Goal: Task Accomplishment & Management: Manage account settings

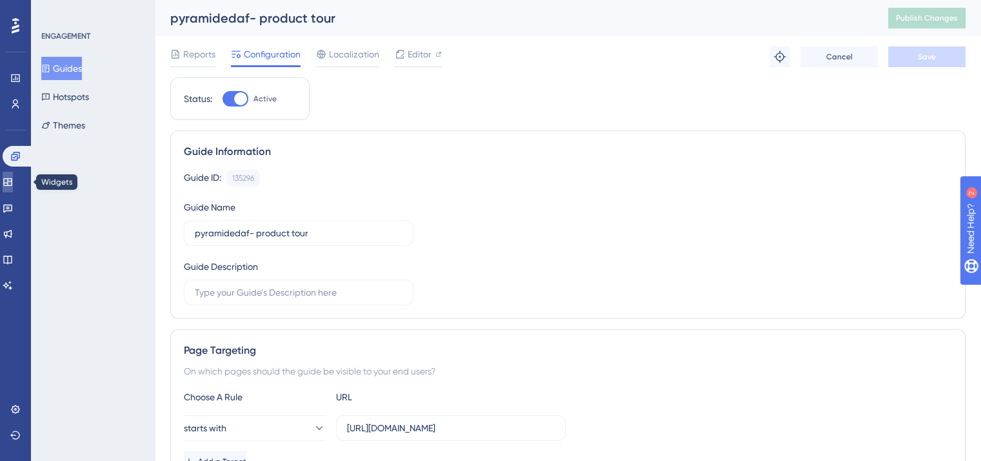
click at [12, 179] on icon at bounding box center [7, 182] width 8 height 8
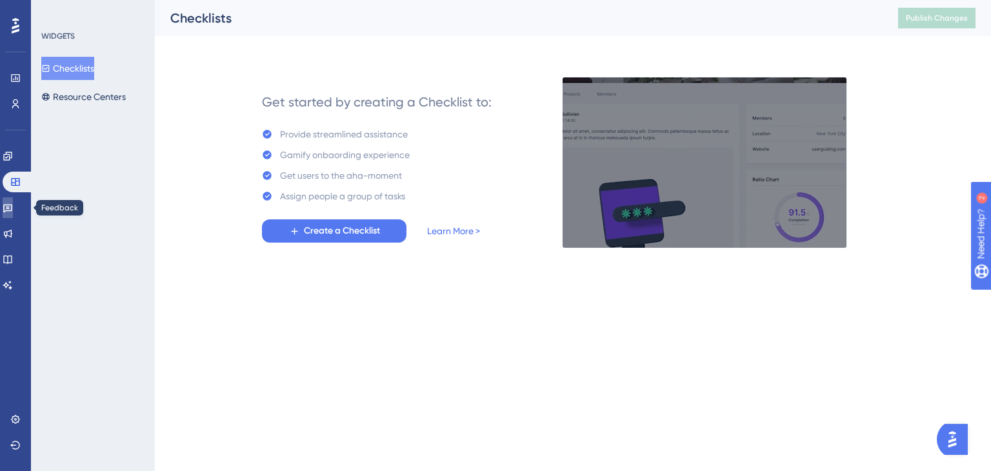
click at [13, 217] on link at bounding box center [8, 207] width 10 height 21
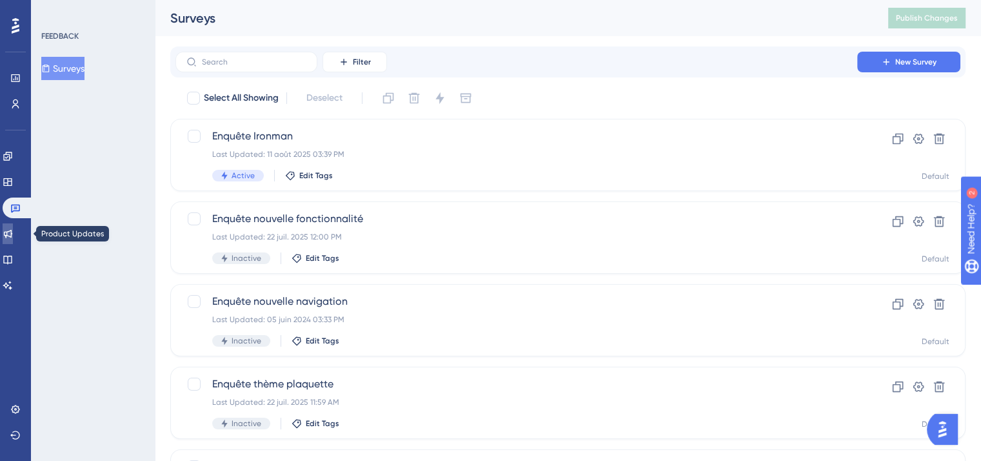
click at [8, 234] on link at bounding box center [8, 233] width 10 height 21
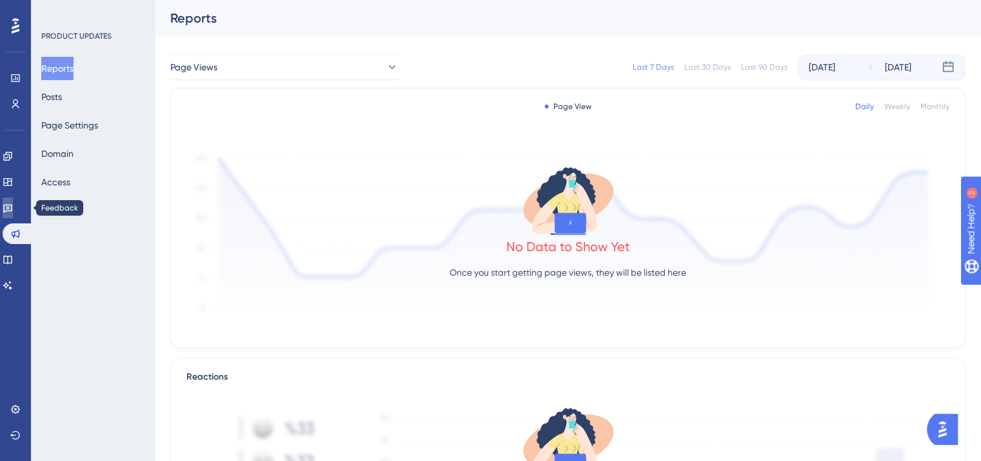
click at [9, 204] on link at bounding box center [8, 207] width 10 height 21
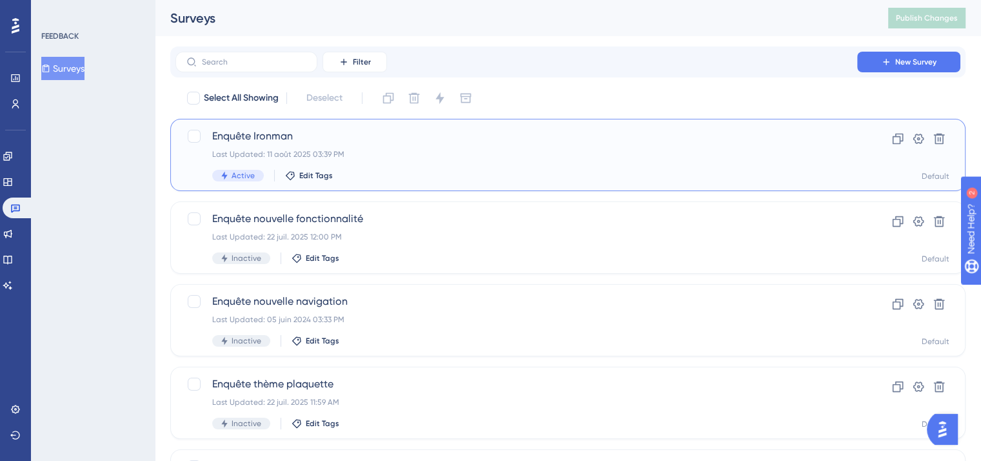
click at [452, 123] on div "Enquête Ironman Last Updated: 11 août 2025 03:39 PM Active Edit Tags Clone Sett…" at bounding box center [567, 155] width 795 height 72
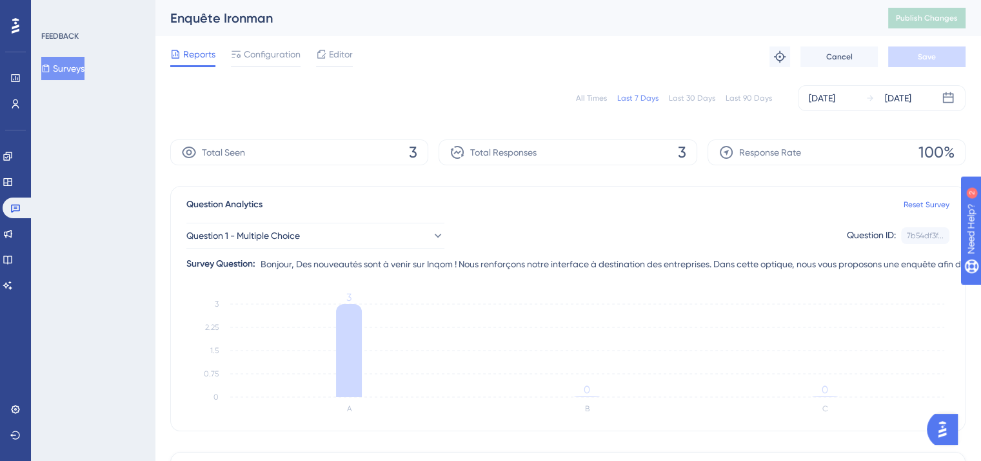
click at [616, 121] on div "All Times Last 7 Days Last 30 Days Last 90 Days Aug 07 2025 Aug 13 2025 Total S…" at bounding box center [567, 372] width 795 height 590
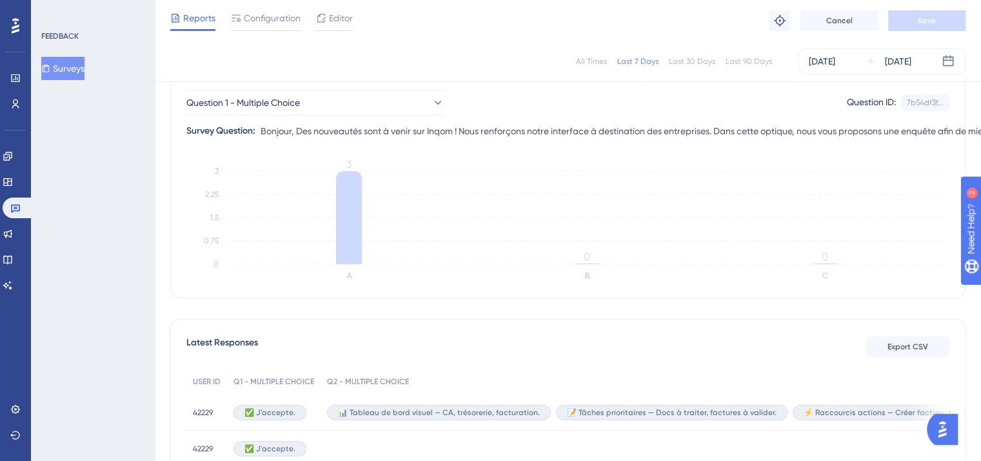
scroll to position [34, 0]
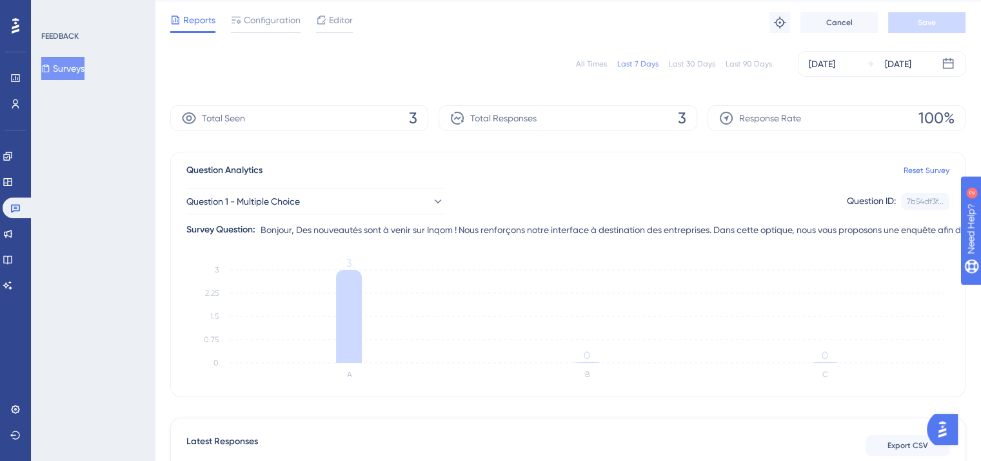
click at [455, 39] on div "Reports Configuration Editor Troubleshoot Cancel Save" at bounding box center [567, 22] width 795 height 41
click at [332, 24] on span "Editor" at bounding box center [341, 19] width 24 height 15
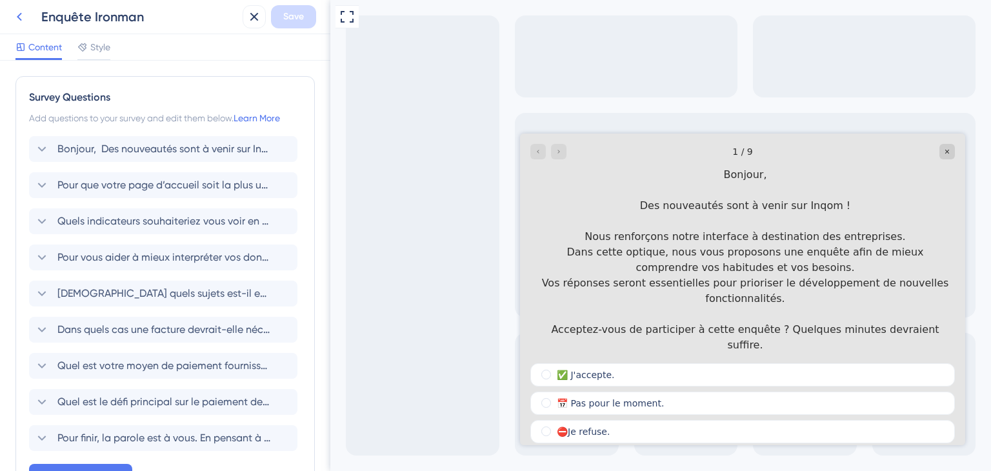
click at [17, 16] on icon at bounding box center [19, 16] width 15 height 15
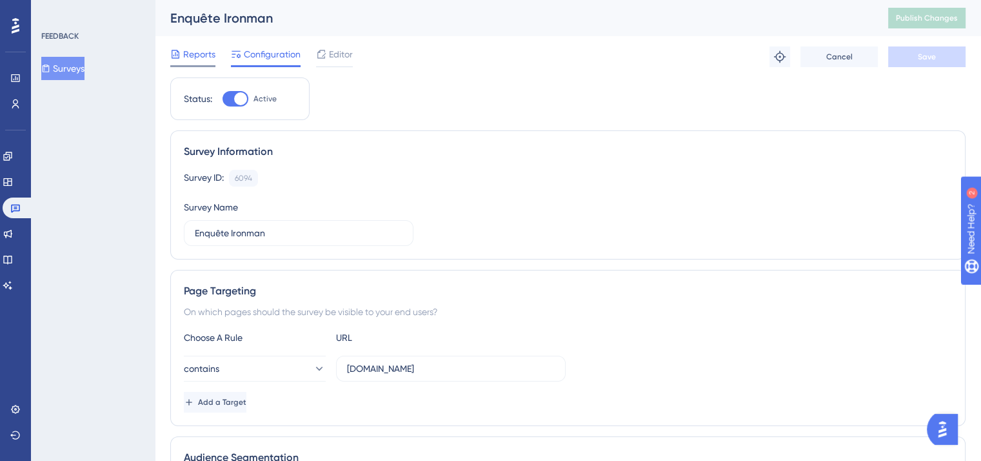
click at [197, 49] on span "Reports" at bounding box center [199, 53] width 32 height 15
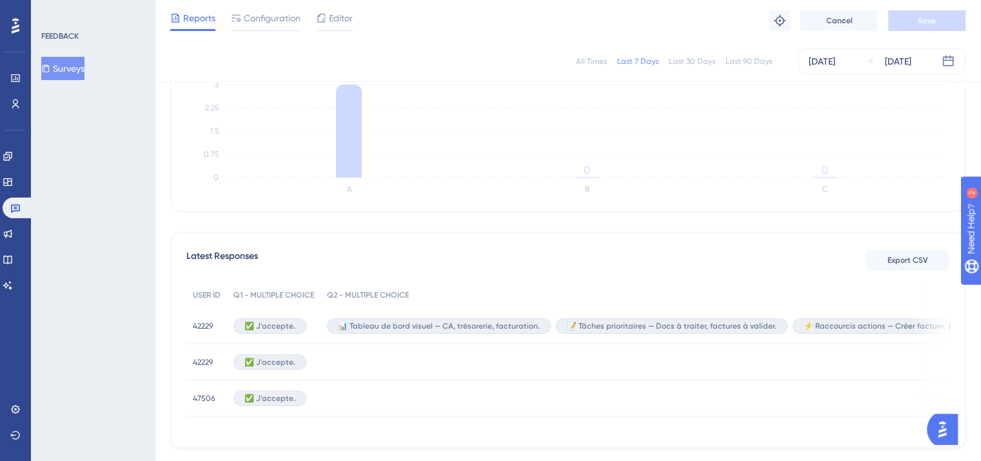
scroll to position [50, 0]
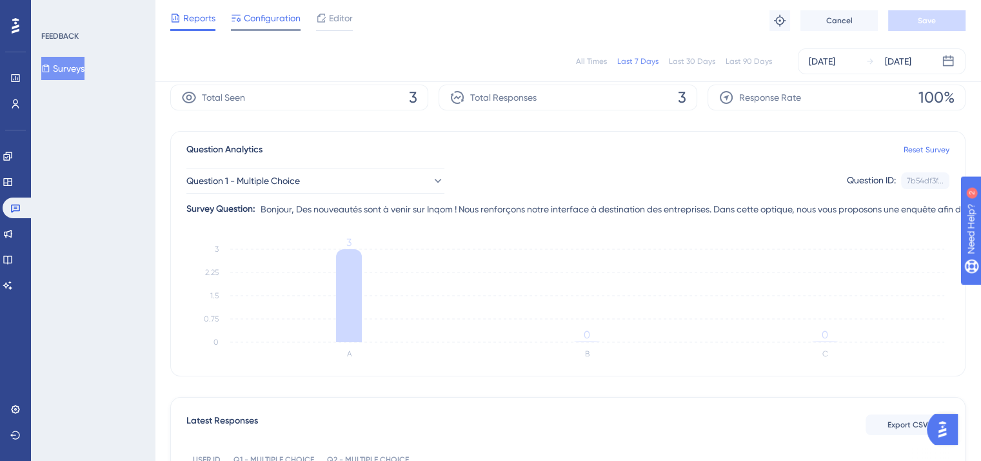
click at [252, 14] on span "Configuration" at bounding box center [272, 17] width 57 height 15
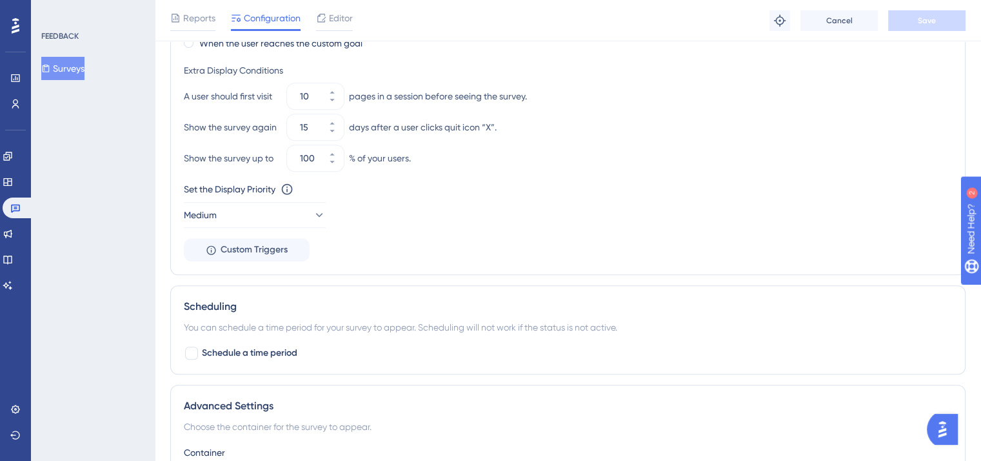
scroll to position [663, 0]
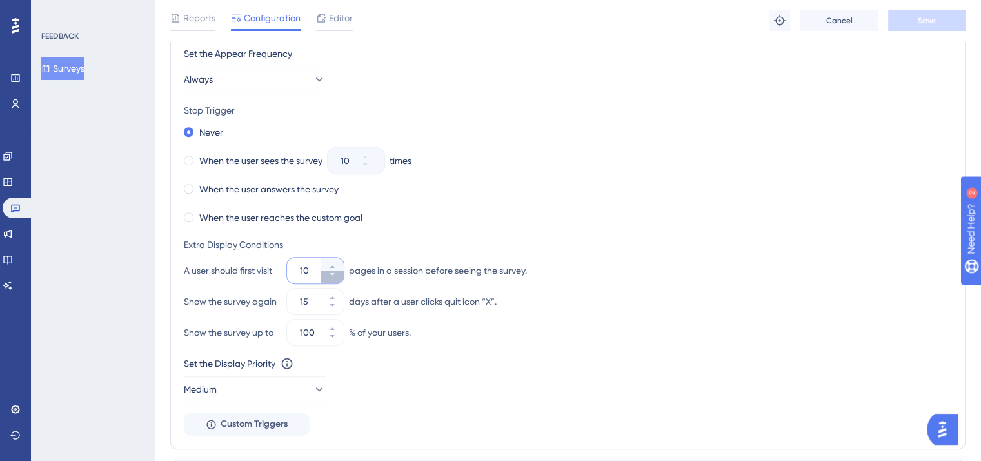
click at [333, 274] on icon at bounding box center [332, 274] width 8 height 8
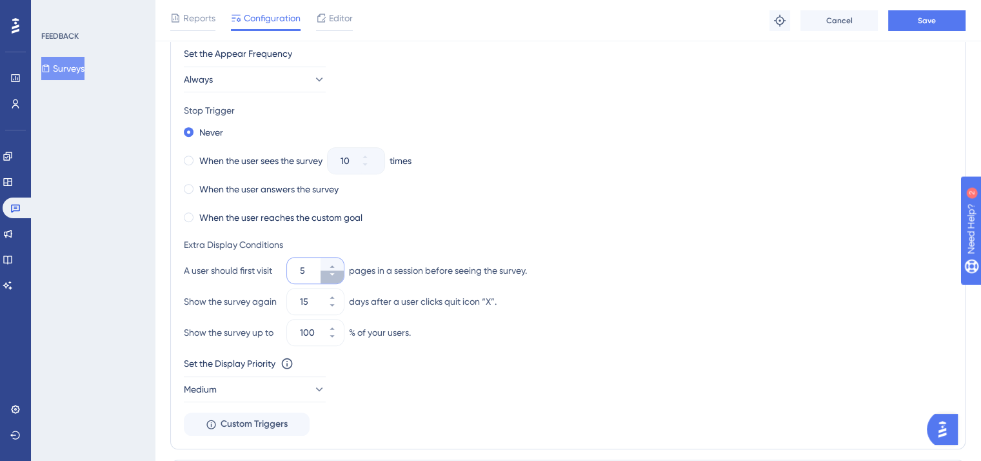
click at [333, 274] on icon at bounding box center [332, 274] width 8 height 8
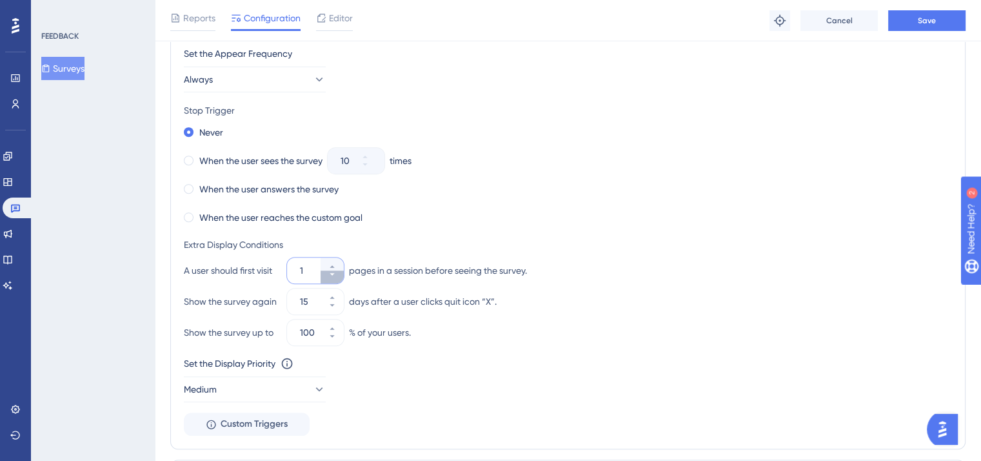
click at [333, 274] on icon at bounding box center [332, 274] width 8 height 8
type input "1"
click at [957, 23] on button "Save" at bounding box center [926, 20] width 77 height 21
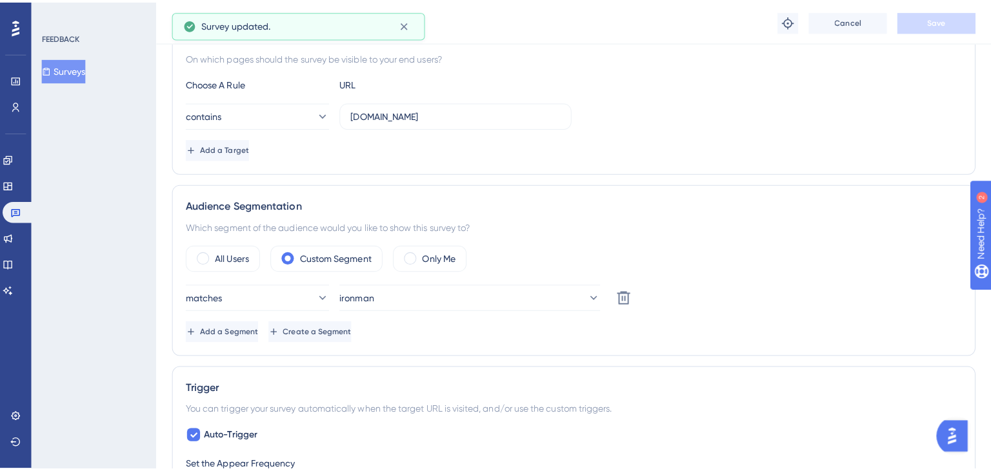
scroll to position [0, 0]
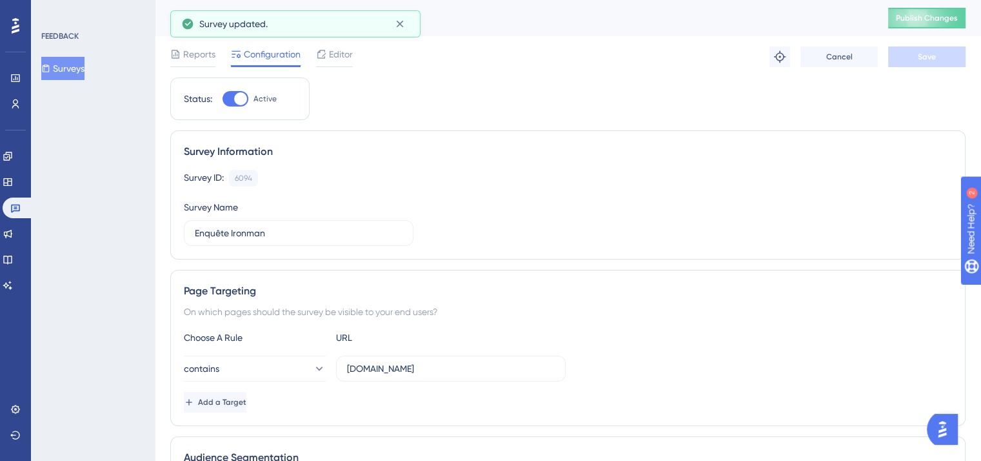
click at [938, 29] on div "Enquête Ironman Publish Changes" at bounding box center [568, 18] width 826 height 36
click at [933, 16] on span "Publish Changes" at bounding box center [927, 18] width 62 height 10
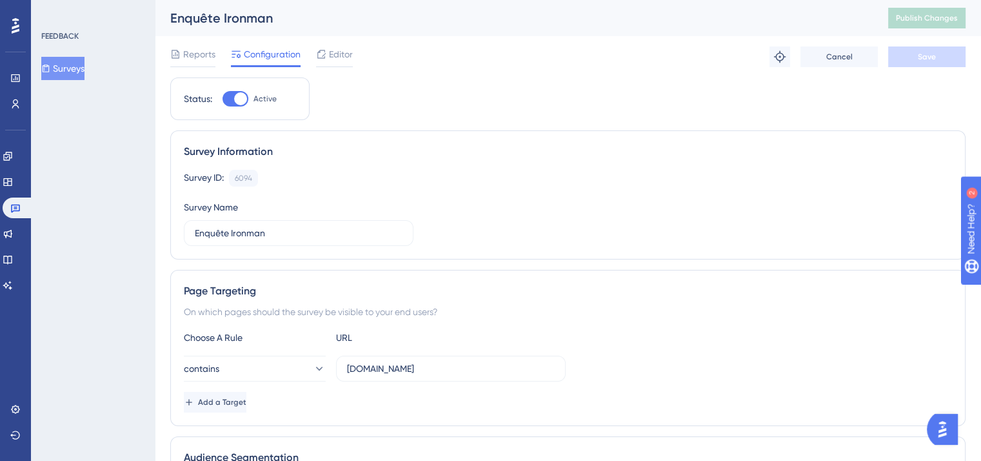
click at [403, 19] on div "Enquête Ironman" at bounding box center [513, 18] width 686 height 18
click at [332, 57] on span "Editor" at bounding box center [341, 53] width 24 height 15
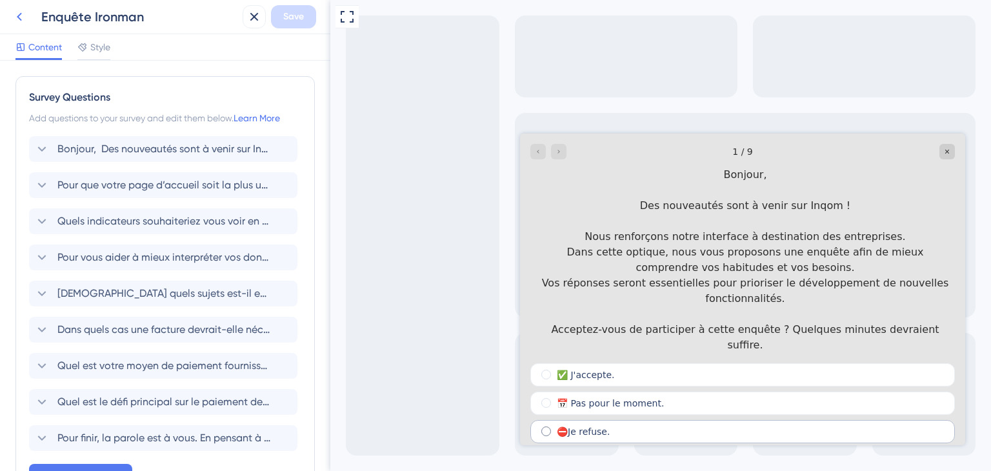
drag, startPoint x: 537, startPoint y: 157, endPoint x: 899, endPoint y: 419, distance: 445.8
click at [26, 12] on div "Enquête Ironman" at bounding box center [123, 16] width 230 height 23
click at [26, 12] on icon at bounding box center [19, 16] width 15 height 15
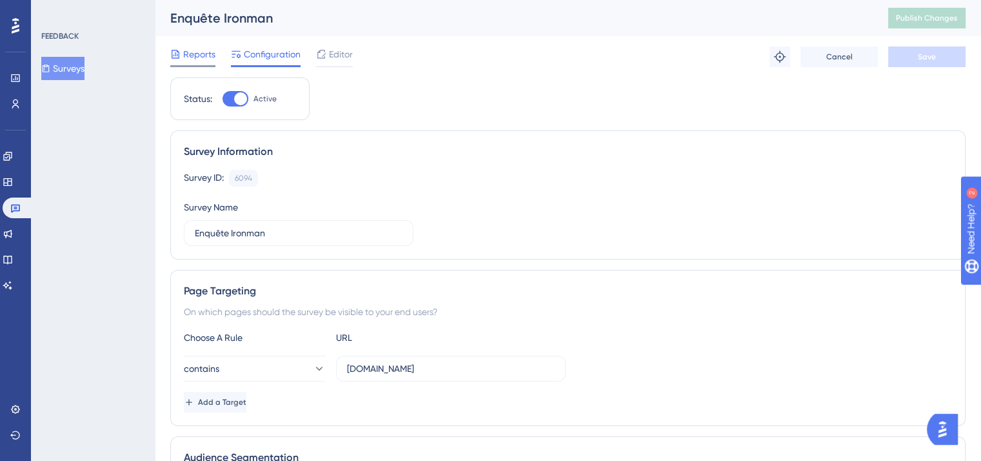
click at [199, 50] on span "Reports" at bounding box center [199, 53] width 32 height 15
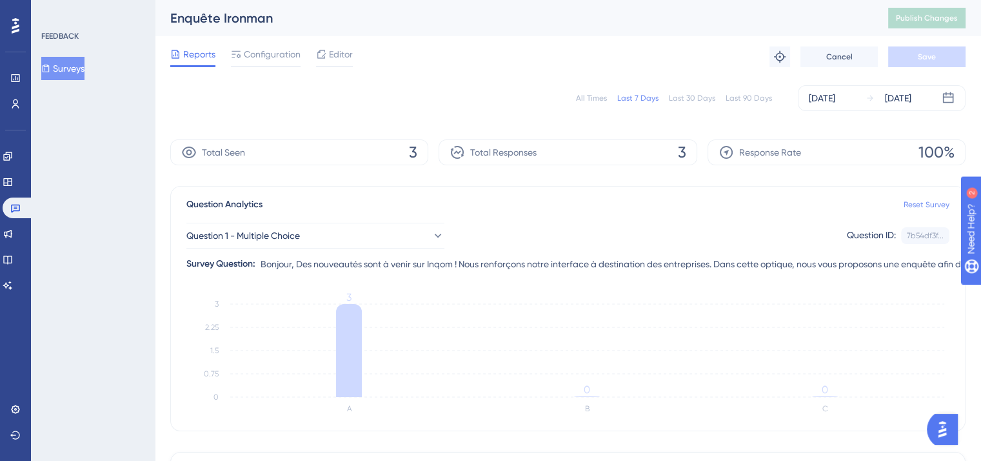
click at [928, 201] on link "Reset Survey" at bounding box center [927, 204] width 46 height 10
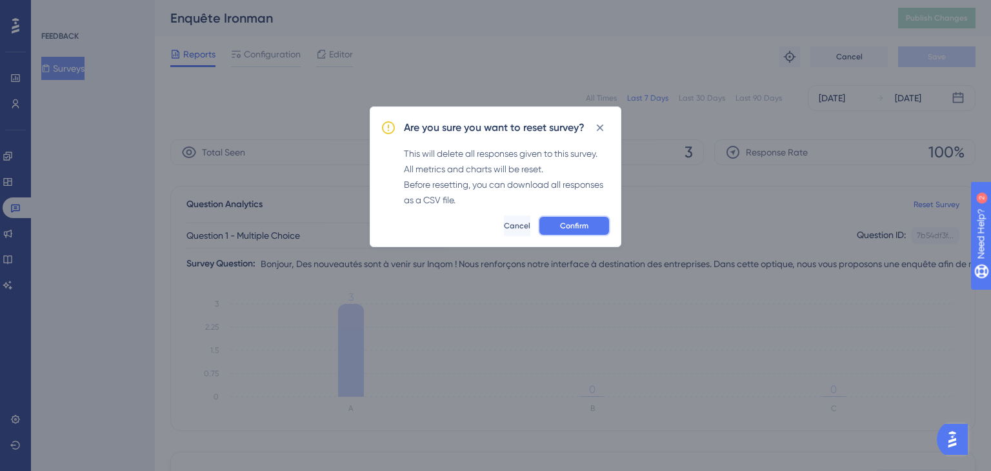
click at [586, 225] on span "Confirm" at bounding box center [574, 226] width 28 height 10
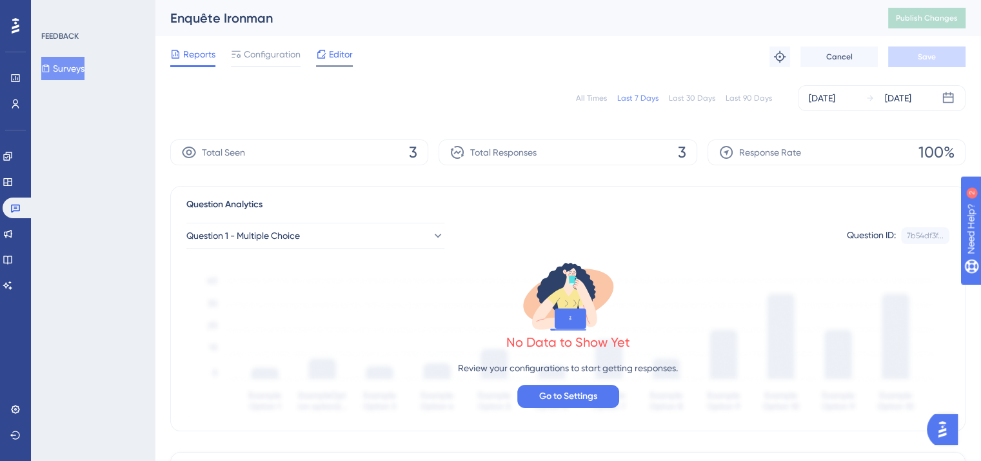
click at [345, 56] on span "Editor" at bounding box center [341, 53] width 24 height 15
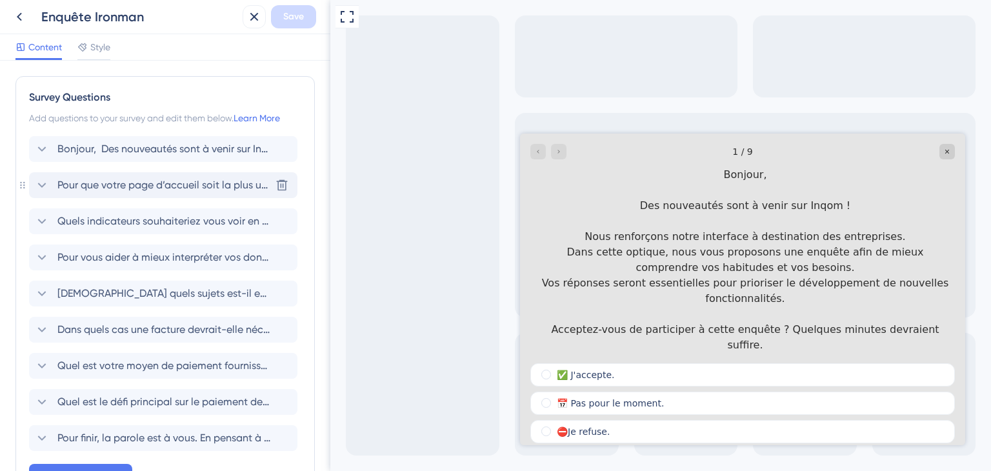
click at [171, 187] on span "Pour que votre page d’accueil soit la plus utile possible, elle devrait avant t…" at bounding box center [163, 184] width 213 height 15
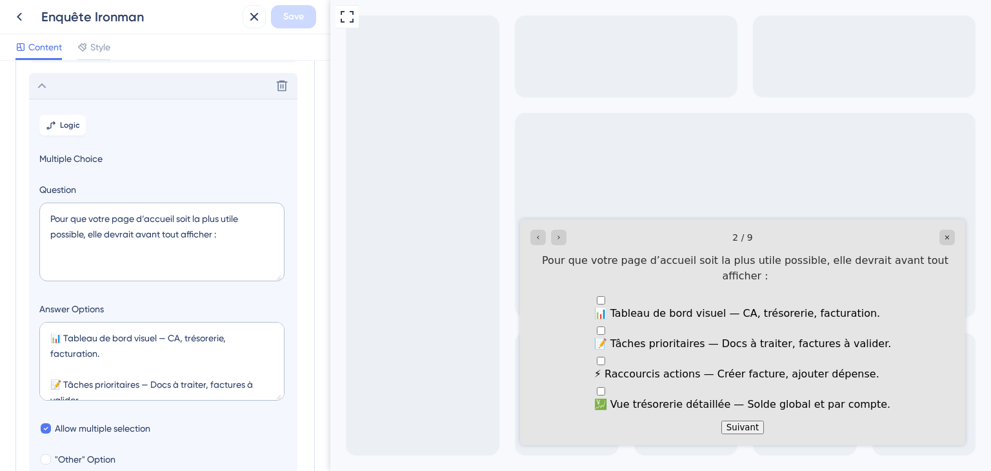
scroll to position [111, 0]
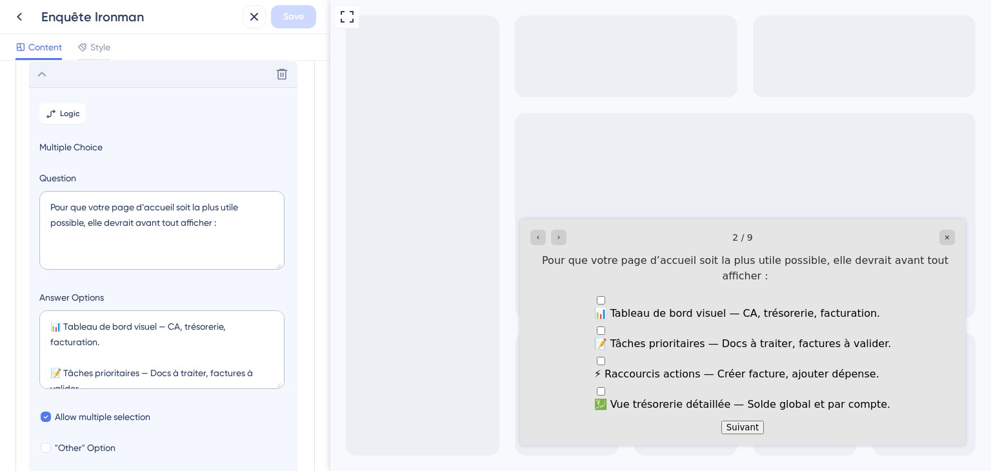
click at [108, 74] on div "Delete" at bounding box center [163, 74] width 268 height 26
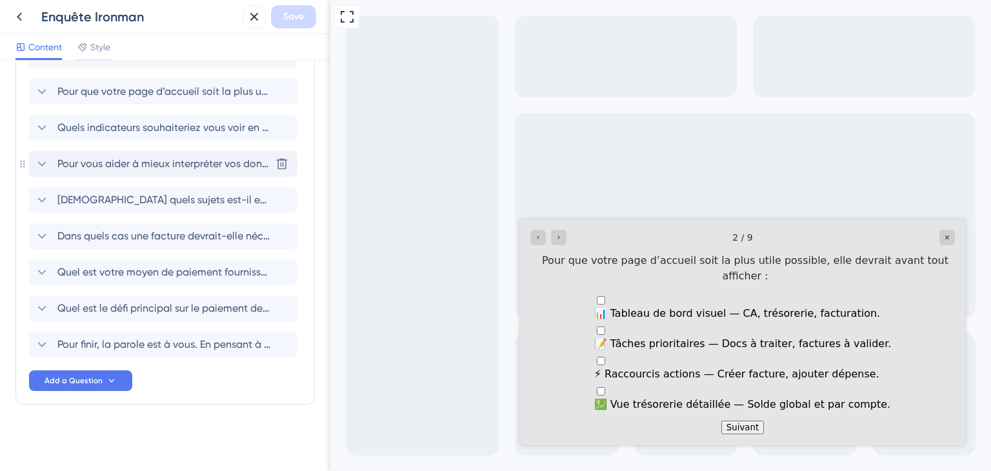
click at [88, 158] on span "Pour vous aider à mieux interpréter vos données, que outil d’analyse vous serai…" at bounding box center [163, 163] width 213 height 15
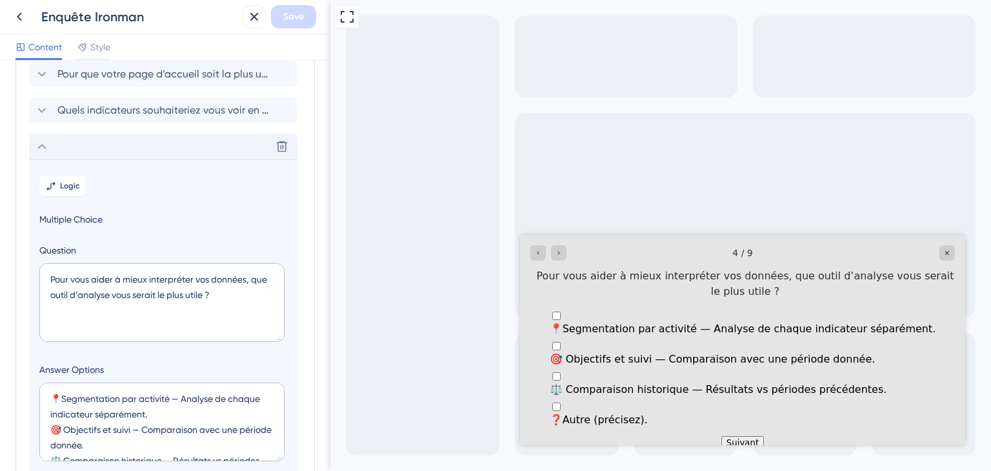
scroll to position [183, 0]
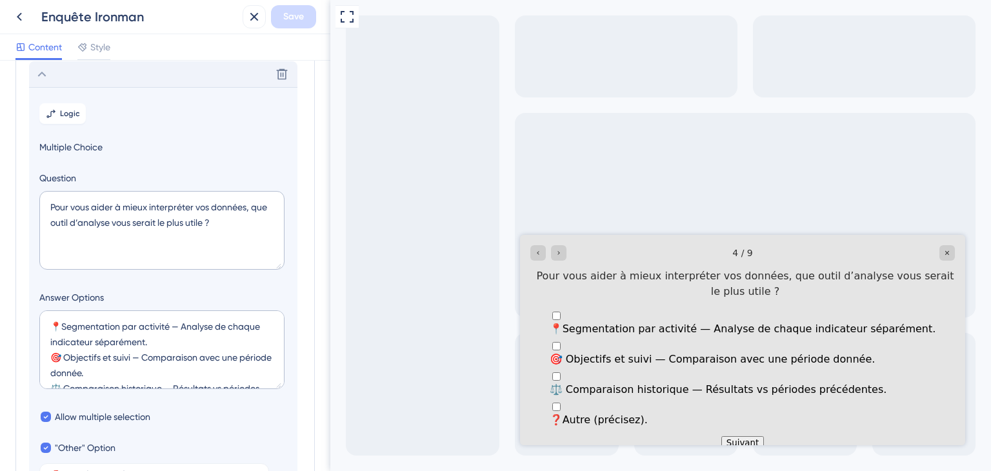
click at [137, 74] on div "Delete" at bounding box center [163, 74] width 268 height 26
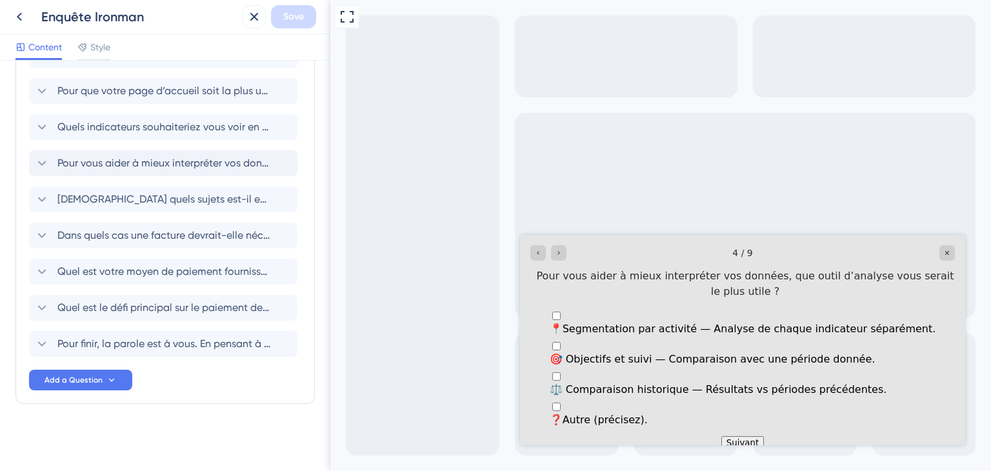
scroll to position [94, 0]
click at [116, 202] on span "Sur quels sujets est-il essentiel pour vous d'être alerté ?" at bounding box center [163, 199] width 213 height 15
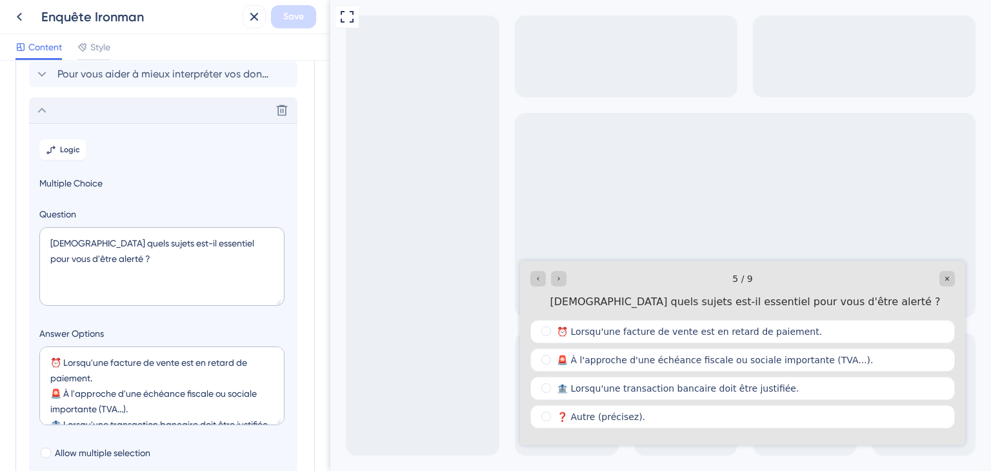
scroll to position [219, 0]
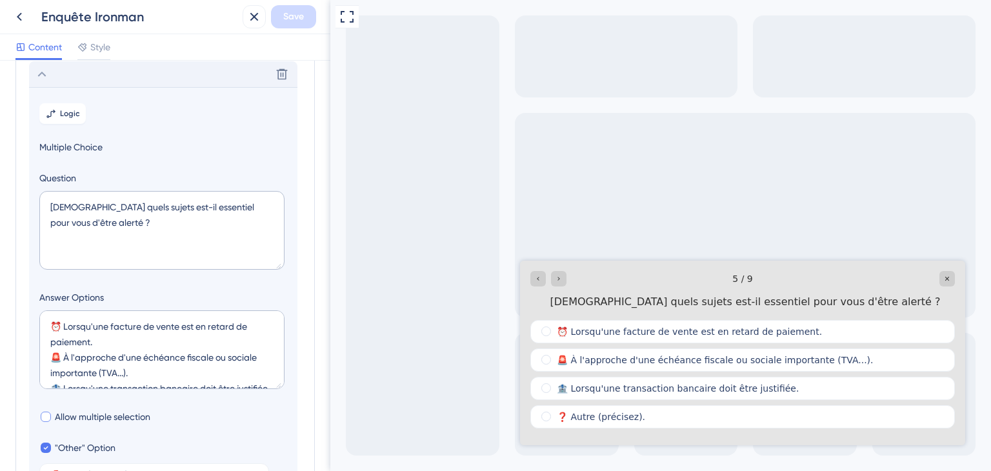
click at [77, 417] on span "Allow multiple selection" at bounding box center [102, 416] width 95 height 15
checkbox input "true"
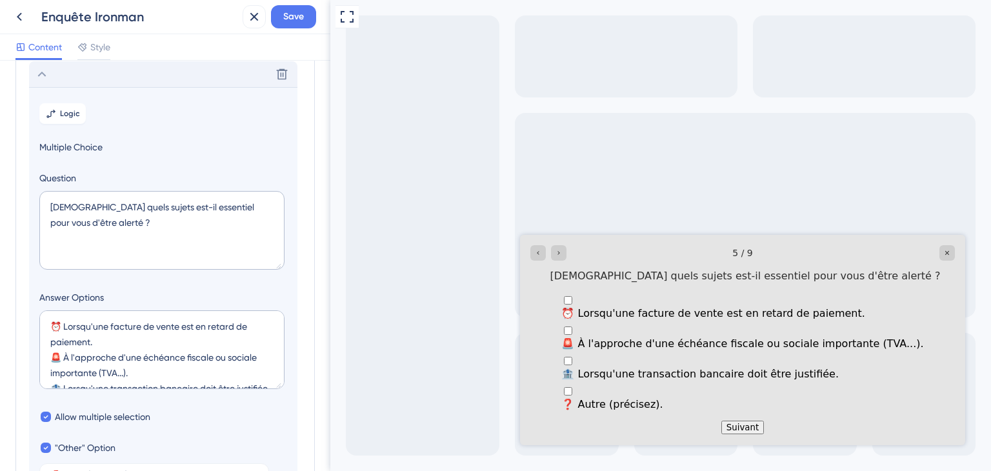
scroll to position [0, 0]
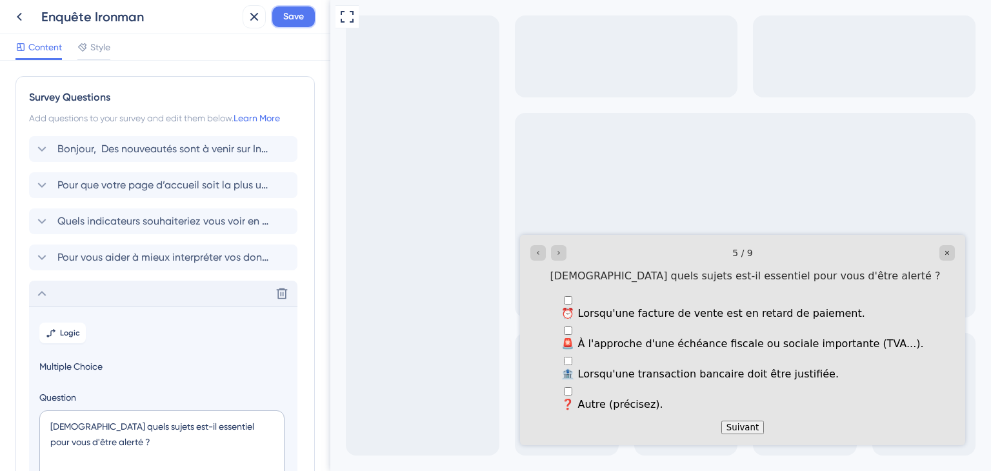
click at [289, 12] on span "Save" at bounding box center [293, 16] width 21 height 15
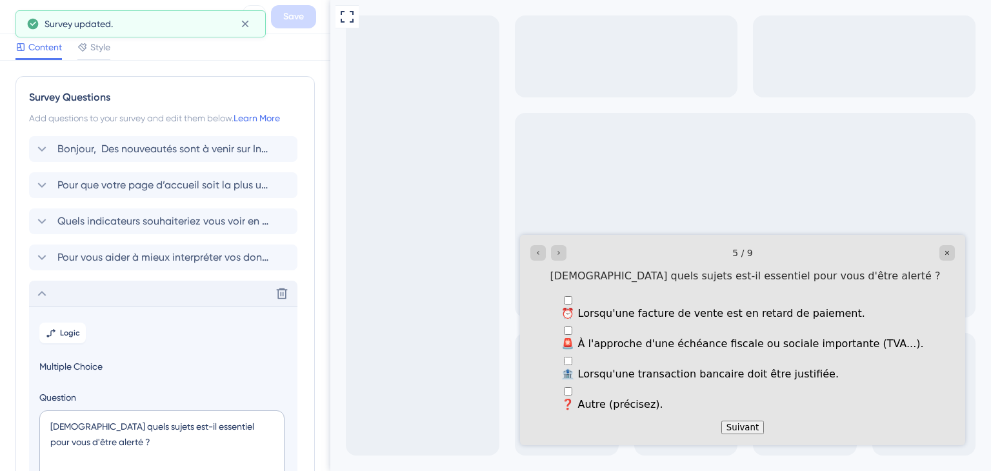
click at [174, 291] on div "Delete" at bounding box center [163, 294] width 268 height 26
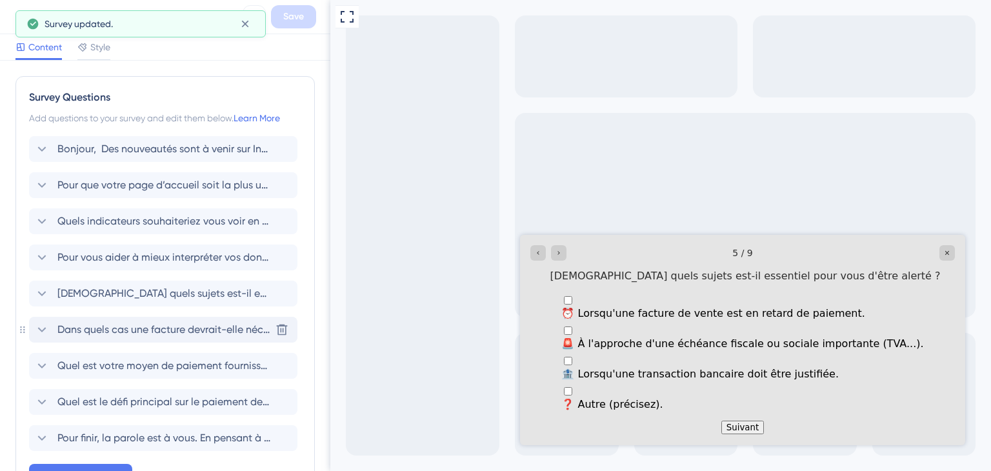
click at [170, 333] on span "Dans quels cas une facture devrait-elle nécessiter une validation par un respon…" at bounding box center [163, 329] width 213 height 15
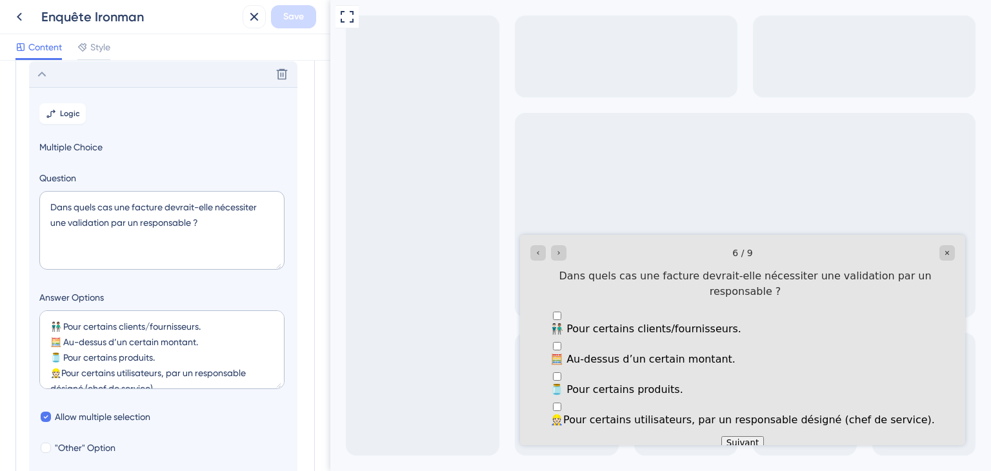
scroll to position [230, 0]
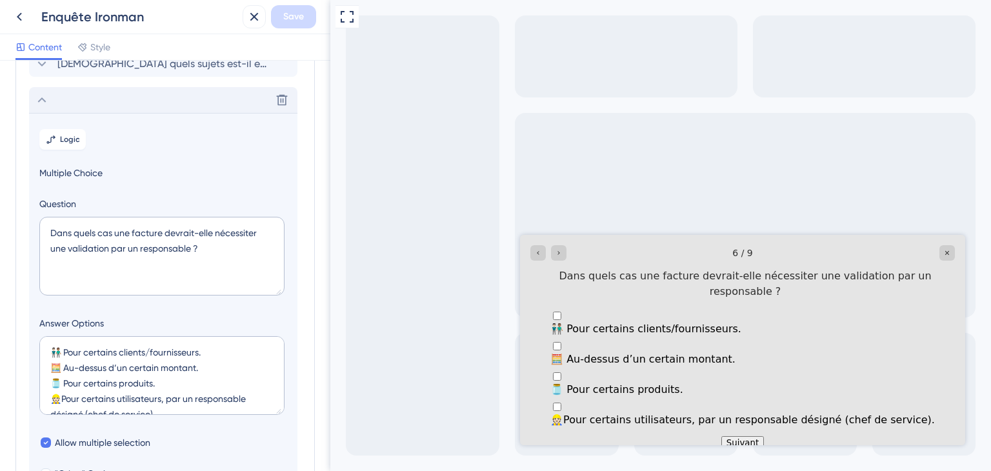
click at [139, 96] on div "Delete" at bounding box center [163, 100] width 268 height 26
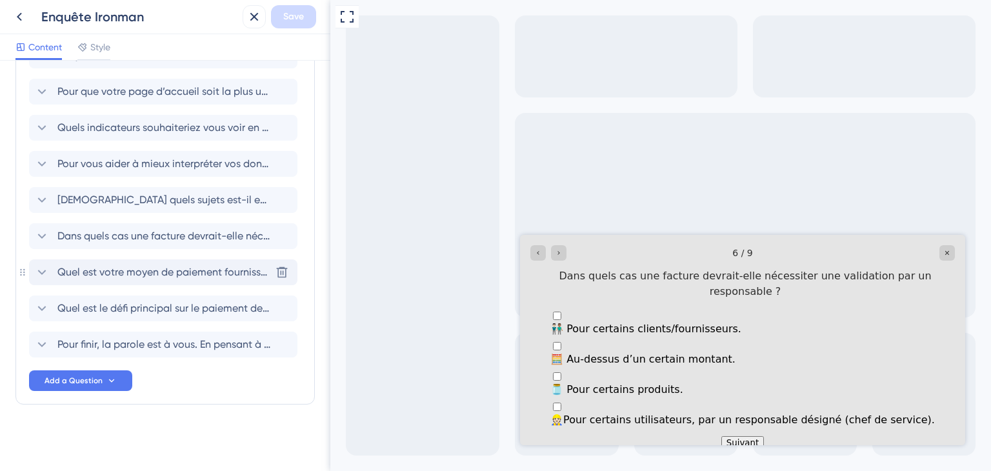
click at [137, 270] on span "Quel est votre moyen de paiement fournisseur habituel ?" at bounding box center [163, 271] width 213 height 15
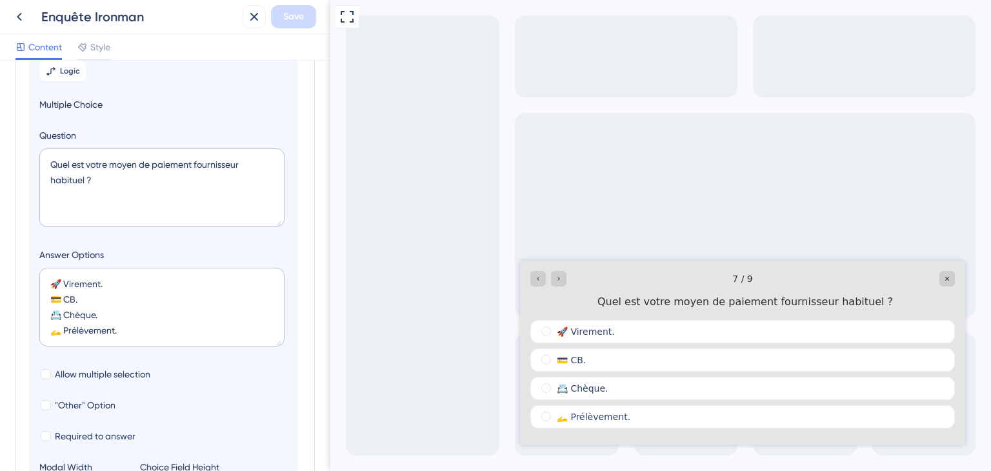
scroll to position [404, 0]
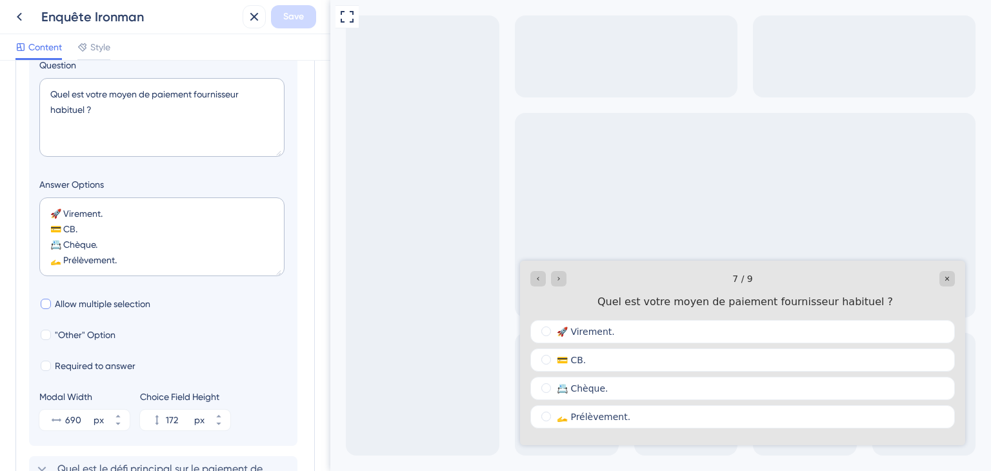
click at [128, 303] on span "Allow multiple selection" at bounding box center [102, 303] width 95 height 15
checkbox input "true"
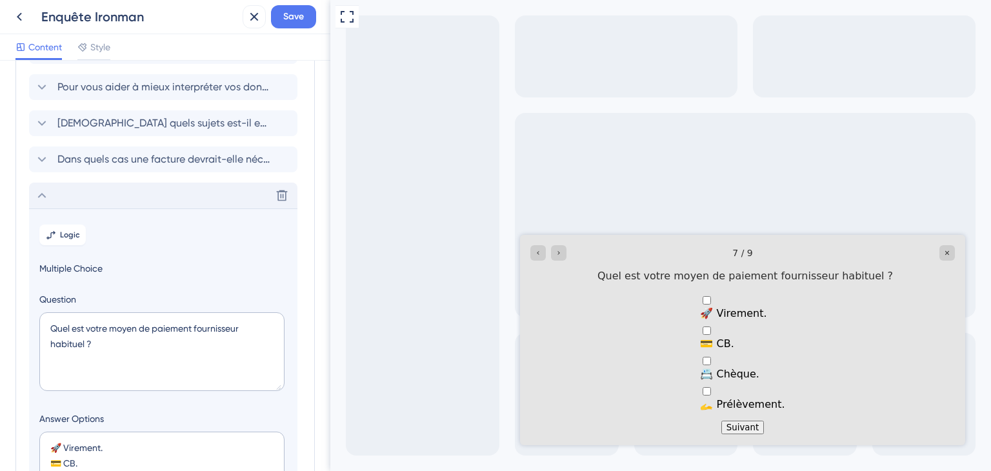
scroll to position [14, 0]
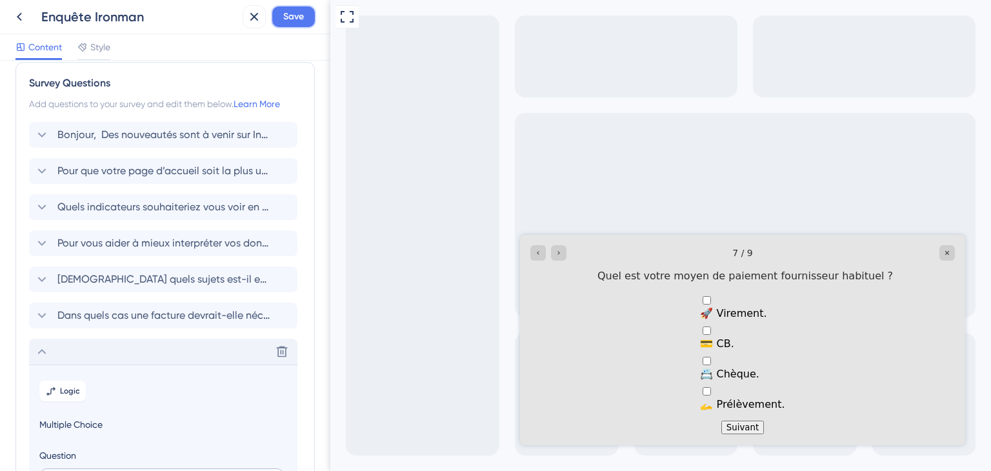
click at [304, 14] on button "Save" at bounding box center [293, 16] width 45 height 23
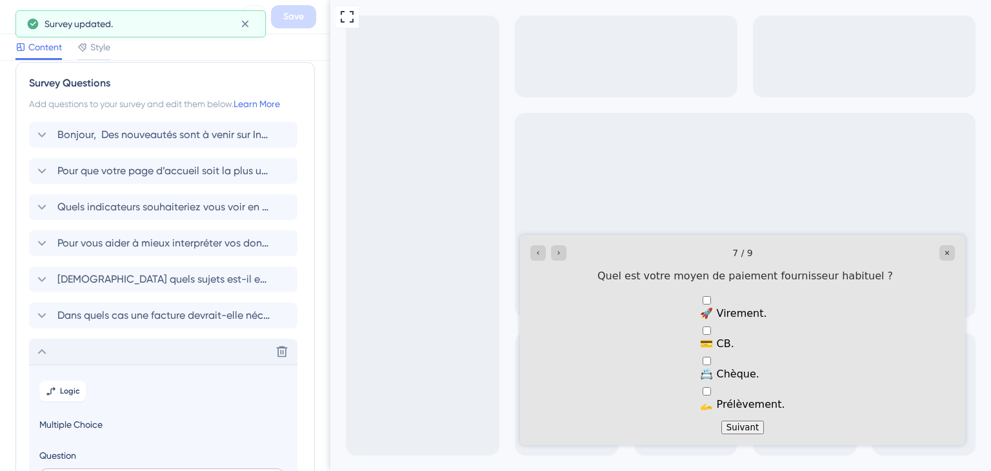
click at [187, 352] on div "Delete" at bounding box center [163, 352] width 268 height 26
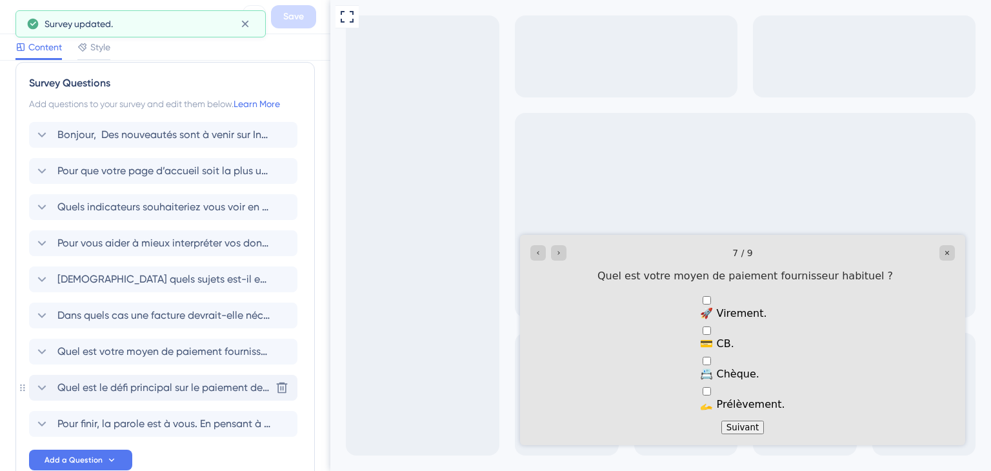
click at [181, 385] on span "Quel est le défi principal sur le paiement de vos factures fournisseurs ?" at bounding box center [163, 387] width 213 height 15
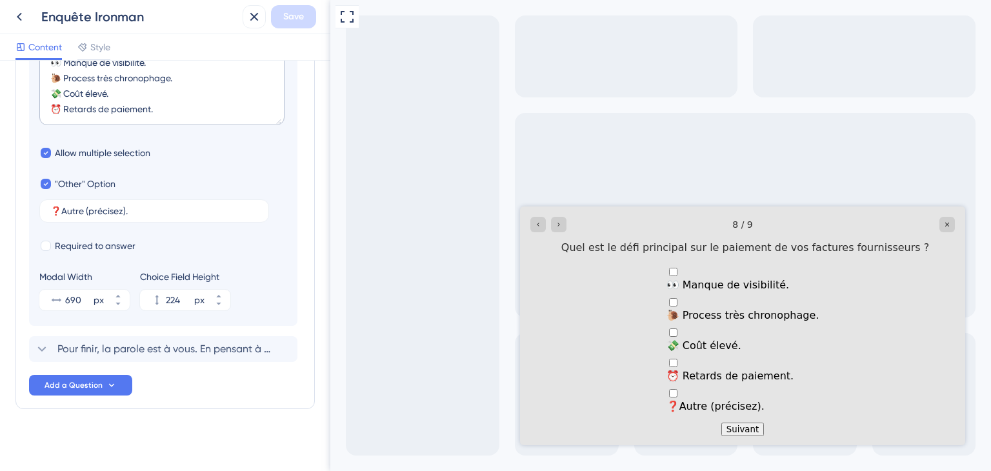
scroll to position [596, 0]
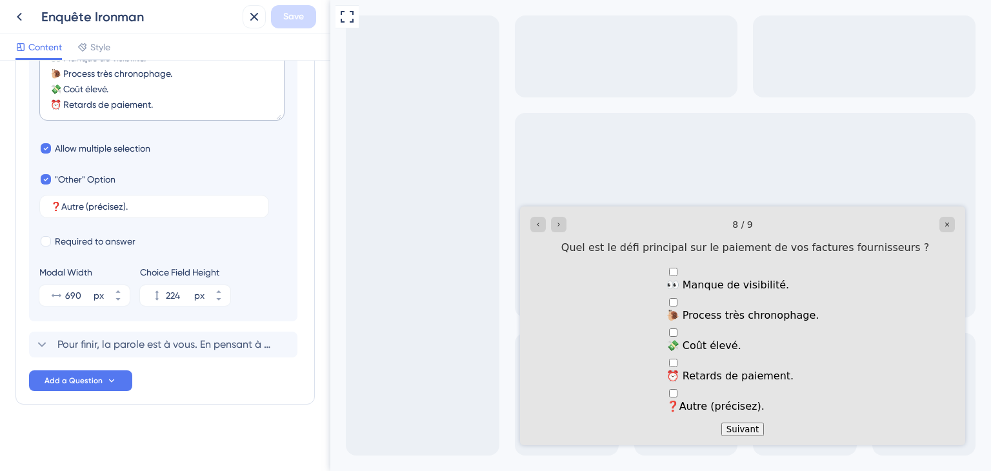
drag, startPoint x: 324, startPoint y: 91, endPoint x: 39, endPoint y: 341, distance: 379.4
click at [194, 348] on span "Pour finir, la parole est à vous. En pensant à votre travail de tous les jours,…" at bounding box center [163, 344] width 213 height 15
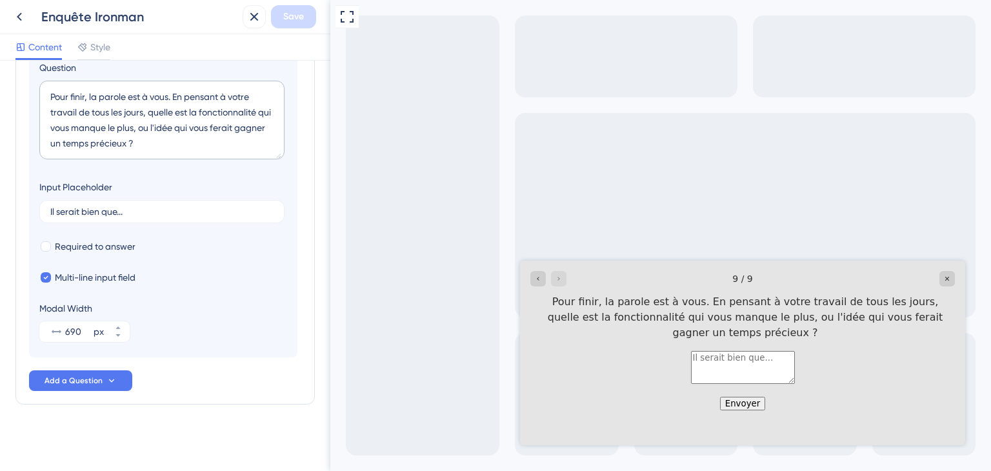
scroll to position [364, 0]
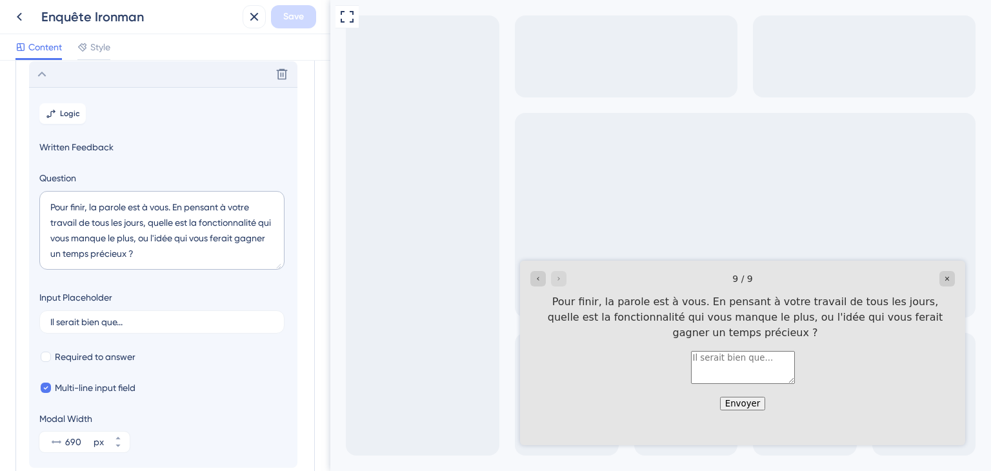
click at [222, 392] on div "Multi-line input field" at bounding box center [163, 387] width 248 height 15
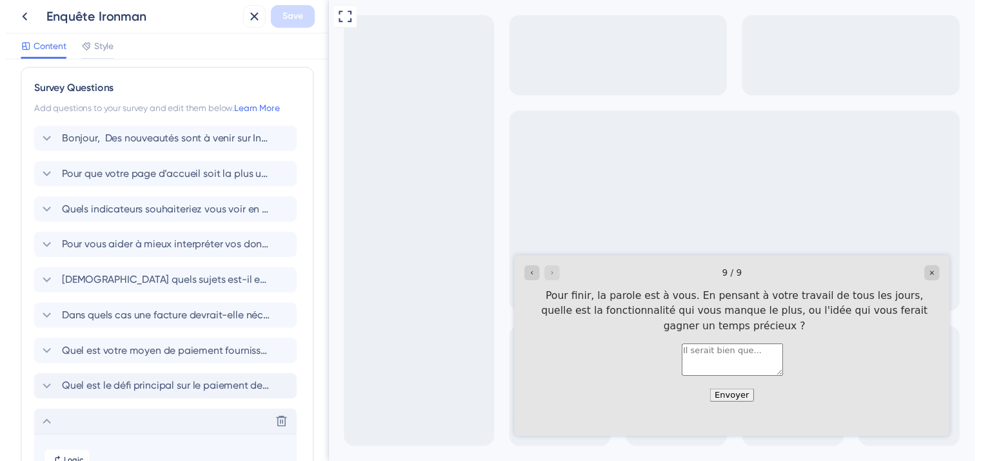
scroll to position [0, 0]
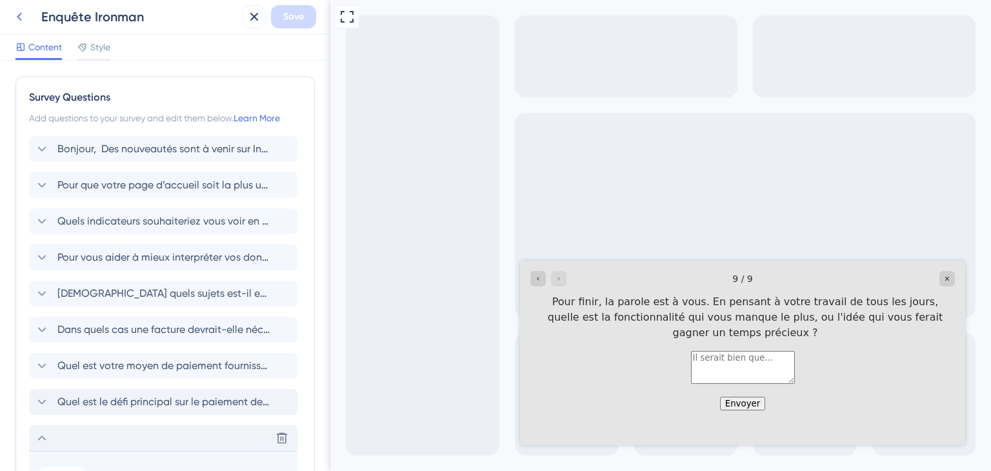
click at [19, 18] on icon at bounding box center [19, 17] width 5 height 8
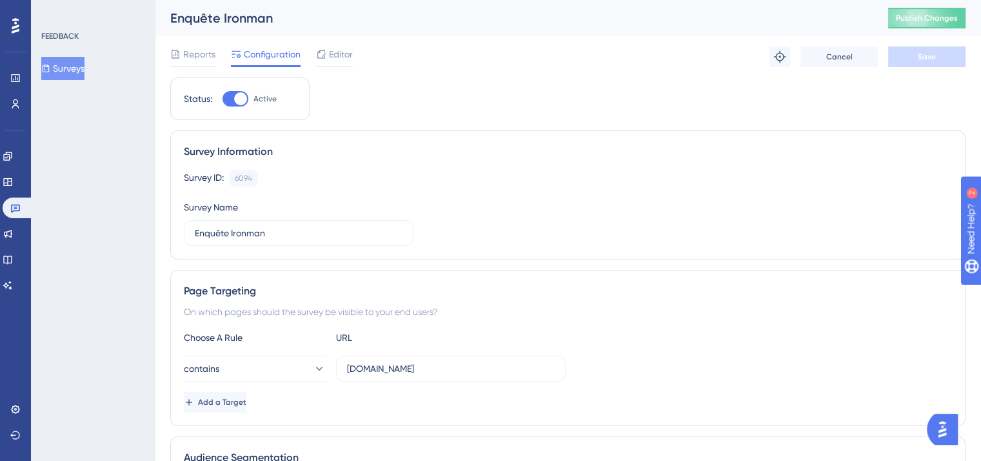
click at [243, 200] on div "Survey Name Enquête Ironman" at bounding box center [299, 222] width 230 height 46
click at [244, 201] on div "Survey Name Enquête Ironman" at bounding box center [299, 222] width 230 height 46
click at [921, 14] on span "Publish Changes" at bounding box center [927, 18] width 62 height 10
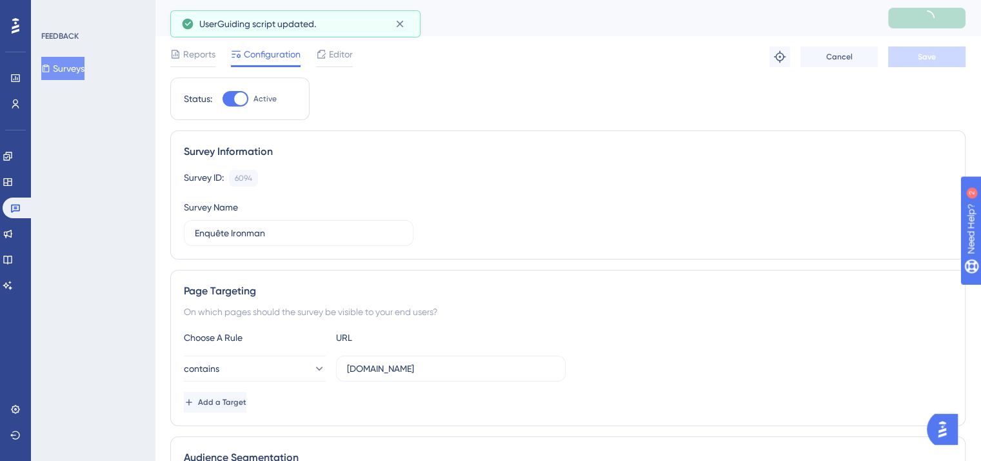
click at [546, 68] on div "Reports Configuration Editor Troubleshoot Cancel Save" at bounding box center [567, 56] width 795 height 41
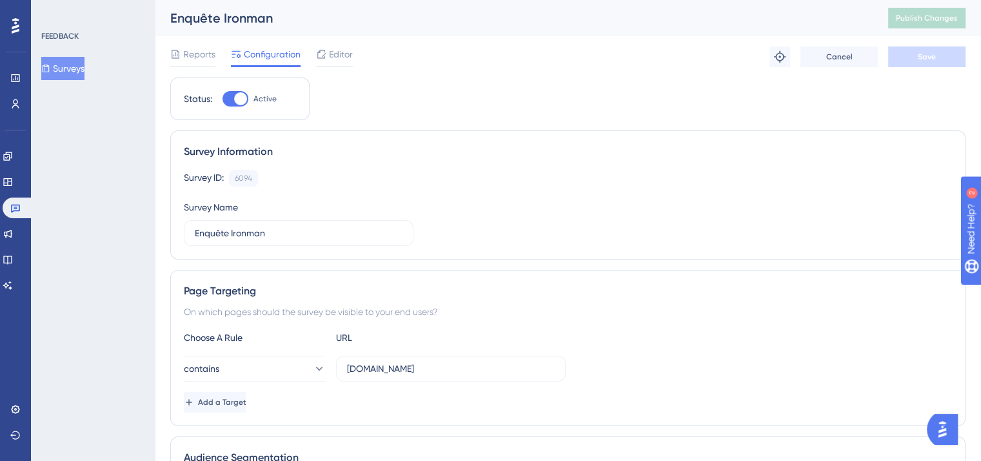
click at [21, 206] on link at bounding box center [18, 207] width 31 height 21
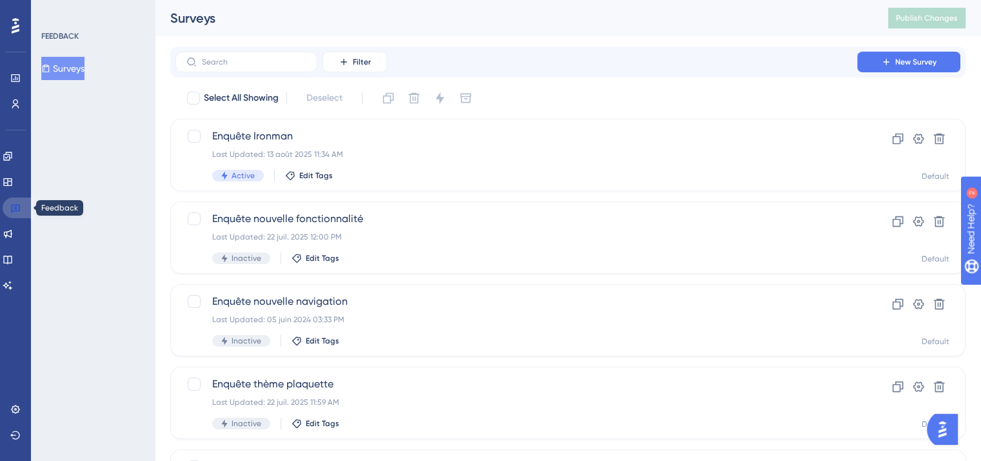
click at [23, 210] on link at bounding box center [18, 207] width 31 height 21
click at [542, 174] on div "Active Edit Tags" at bounding box center [516, 176] width 608 height 12
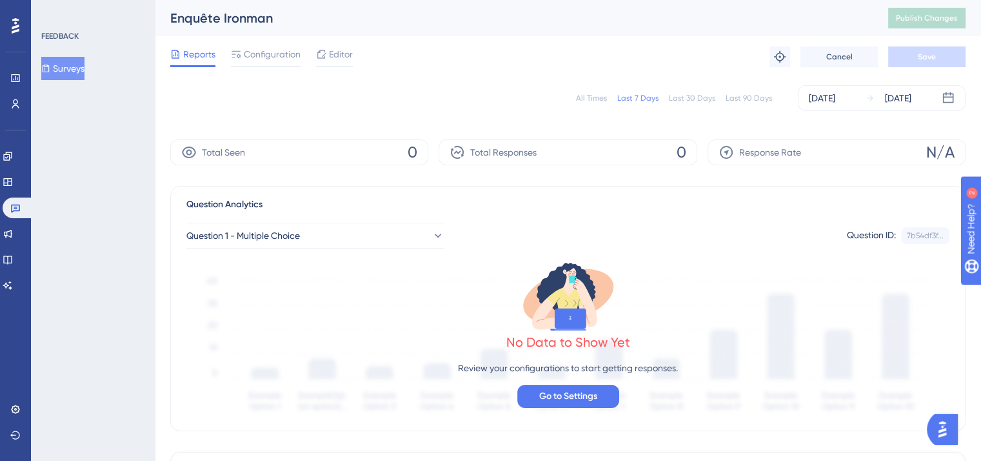
click at [665, 92] on div "All Times Last 7 Days Last 30 Days Last 90 Days Aug 07 2025 Aug 13 2025" at bounding box center [567, 98] width 795 height 26
click at [696, 95] on div "Last 30 Days" at bounding box center [692, 98] width 46 height 10
click at [750, 100] on div "Last 90 Days" at bounding box center [749, 98] width 46 height 10
click at [694, 98] on div "Last 30 Days" at bounding box center [692, 98] width 46 height 10
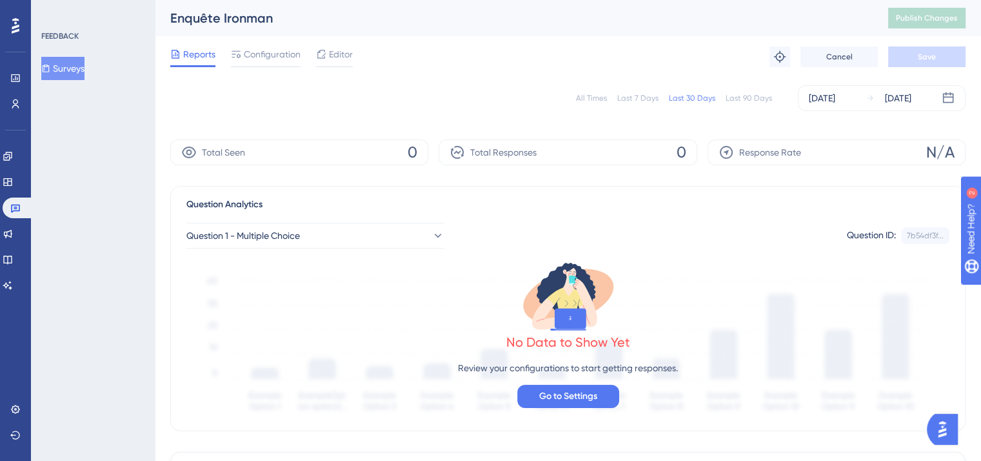
click at [629, 99] on div "Last 7 Days" at bounding box center [637, 98] width 41 height 10
click at [606, 97] on div "All Times" at bounding box center [591, 98] width 31 height 10
click at [497, 114] on div "All Times Last 7 Days Last 30 Days Last 90 Days Aug 07 2025 Aug 13 2025" at bounding box center [567, 97] width 795 height 41
click at [261, 57] on span "Configuration" at bounding box center [272, 53] width 57 height 15
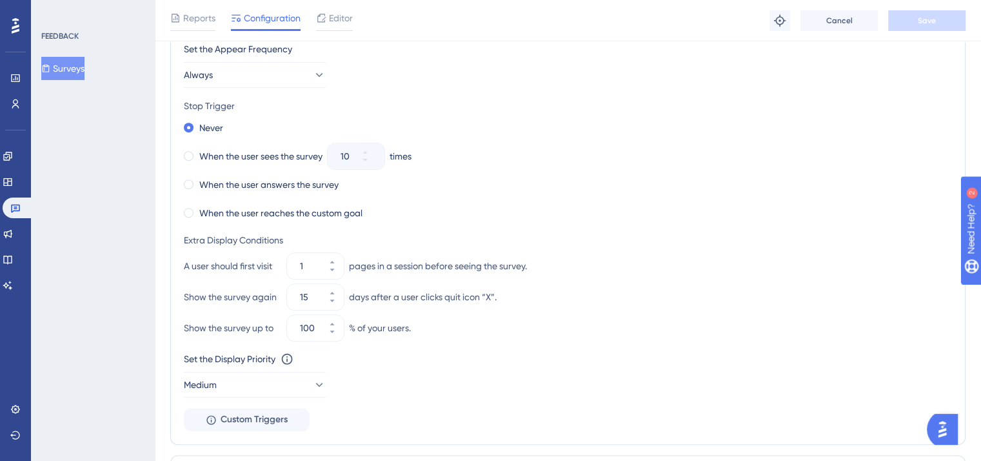
scroll to position [664, 0]
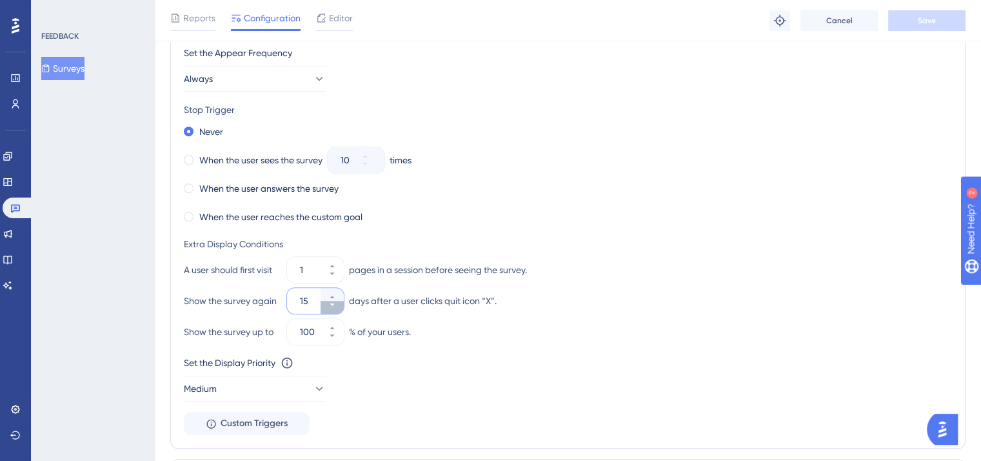
click at [333, 309] on button "15" at bounding box center [332, 307] width 23 height 13
click at [333, 309] on button "14" at bounding box center [332, 307] width 23 height 13
click at [333, 309] on button "13" at bounding box center [332, 307] width 23 height 13
click at [333, 309] on button "12" at bounding box center [332, 307] width 23 height 13
click at [333, 309] on button "11" at bounding box center [332, 307] width 23 height 13
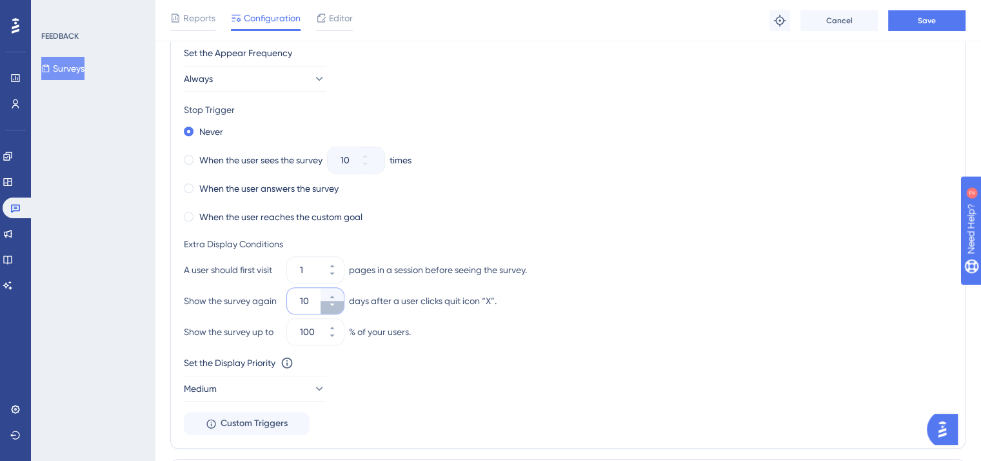
click at [333, 309] on button "10" at bounding box center [332, 307] width 23 height 13
click at [333, 309] on button "9" at bounding box center [332, 307] width 23 height 13
click at [333, 309] on button "8" at bounding box center [332, 307] width 23 height 13
click at [333, 309] on button "7" at bounding box center [332, 307] width 23 height 13
click at [333, 309] on button "6" at bounding box center [332, 307] width 23 height 13
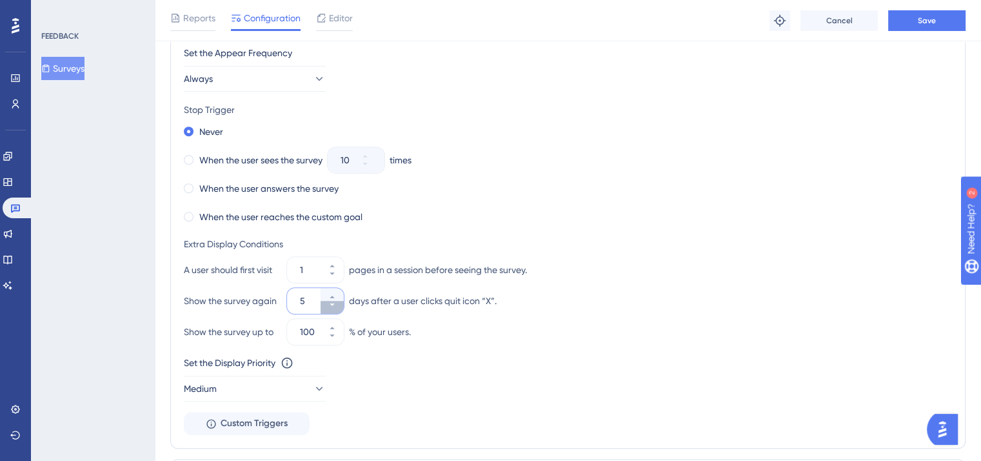
click at [333, 309] on button "5" at bounding box center [332, 307] width 23 height 13
click at [333, 309] on button "4" at bounding box center [332, 307] width 23 height 13
click at [333, 309] on button "3" at bounding box center [332, 307] width 23 height 13
click at [333, 309] on button "2" at bounding box center [332, 307] width 23 height 13
click at [333, 309] on button "1" at bounding box center [332, 307] width 23 height 13
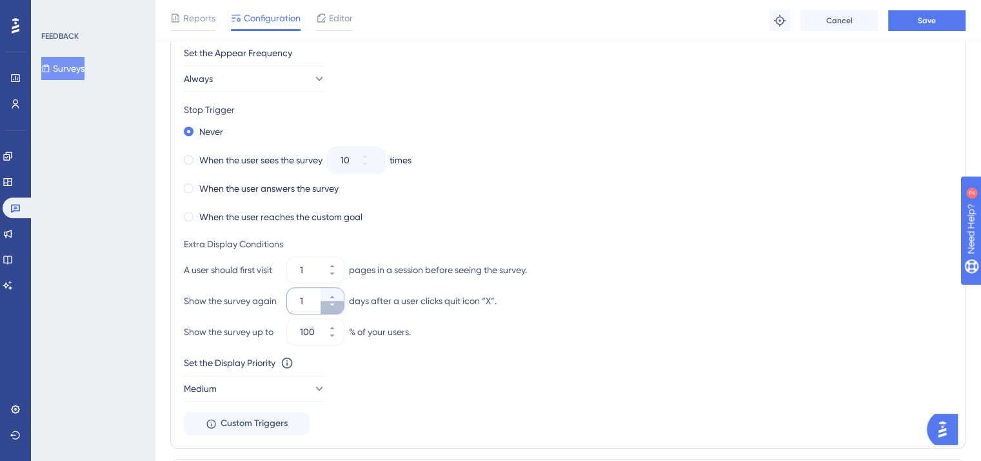
click at [333, 309] on button "1" at bounding box center [332, 307] width 23 height 13
type input "1"
click at [446, 388] on div "Set the Display Priority This option will set the display priority between auto…" at bounding box center [568, 378] width 768 height 46
click at [931, 17] on span "Save" at bounding box center [927, 20] width 18 height 10
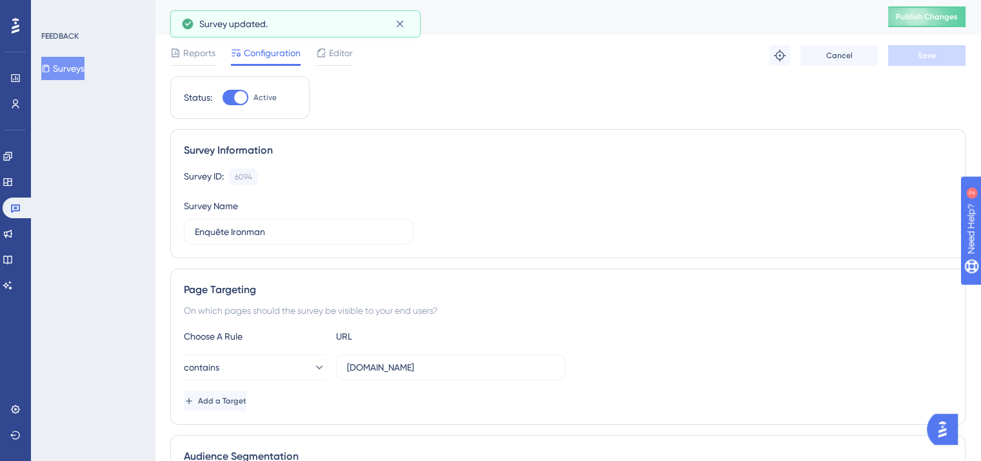
scroll to position [0, 0]
click at [947, 25] on button "Publish Changes" at bounding box center [926, 18] width 77 height 21
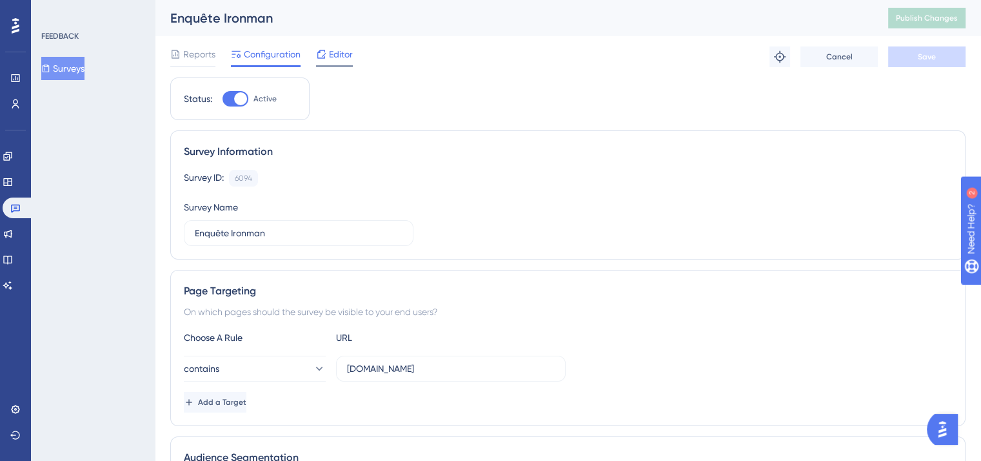
click at [326, 56] on icon at bounding box center [321, 54] width 10 height 10
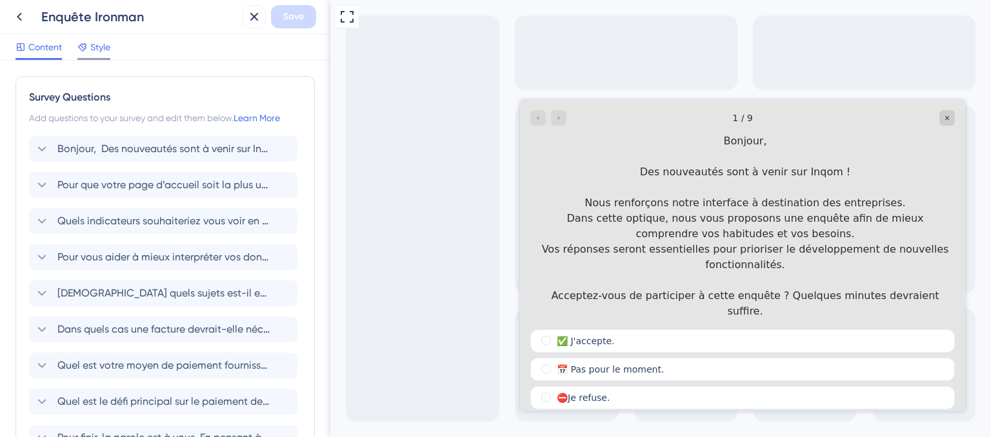
click at [103, 44] on span "Style" at bounding box center [100, 46] width 20 height 15
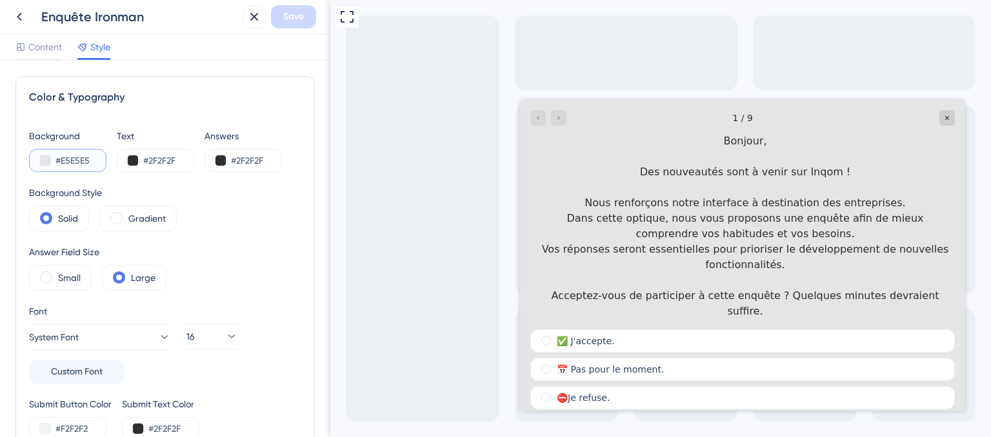
click at [72, 161] on input "#E5E5E5" at bounding box center [81, 160] width 53 height 15
paste input "4744E3"
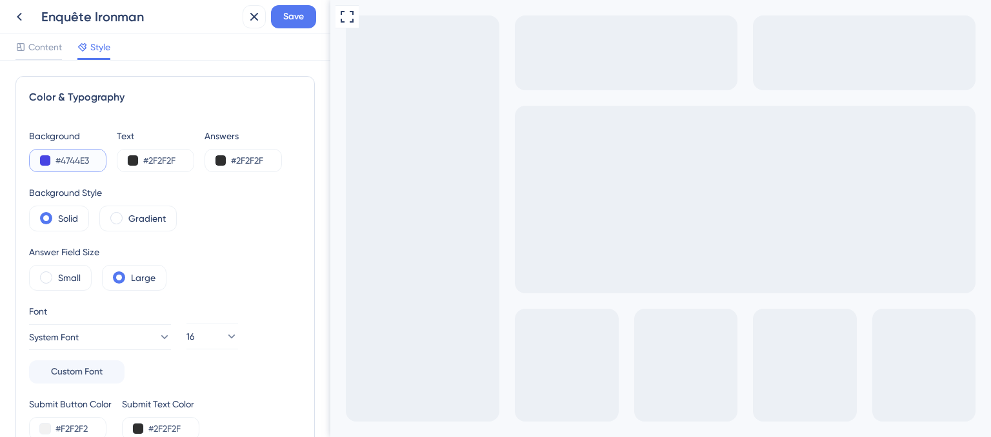
click at [79, 166] on input "#4744E3" at bounding box center [81, 160] width 53 height 15
paste input "2421BB"
click at [72, 167] on input "#2421BB" at bounding box center [81, 160] width 53 height 15
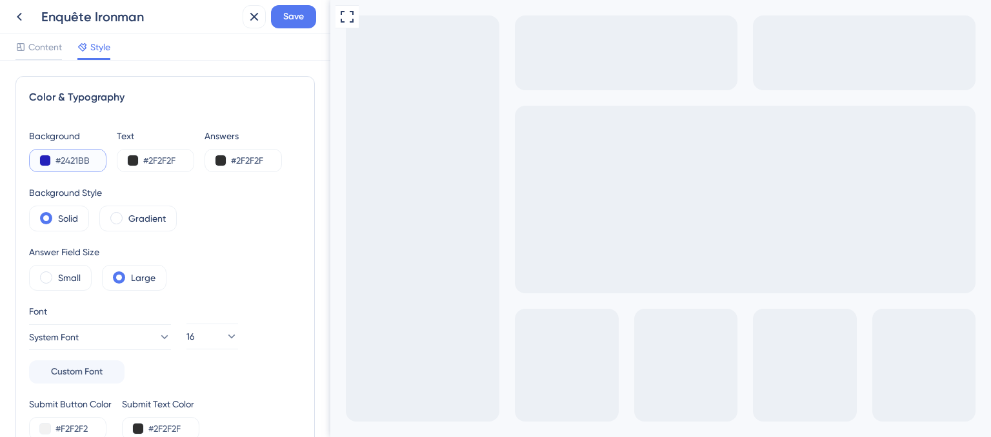
click at [72, 167] on input "#2421BB" at bounding box center [81, 160] width 53 height 15
paste input "1F1E63"
click at [82, 163] on input "#1F1E63" at bounding box center [81, 160] width 53 height 15
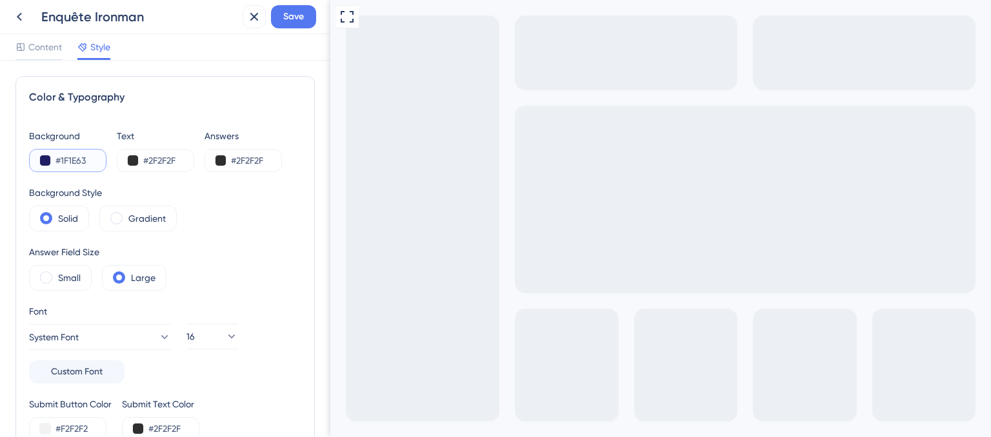
click at [82, 163] on input "#1F1E63" at bounding box center [81, 160] width 53 height 15
paste input "FFFFFF"
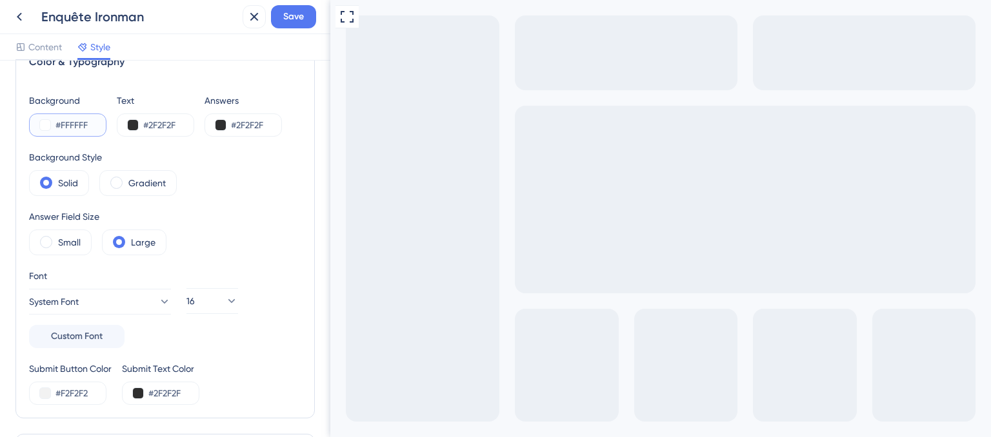
scroll to position [52, 0]
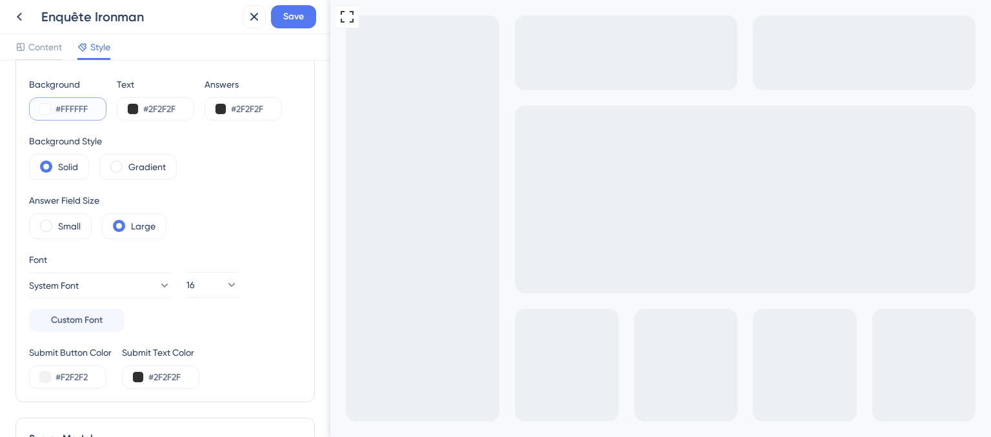
type input "#FFFFFF"
click at [258, 108] on input "#2F2F2F" at bounding box center [257, 108] width 53 height 15
paste input "4744E3"
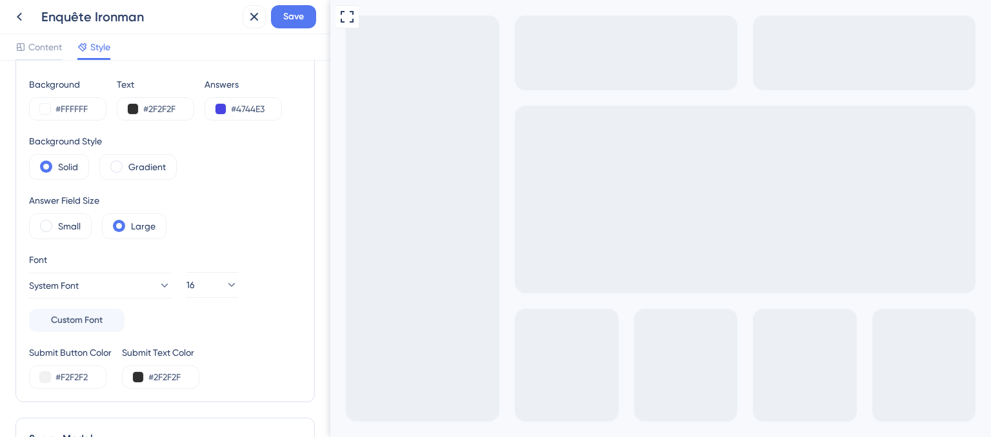
click at [255, 189] on div "Background #FFFFFF Text #2F2F2F Answers #4744E3 Background Style Solid Gradient…" at bounding box center [165, 233] width 272 height 312
type input "#2F2F2F"
click at [172, 377] on input "#2F2F2F" at bounding box center [174, 377] width 53 height 15
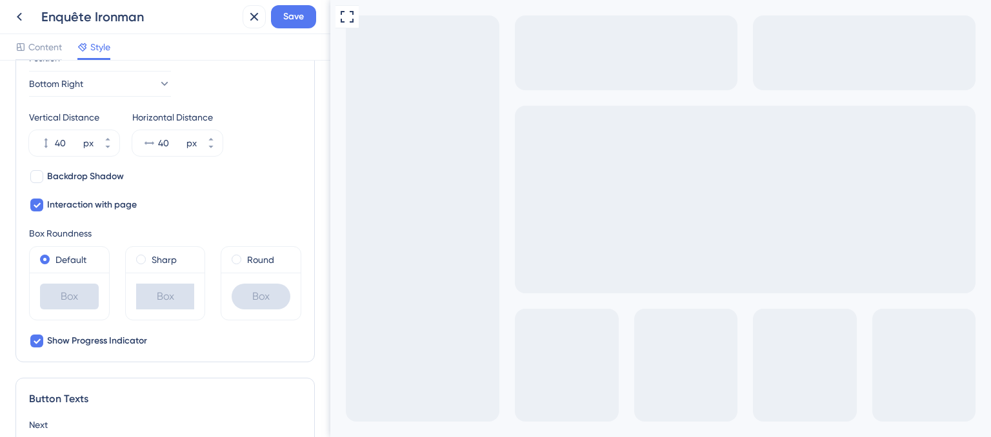
scroll to position [550, 0]
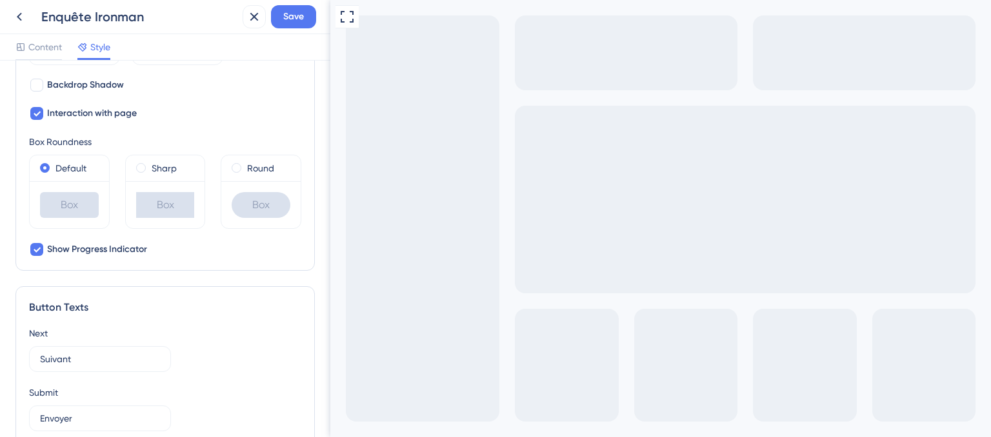
drag, startPoint x: 339, startPoint y: 255, endPoint x: 330, endPoint y: 233, distance: 23.7
click at [330, 233] on html "Full Screen Preview" at bounding box center [660, 375] width 661 height 751
click at [319, 164] on div "Color & Typography Background #FFFFFF Text #2F2F2F Answers #2F2F2F Background S…" at bounding box center [165, 249] width 330 height 377
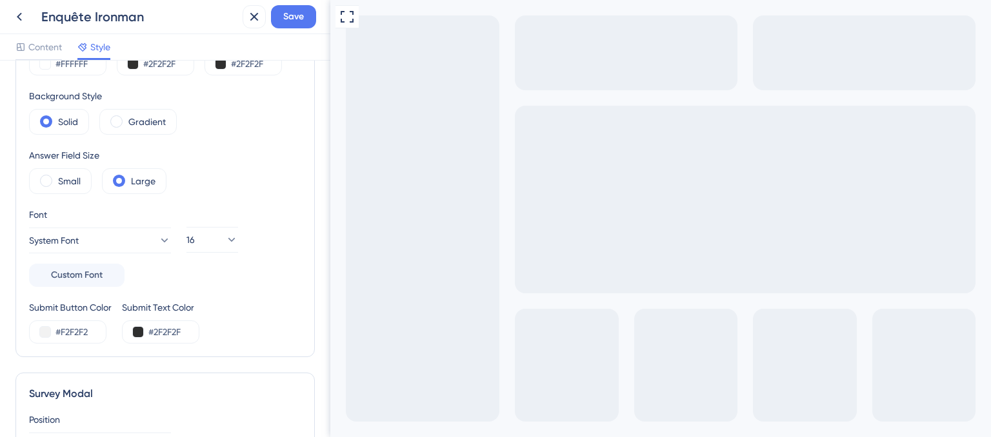
scroll to position [0, 0]
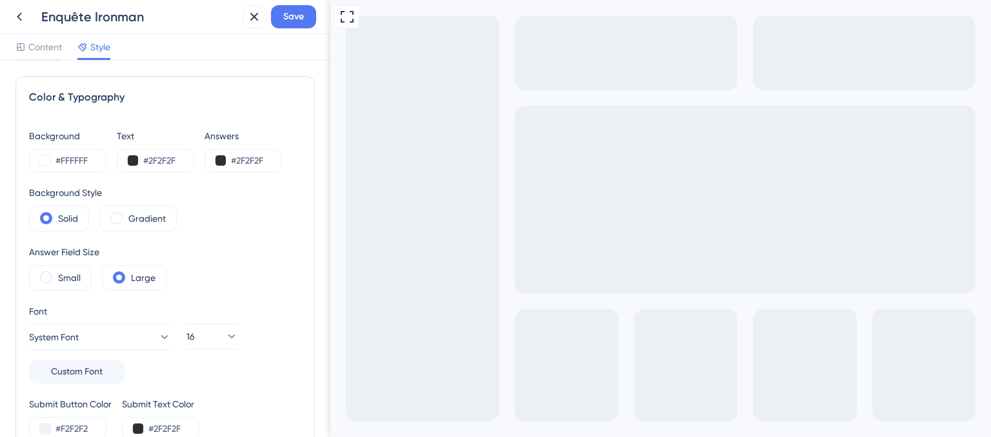
click at [317, 99] on div "Color & Typography Background #FFFFFF Text #2F2F2F Answers #2F2F2F Background S…" at bounding box center [165, 249] width 330 height 377
click at [150, 164] on input "#2F2F2F" at bounding box center [169, 160] width 53 height 15
paste input "4744E3"
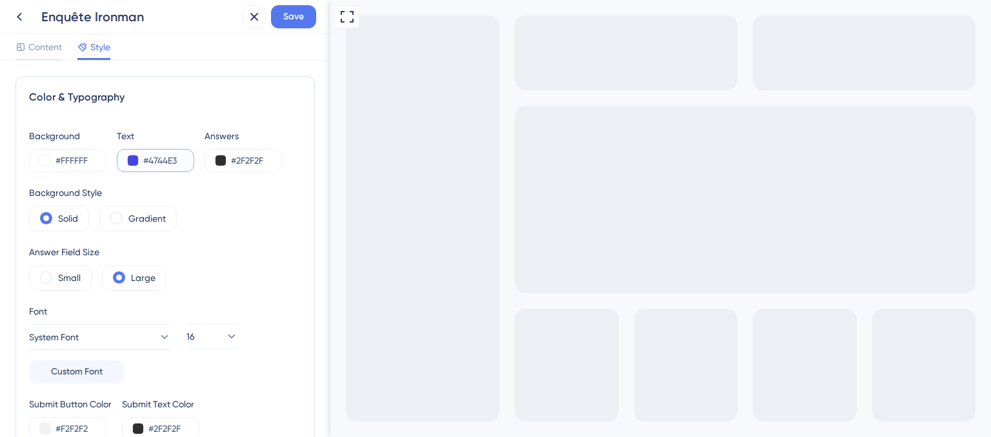
type input "#2F2F2F"
click at [252, 169] on div "#2F2F2F" at bounding box center [242, 160] width 77 height 23
click at [248, 162] on input "#2F2F2F" at bounding box center [257, 160] width 53 height 15
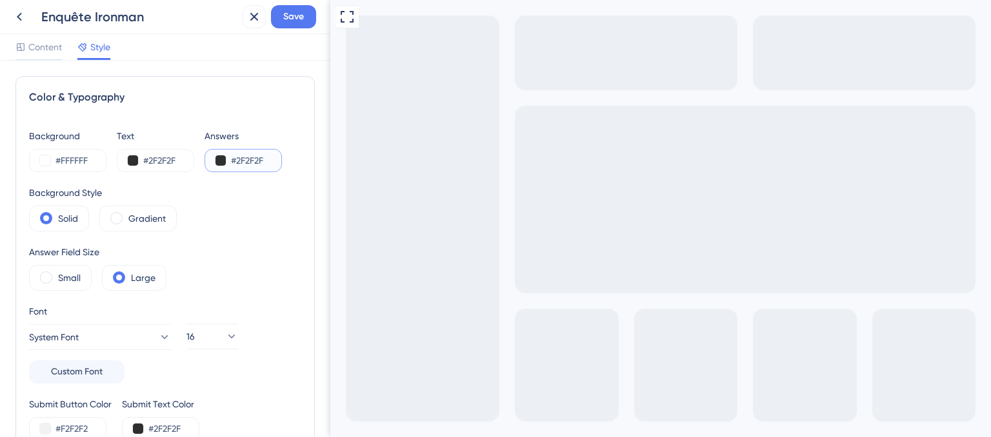
paste input "4744E3"
click at [286, 272] on div "Answer Field Size Small Large" at bounding box center [165, 267] width 272 height 46
click at [250, 156] on input "#4744E3" at bounding box center [257, 160] width 53 height 15
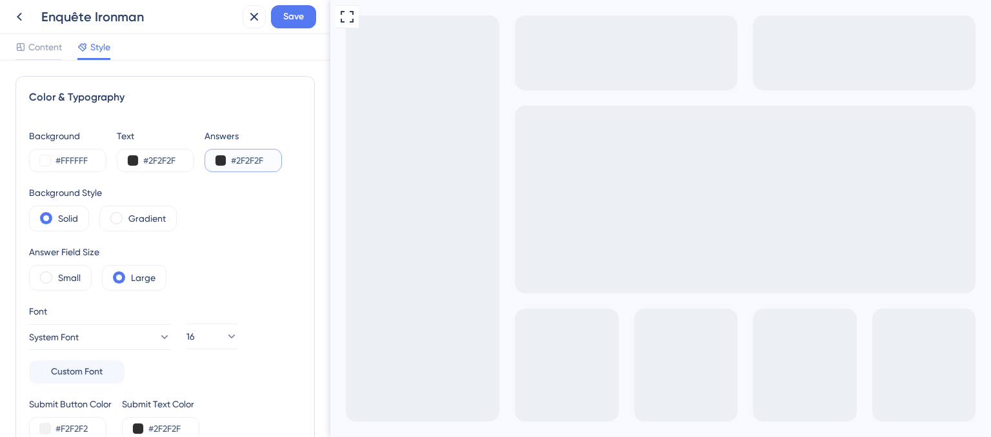
type input "#2F2F2F"
click at [222, 215] on div "Background Style Solid Gradient" at bounding box center [165, 208] width 272 height 46
click at [137, 222] on label "Gradient" at bounding box center [146, 218] width 37 height 15
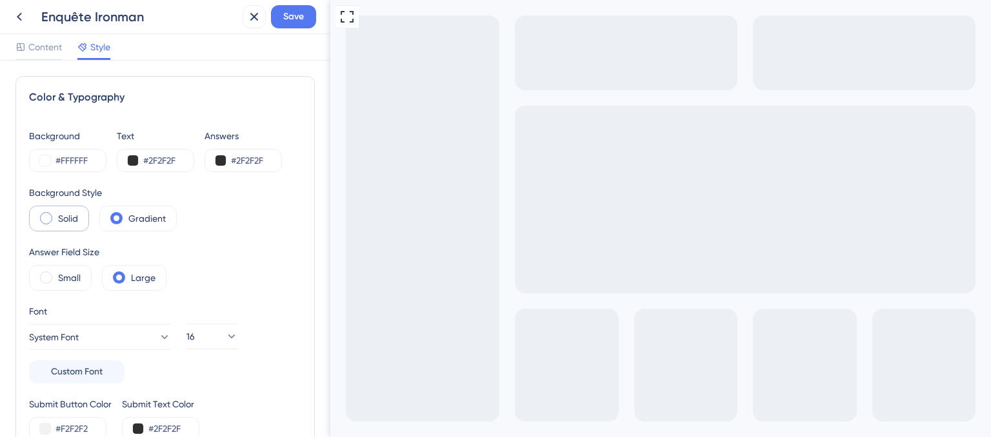
click at [48, 223] on span at bounding box center [46, 218] width 12 height 12
click at [56, 214] on input "radio" at bounding box center [56, 214] width 0 height 0
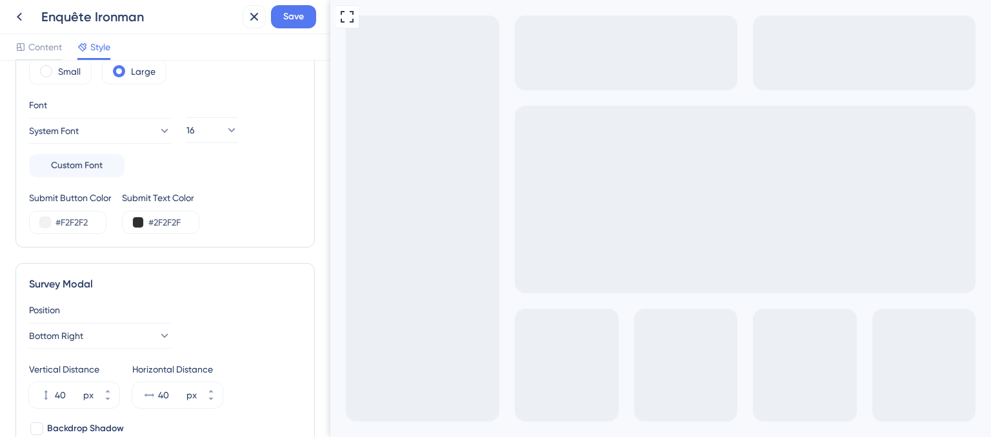
scroll to position [217, 0]
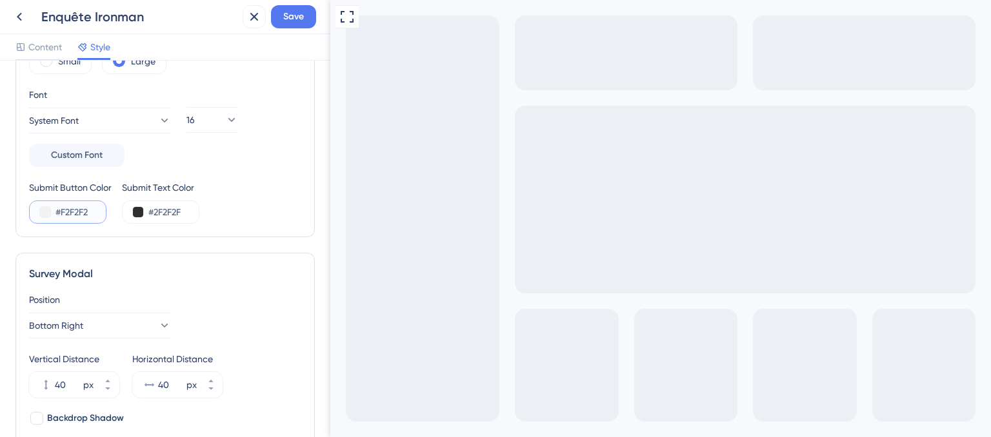
click at [67, 210] on input "#F2F2F2" at bounding box center [81, 211] width 53 height 15
paste input "4744E"
type input "#4744E"
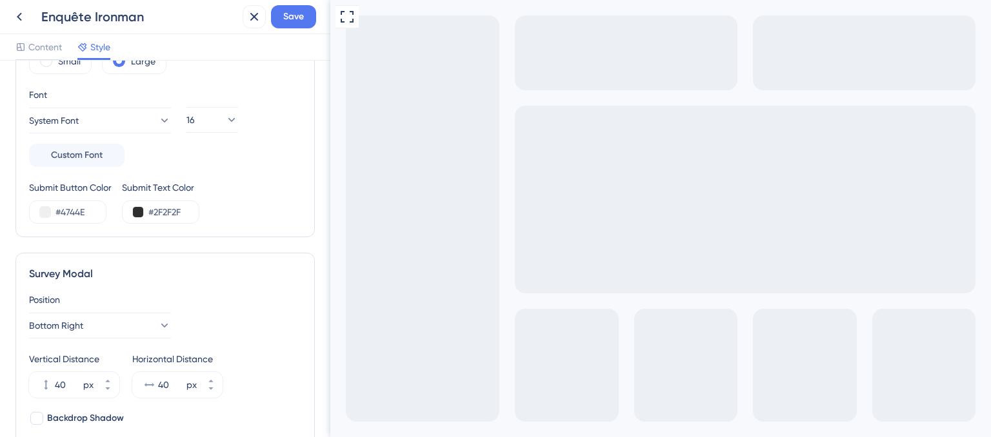
drag, startPoint x: 368, startPoint y: 15, endPoint x: 90, endPoint y: 192, distance: 328.9
click at [330, 192] on html "Full Screen Preview" at bounding box center [660, 333] width 661 height 666
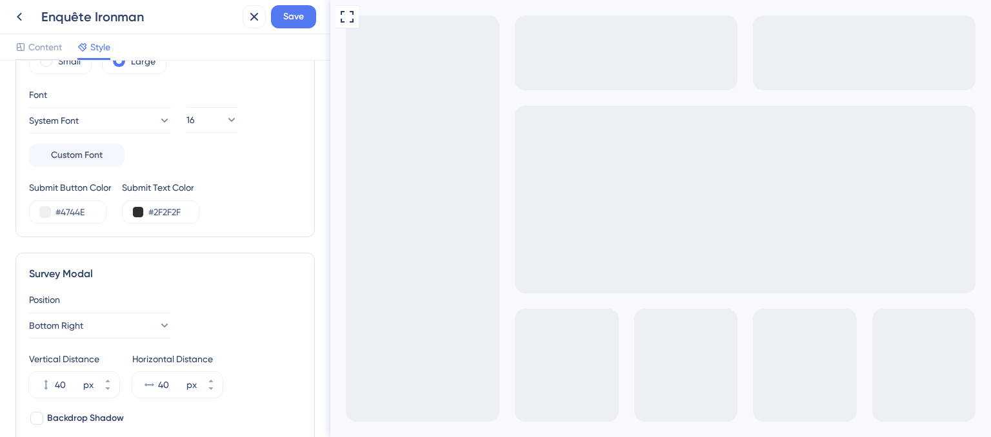
checkbox input "false"
click at [564, 130] on div "Full Screen Preview" at bounding box center [660, 325] width 661 height 650
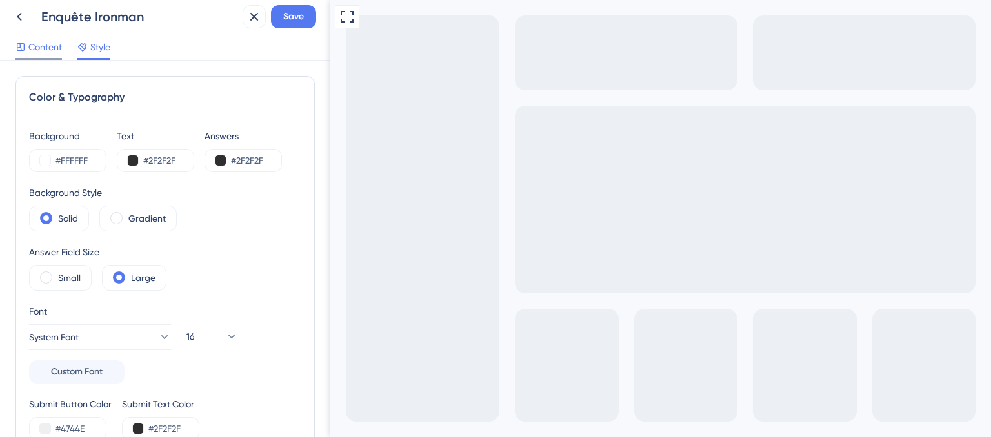
click at [35, 47] on span "Content" at bounding box center [45, 46] width 34 height 15
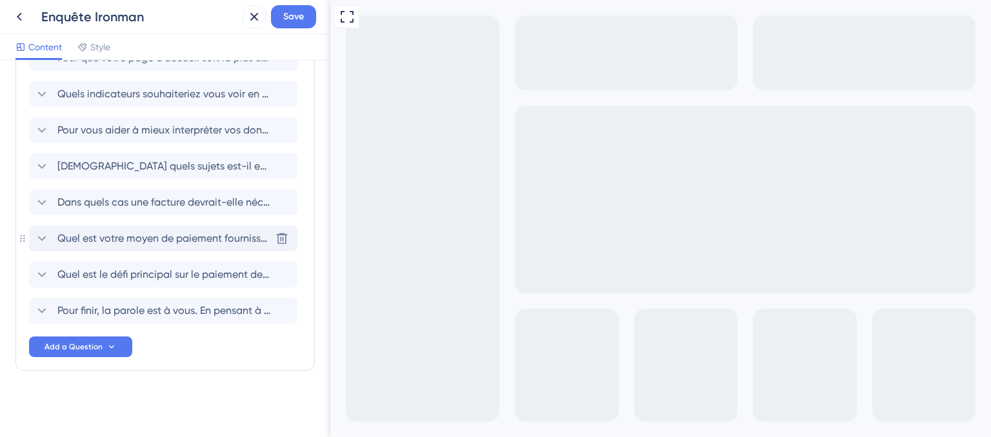
click at [157, 241] on span "Quel est votre moyen de paiement fournisseur habituel ?" at bounding box center [163, 238] width 213 height 15
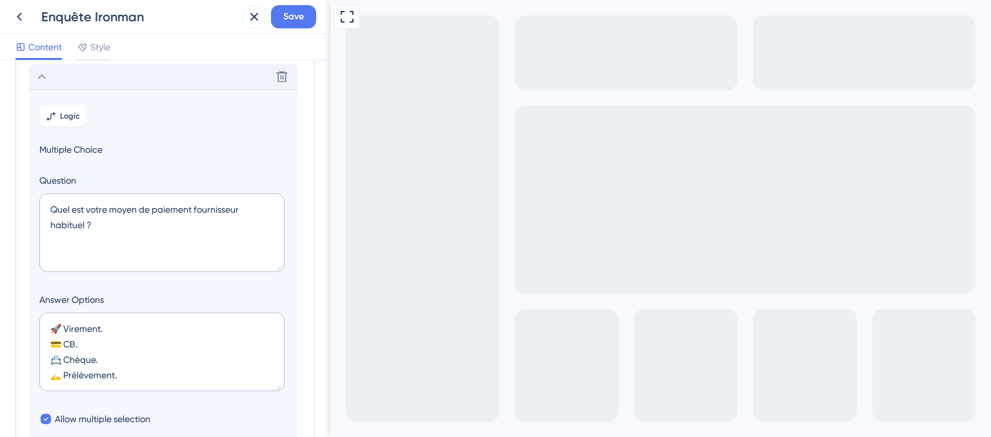
scroll to position [292, 0]
click at [63, 417] on span "Allow multiple selection" at bounding box center [102, 416] width 95 height 15
checkbox input "false"
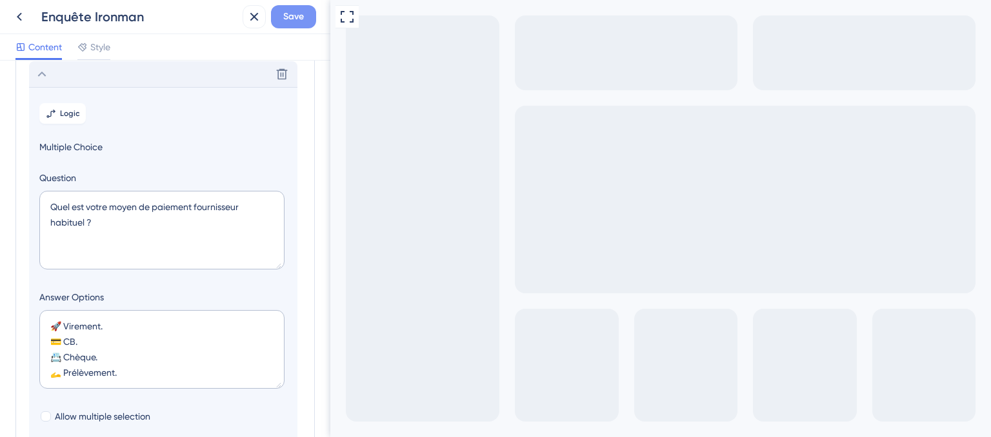
click at [297, 21] on span "Save" at bounding box center [293, 16] width 21 height 15
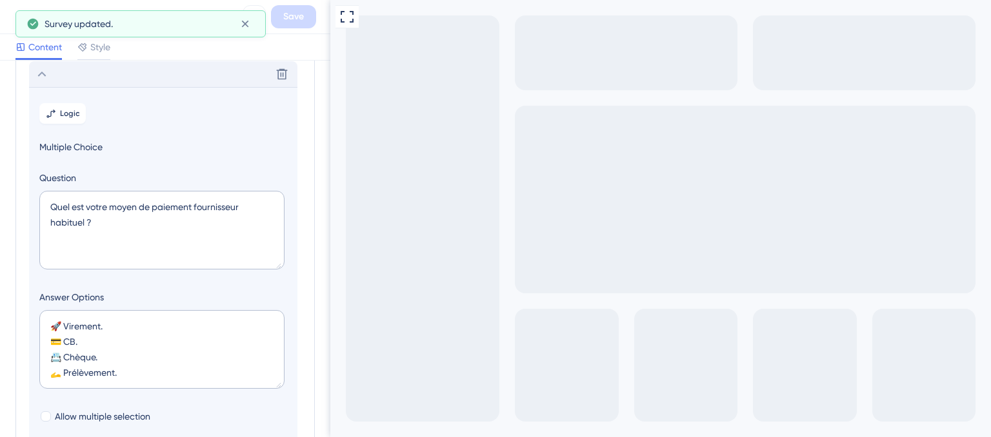
click at [139, 73] on div "Delete" at bounding box center [163, 74] width 268 height 26
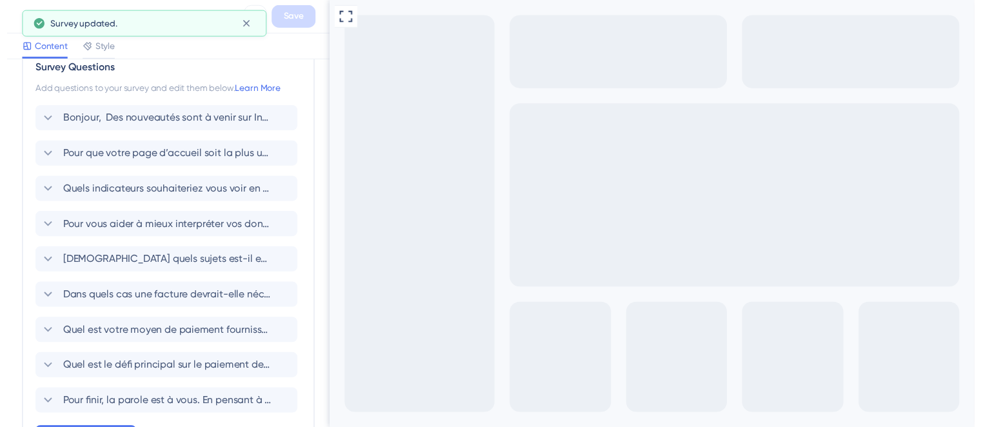
scroll to position [0, 0]
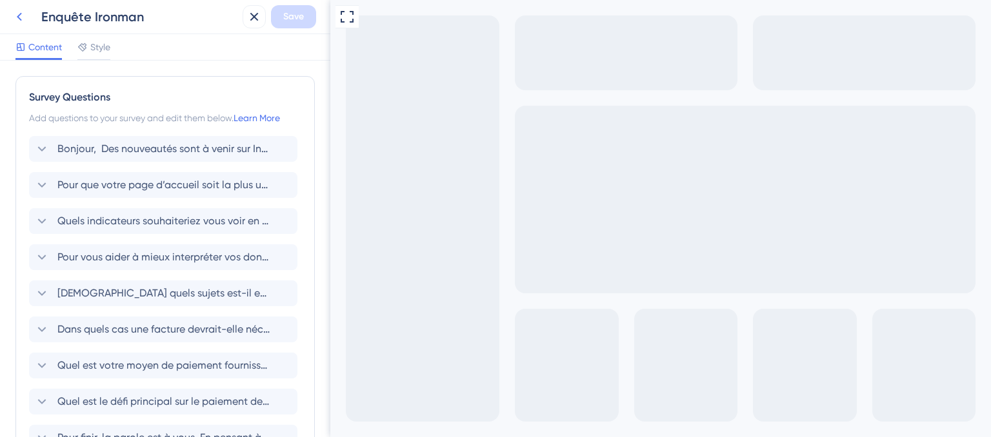
click at [17, 19] on icon at bounding box center [19, 16] width 15 height 15
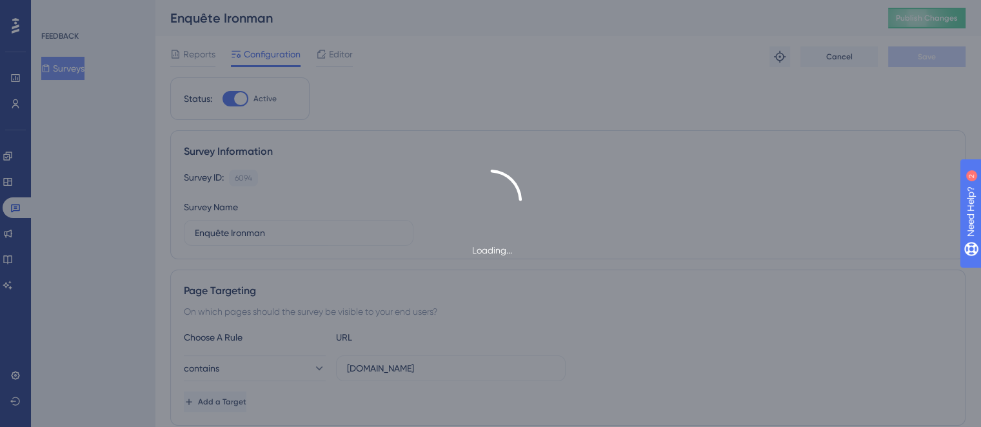
click at [921, 19] on div "Loading..." at bounding box center [490, 213] width 981 height 427
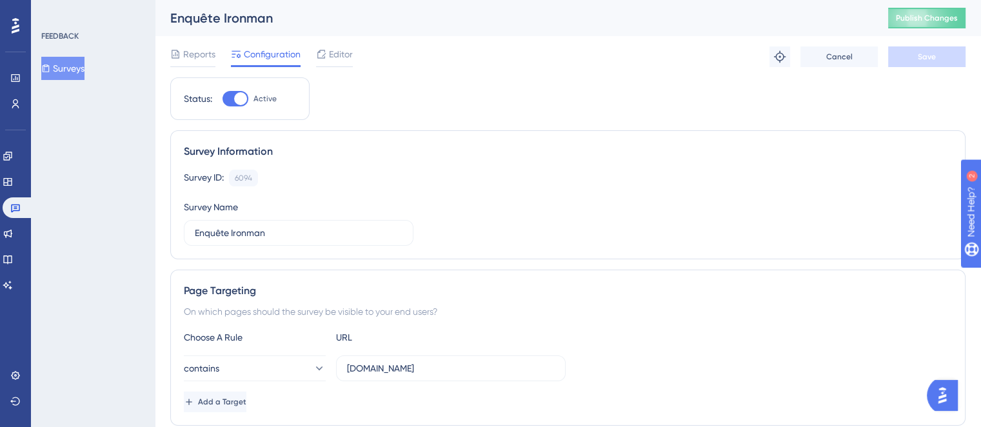
click at [921, 19] on span "Publish Changes" at bounding box center [927, 18] width 62 height 10
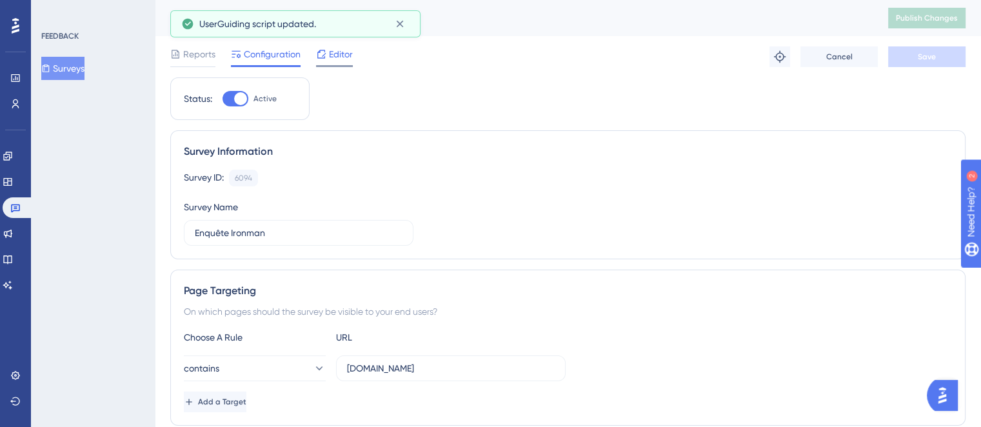
click at [343, 57] on span "Editor" at bounding box center [341, 53] width 24 height 15
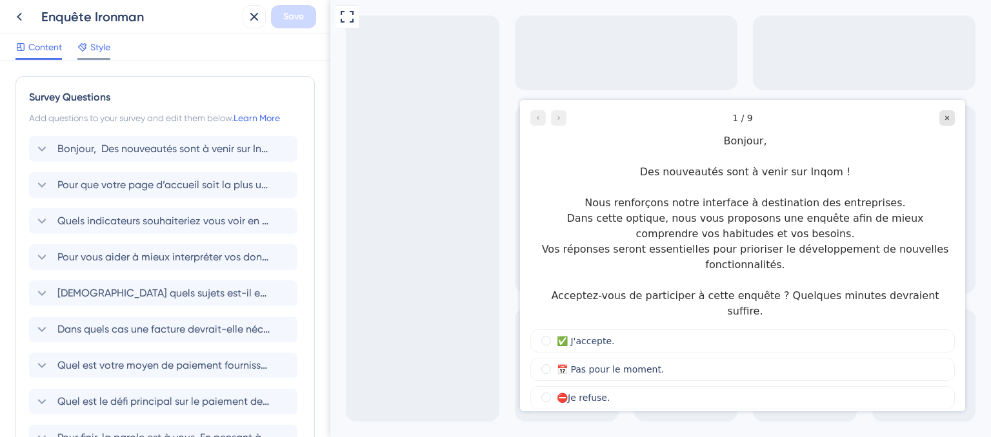
click at [95, 45] on span "Style" at bounding box center [100, 46] width 20 height 15
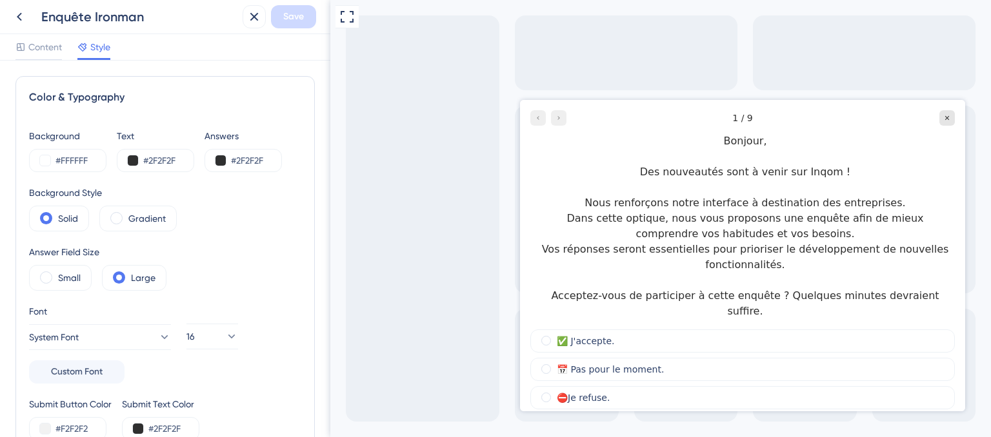
drag, startPoint x: 323, startPoint y: 345, endPoint x: 5, endPoint y: 117, distance: 391.0
click at [19, 18] on icon at bounding box center [19, 17] width 5 height 8
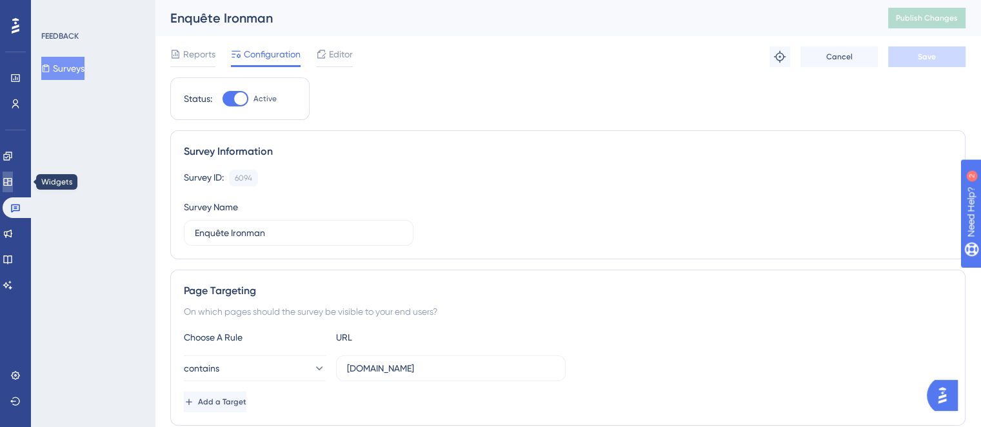
click at [13, 174] on link at bounding box center [8, 182] width 10 height 21
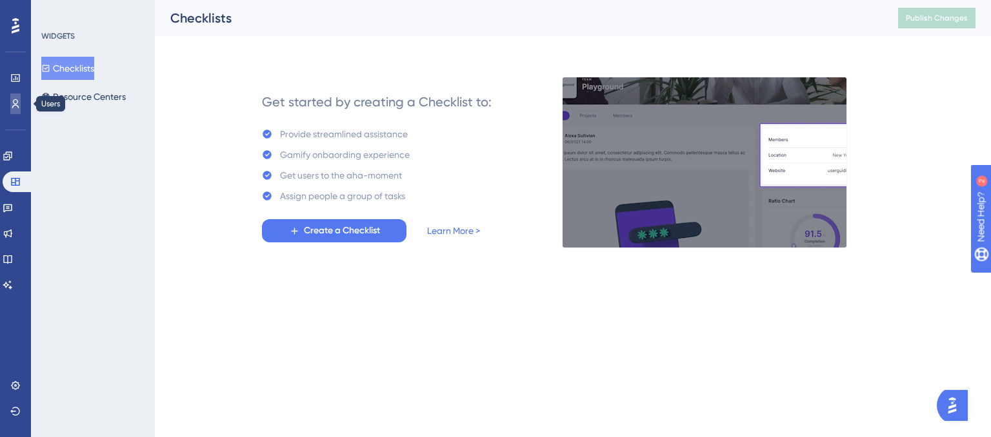
click at [16, 110] on link at bounding box center [15, 104] width 10 height 21
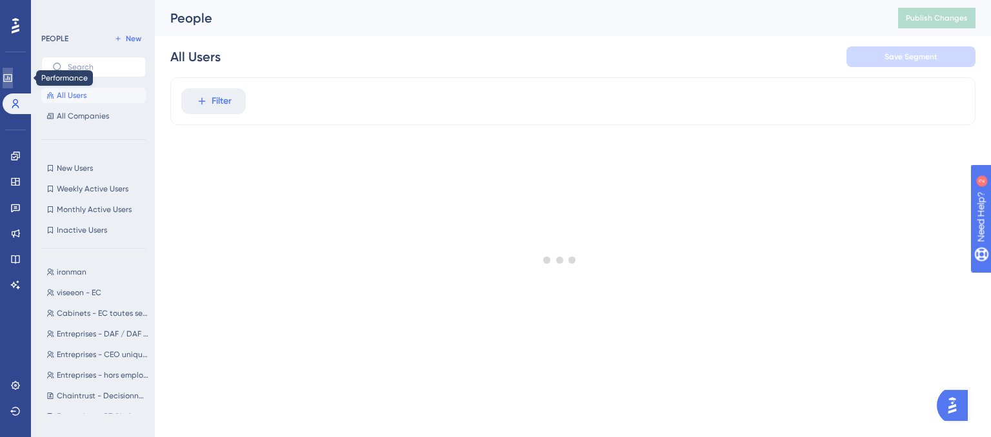
click at [13, 68] on link at bounding box center [8, 78] width 10 height 21
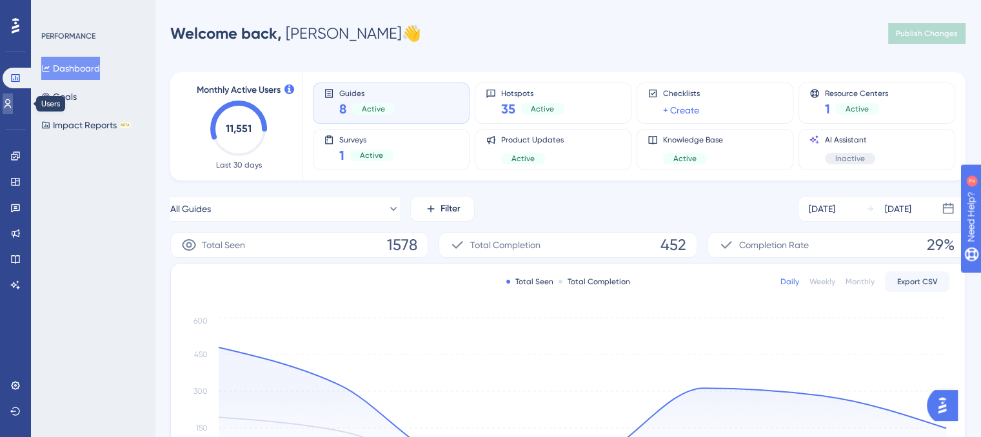
click at [12, 99] on icon at bounding box center [8, 103] width 7 height 9
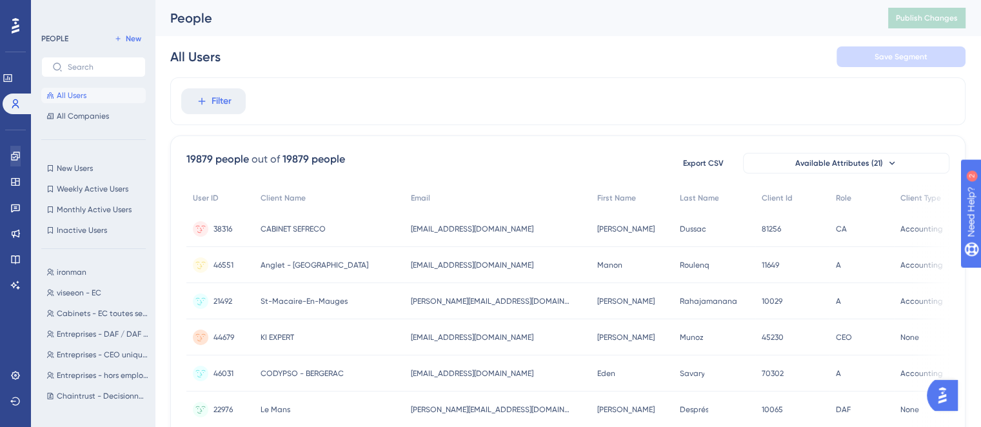
drag, startPoint x: 13, startPoint y: 141, endPoint x: 13, endPoint y: 150, distance: 9.7
click at [13, 150] on div "Engagement Widgets Feedback Product Updates Knowledge Base AI Assistant" at bounding box center [15, 204] width 21 height 181
click at [13, 151] on icon at bounding box center [15, 156] width 10 height 10
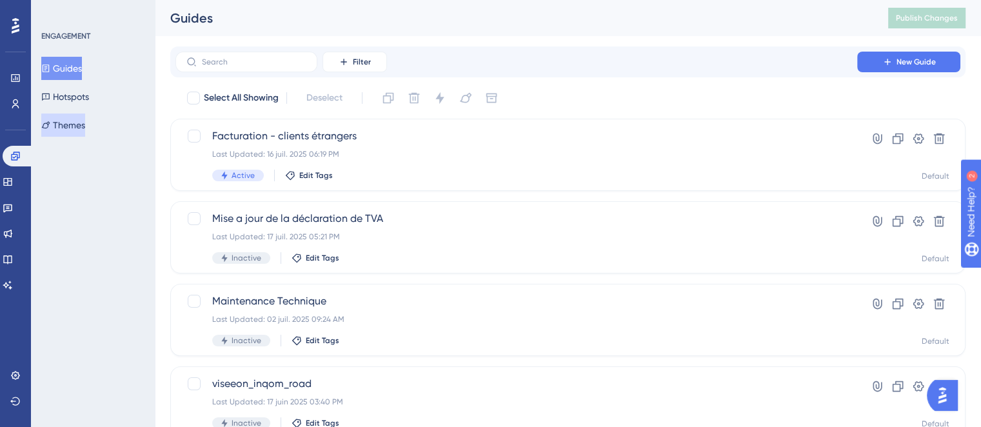
click at [84, 121] on button "Themes" at bounding box center [63, 125] width 44 height 23
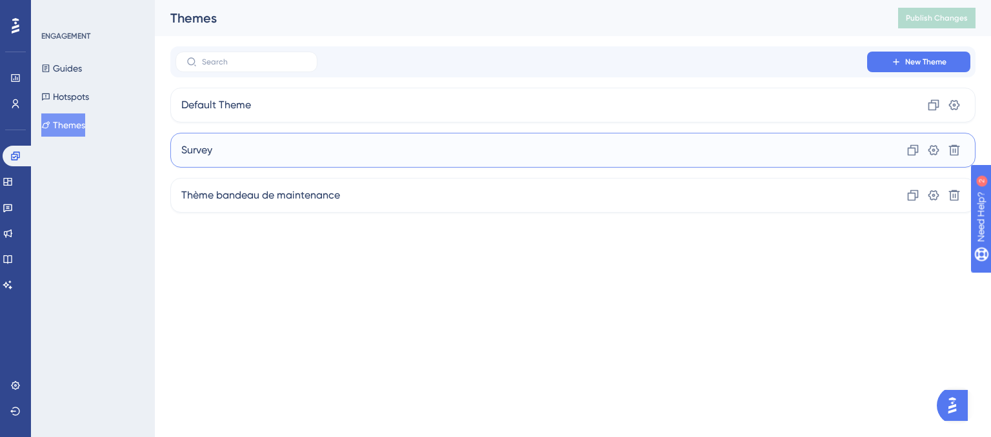
click at [475, 150] on div "Survey Clone Settings Delete" at bounding box center [572, 150] width 805 height 35
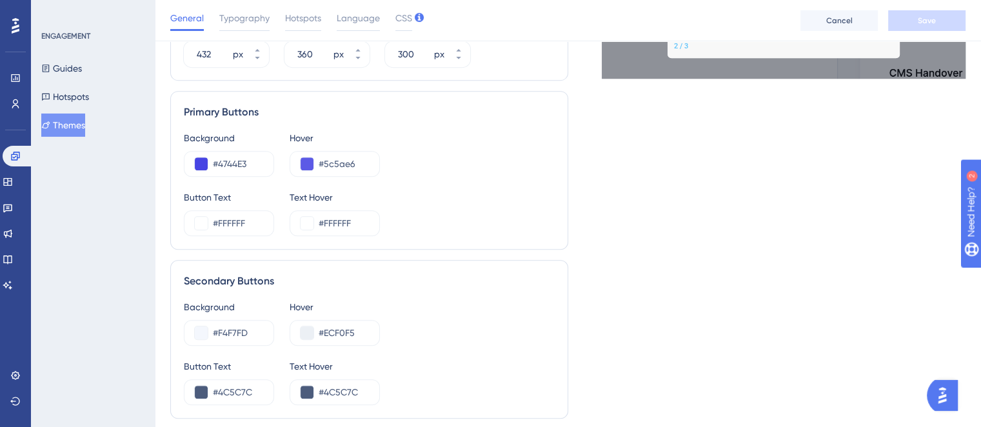
scroll to position [654, 0]
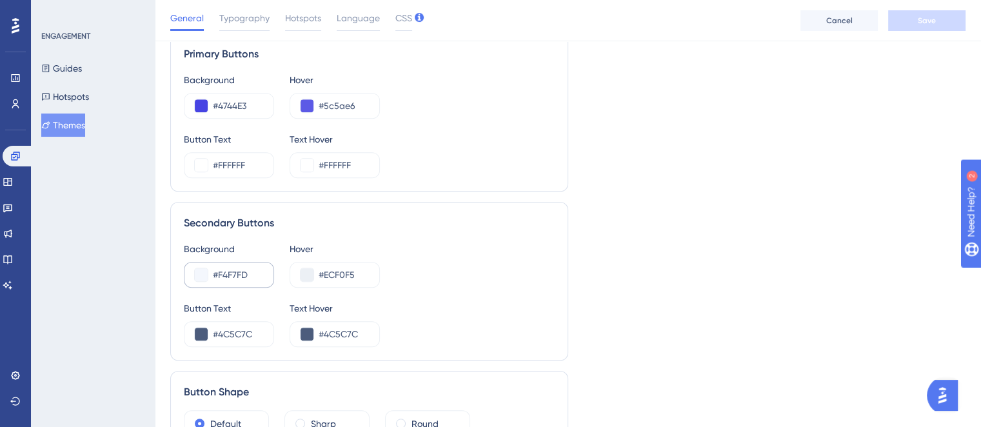
click at [206, 265] on div "#F4F7FD" at bounding box center [229, 275] width 90 height 26
drag, startPoint x: 206, startPoint y: 265, endPoint x: 227, endPoint y: 275, distance: 23.4
click at [227, 275] on div "#F4F7FD" at bounding box center [229, 275] width 90 height 26
click at [227, 275] on input "#F4F7FD" at bounding box center [238, 274] width 50 height 15
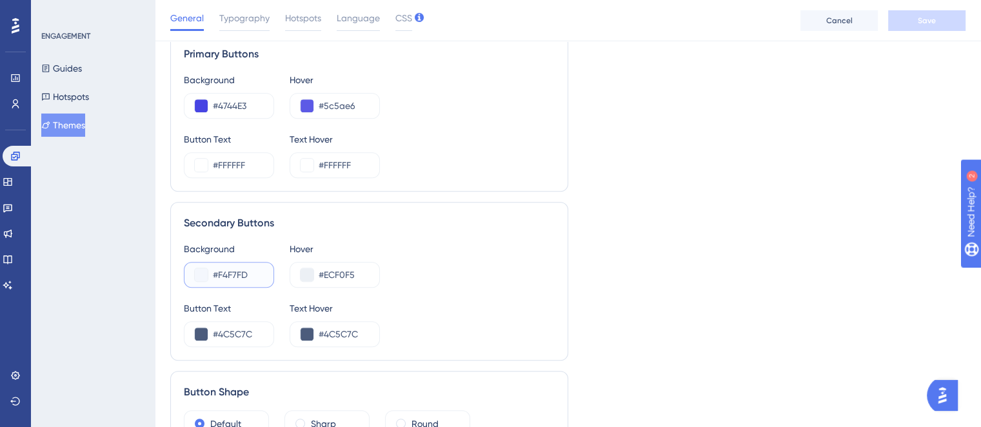
click at [227, 275] on input "#F4F7FD" at bounding box center [238, 274] width 50 height 15
paste input "4744E3"
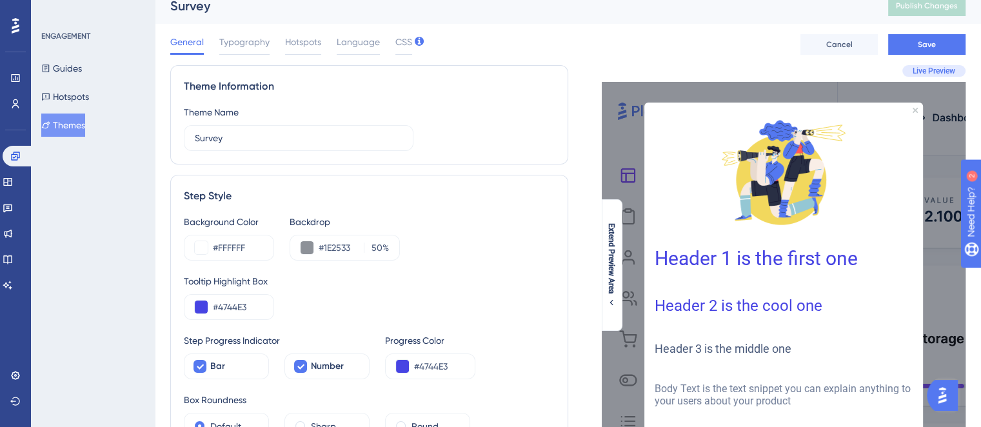
scroll to position [0, 0]
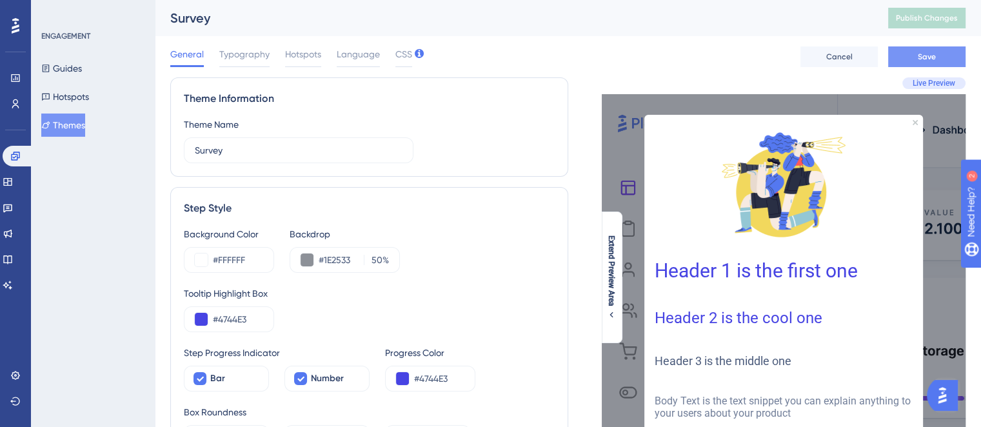
type input "#4744E3"
click at [933, 61] on span "Save" at bounding box center [927, 57] width 18 height 10
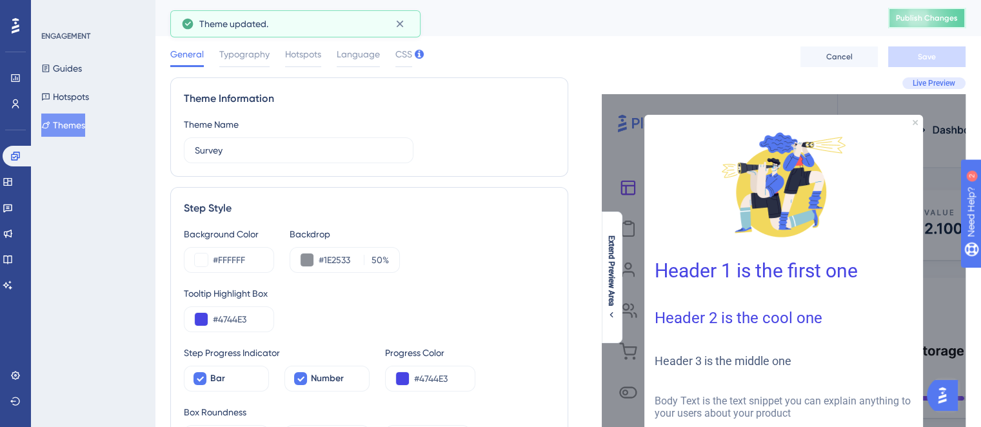
click at [928, 11] on button "Publish Changes" at bounding box center [926, 18] width 77 height 21
click at [13, 239] on link at bounding box center [8, 233] width 10 height 21
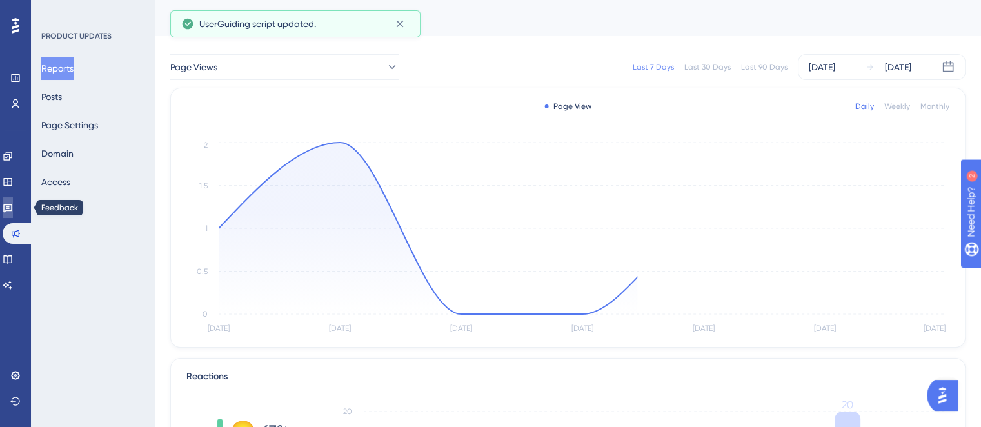
click at [13, 211] on icon at bounding box center [8, 208] width 10 height 10
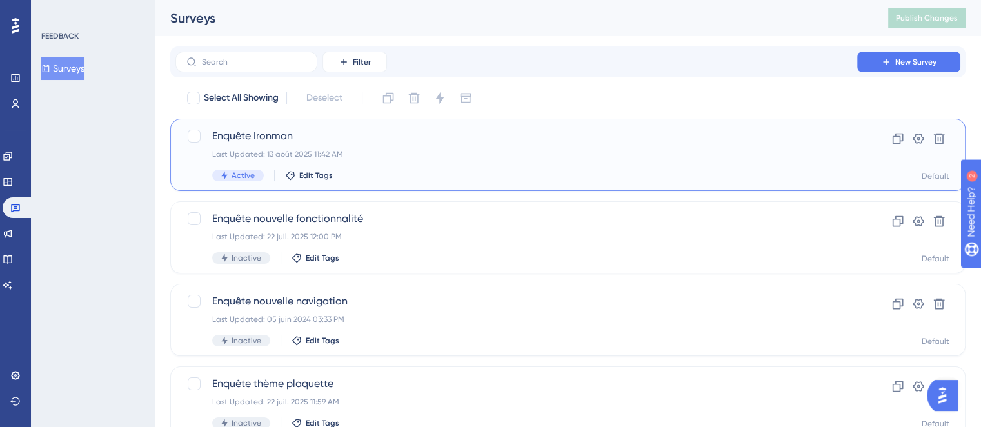
click at [470, 137] on span "Enquête Ironman" at bounding box center [516, 135] width 608 height 15
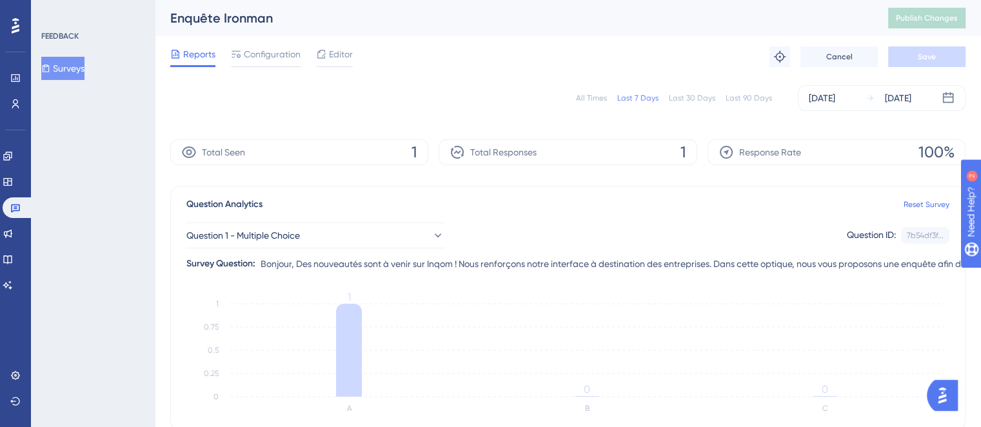
click at [330, 57] on div "Editor" at bounding box center [334, 53] width 37 height 15
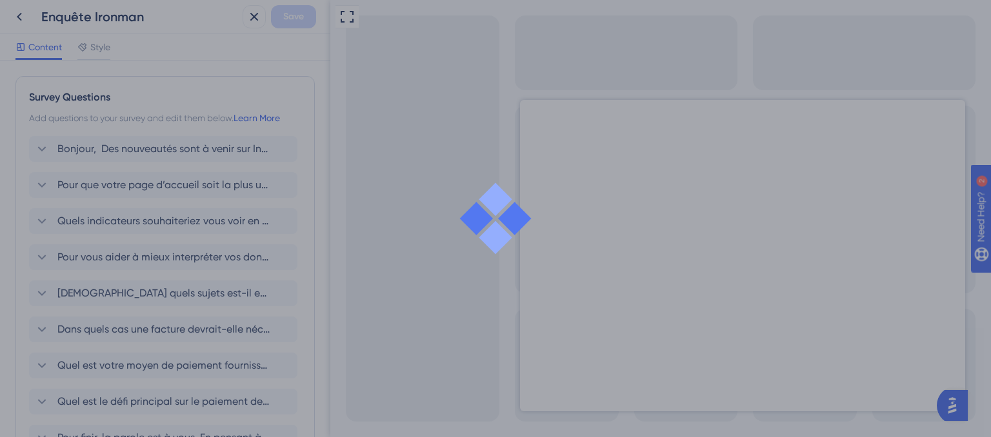
click at [330, 57] on div at bounding box center [495, 218] width 991 height 437
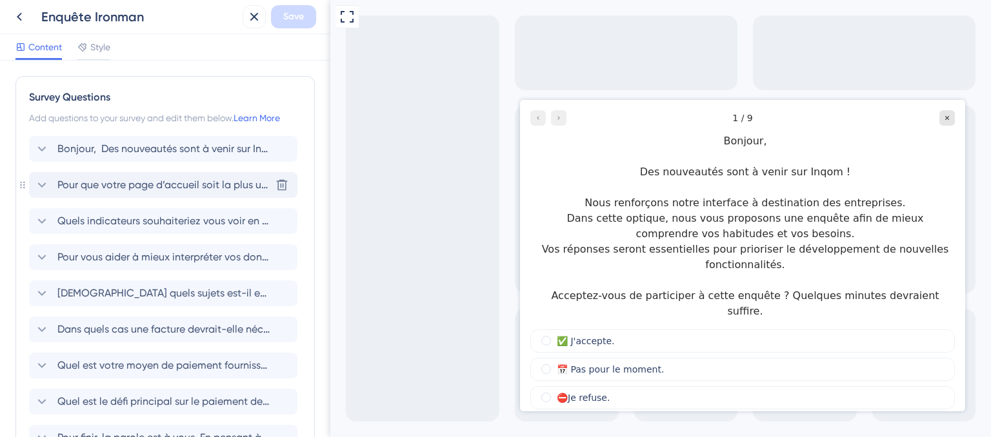
click at [110, 183] on span "Pour que votre page d’accueil soit la plus utile possible, elle devrait avant t…" at bounding box center [163, 184] width 213 height 15
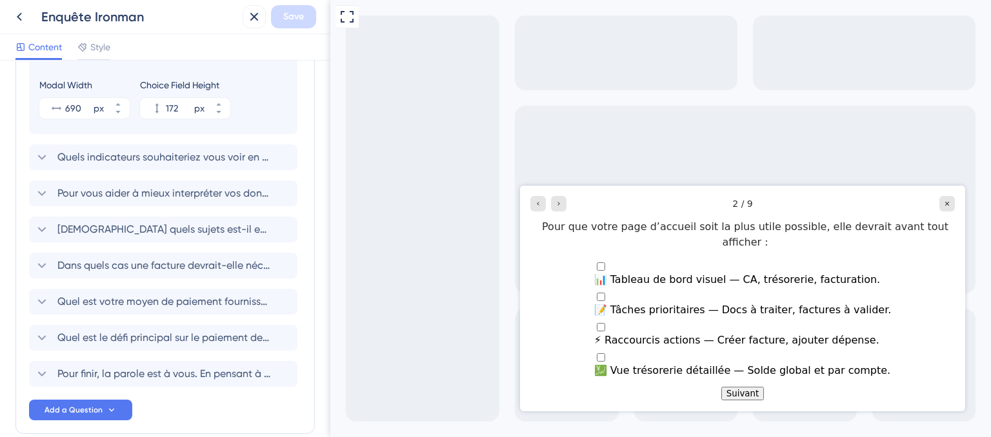
scroll to position [599, 0]
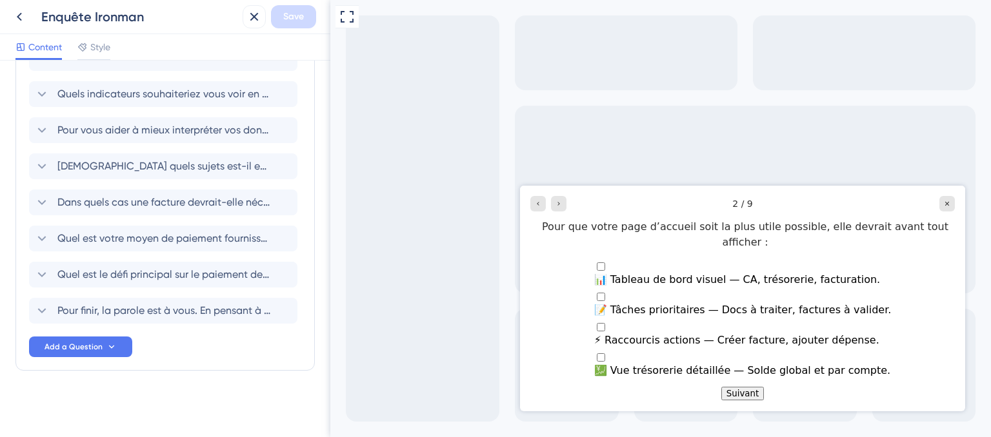
drag, startPoint x: 325, startPoint y: 307, endPoint x: 5, endPoint y: 370, distance: 326.6
click at [183, 104] on div "Quels indicateurs souhaiteriez vous voir en priorité sur une page dédié au pilo…" at bounding box center [163, 94] width 268 height 26
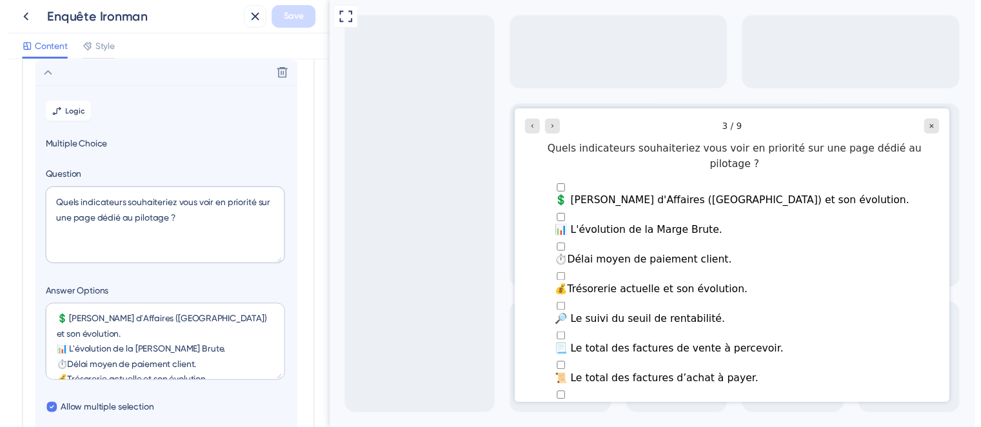
scroll to position [477, 0]
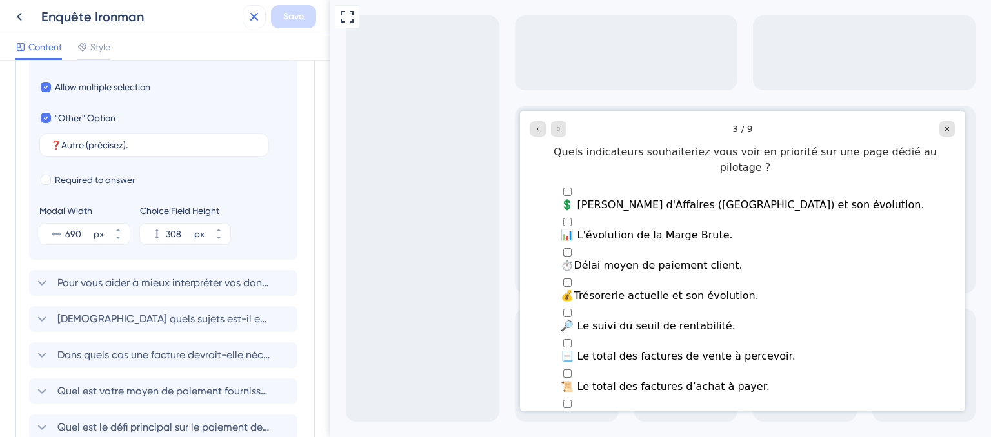
click at [261, 21] on icon at bounding box center [253, 16] width 15 height 15
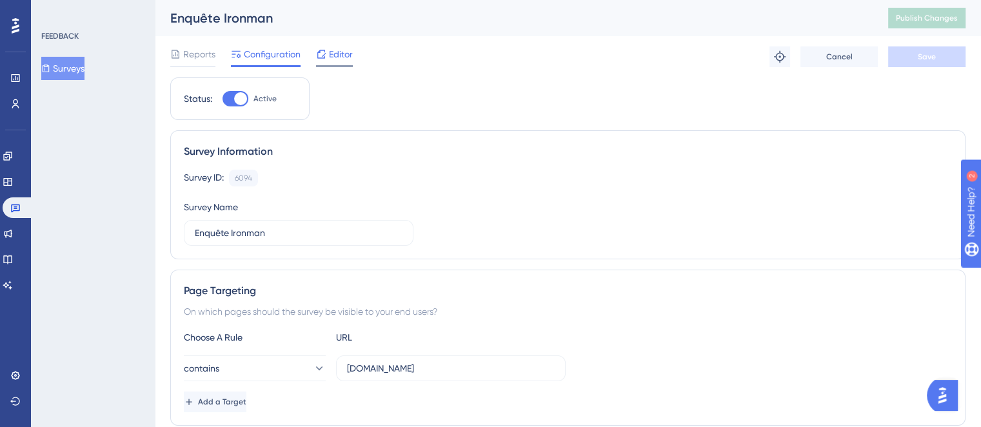
click at [327, 52] on div "Editor" at bounding box center [334, 53] width 37 height 15
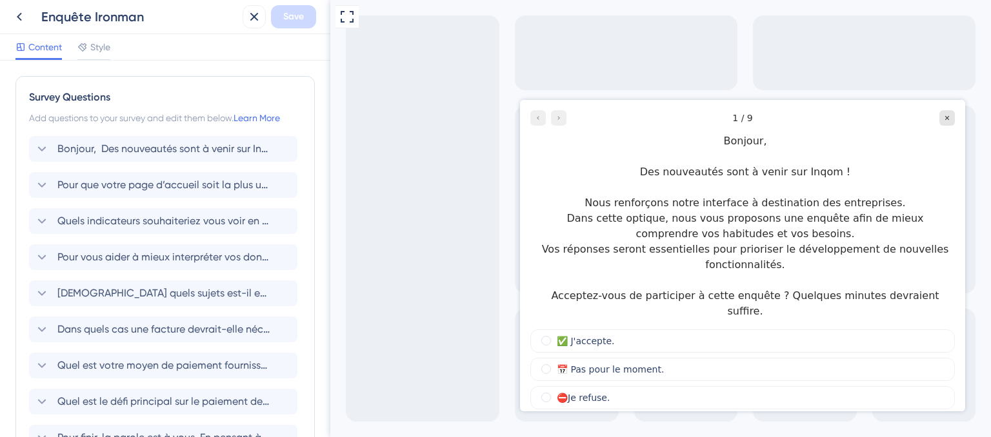
click at [124, 165] on div "Bonjour, Des nouveautés sont à venir sur Inqom ! Nous renforçons notre interfac…" at bounding box center [165, 293] width 272 height 315
click at [125, 172] on div "Pour que votre page d’accueil soit la plus utile possible, elle devrait avant t…" at bounding box center [163, 185] width 268 height 26
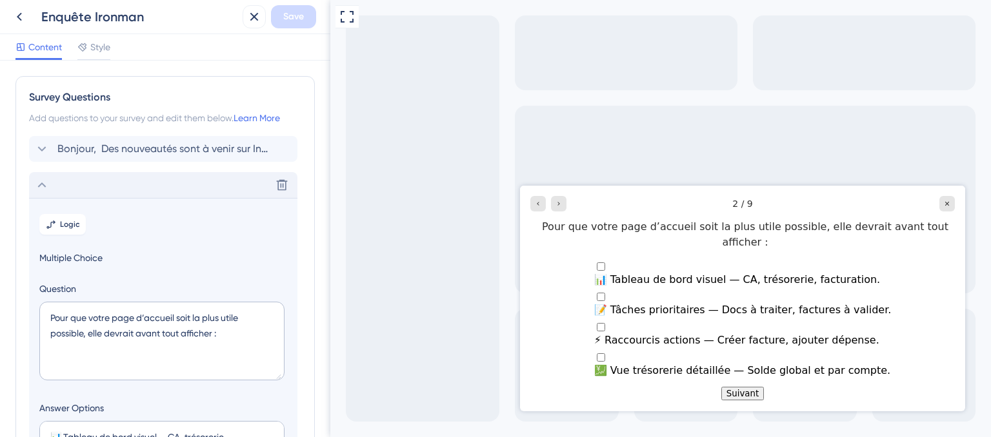
scroll to position [111, 0]
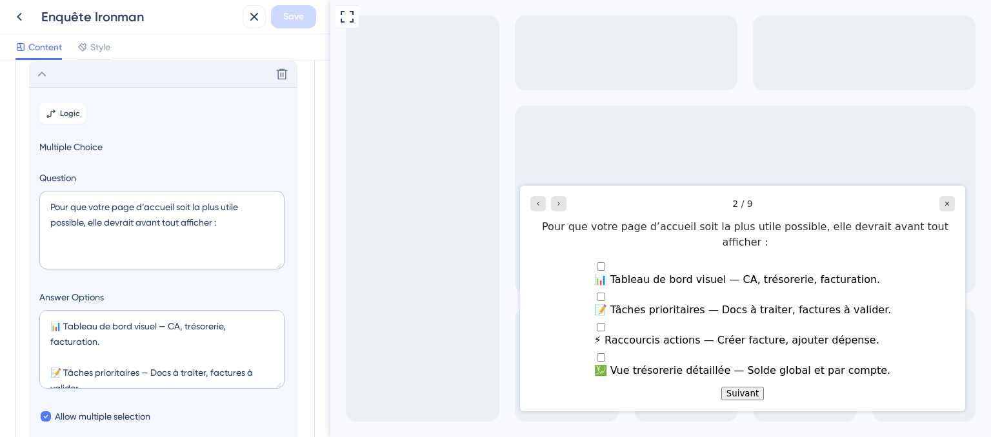
click at [89, 75] on div "Delete" at bounding box center [163, 74] width 268 height 26
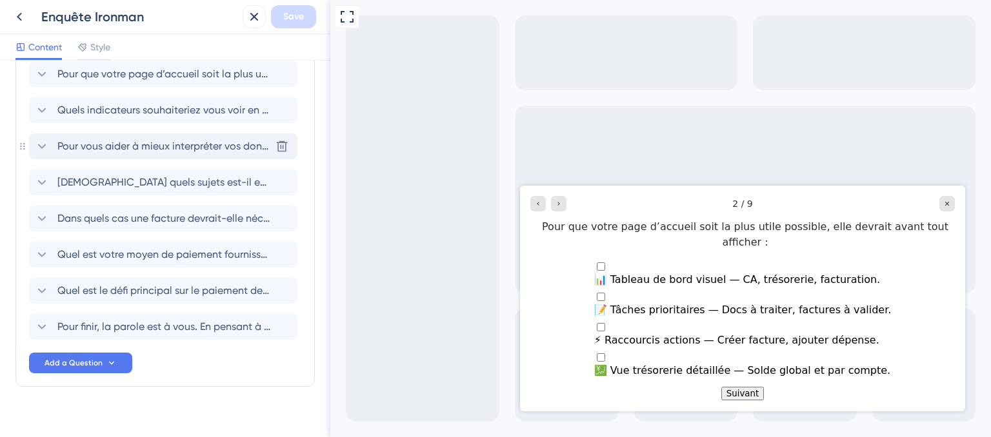
click at [100, 150] on span "Pour vous aider à mieux interpréter vos données, que outil d’analyse vous serai…" at bounding box center [163, 146] width 213 height 15
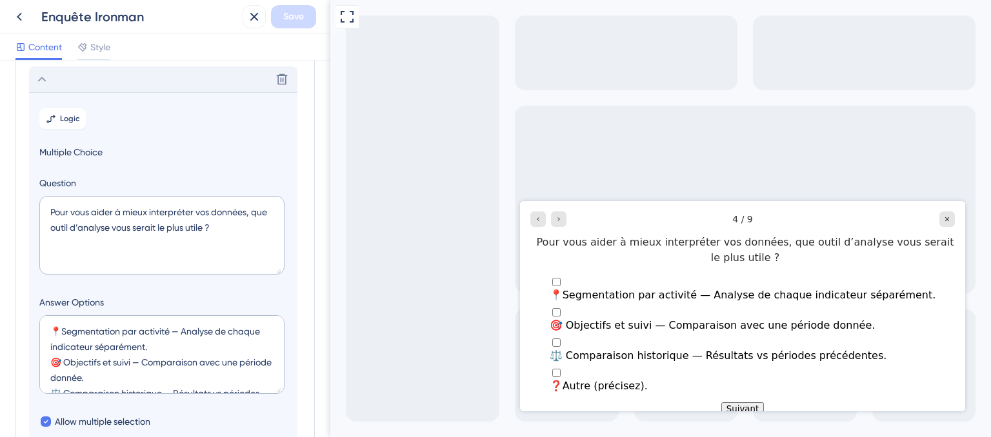
scroll to position [183, 0]
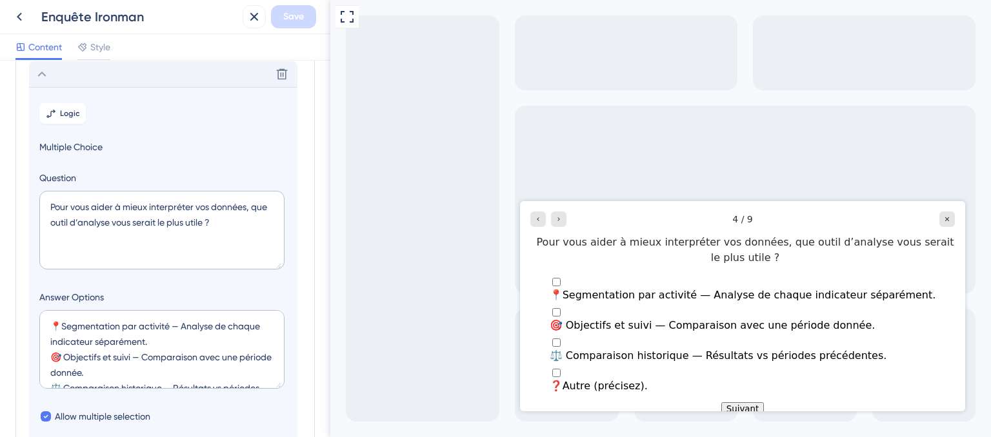
click at [107, 83] on div "Delete" at bounding box center [163, 74] width 268 height 26
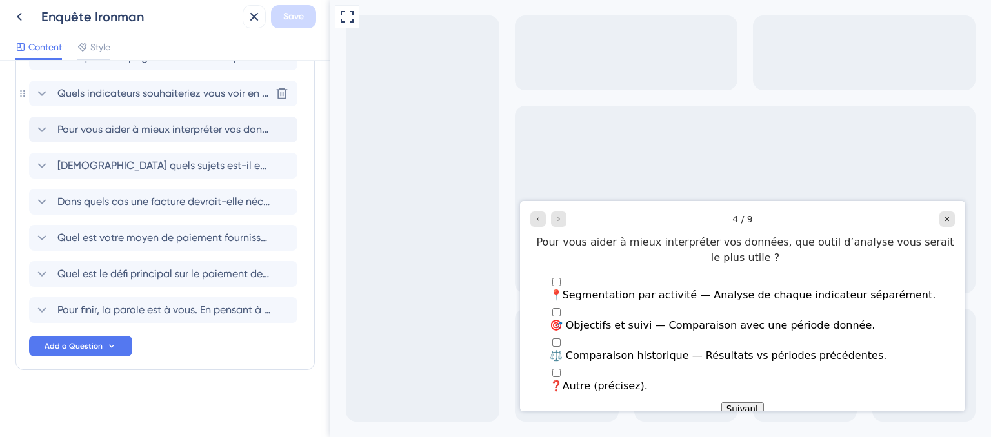
scroll to position [127, 0]
click at [124, 202] on span "Dans quels cas une facture devrait-elle nécessiter une validation par un respon…" at bounding box center [163, 202] width 213 height 15
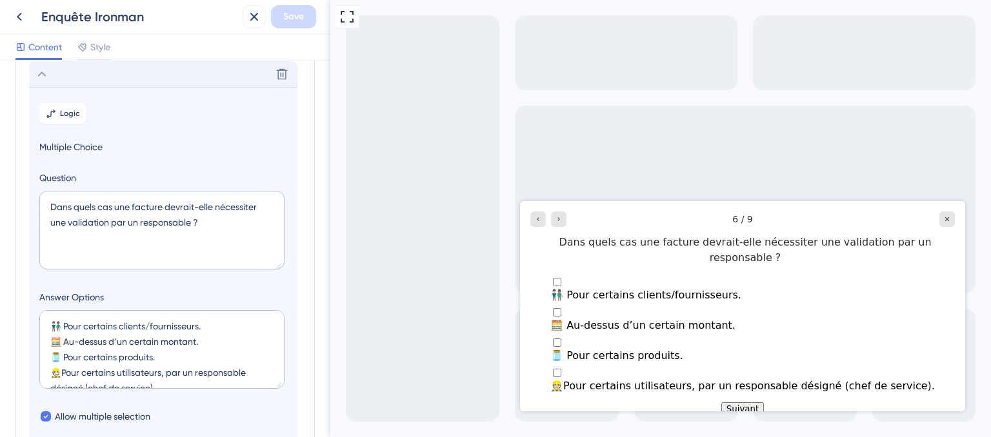
scroll to position [274, 0]
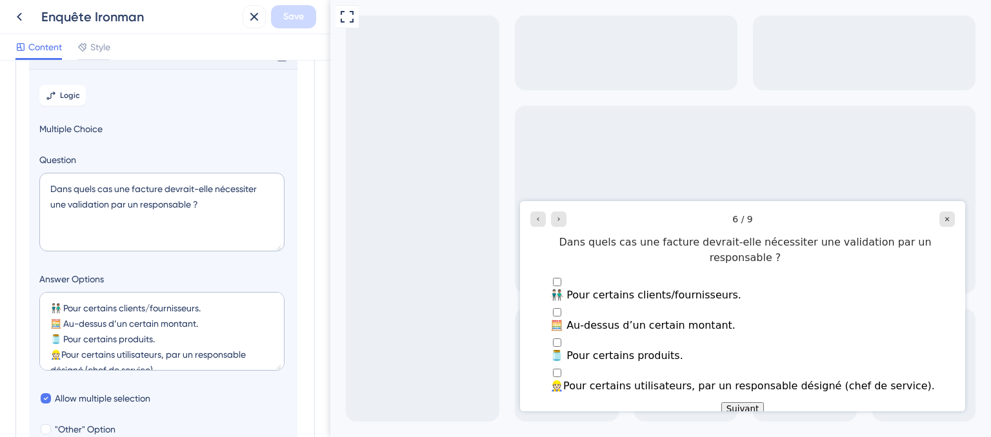
click at [193, 73] on section "Logic Multiple Choice Question Dans quels cas une facture devrait-elle nécessit…" at bounding box center [163, 305] width 268 height 472
click at [195, 66] on div "Delete" at bounding box center [163, 56] width 268 height 26
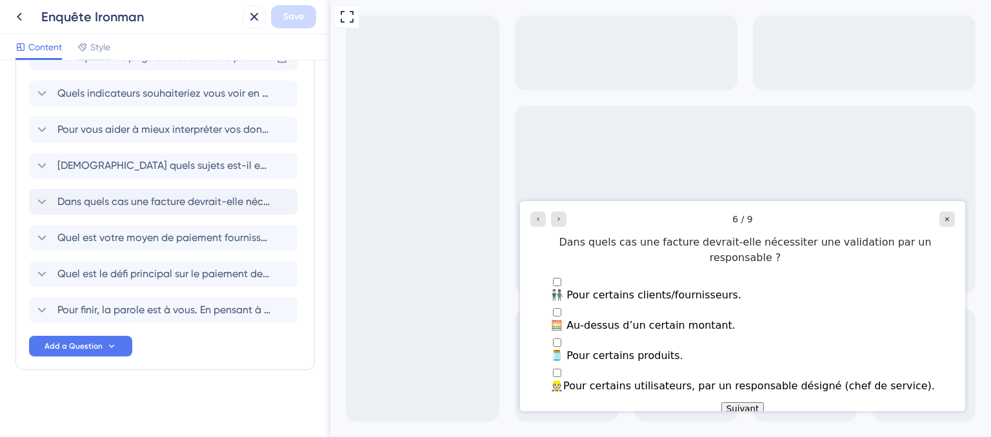
scroll to position [127, 0]
click at [169, 308] on span "Pour finir, la parole est à vous. En pensant à votre travail de tous les jours,…" at bounding box center [163, 310] width 213 height 15
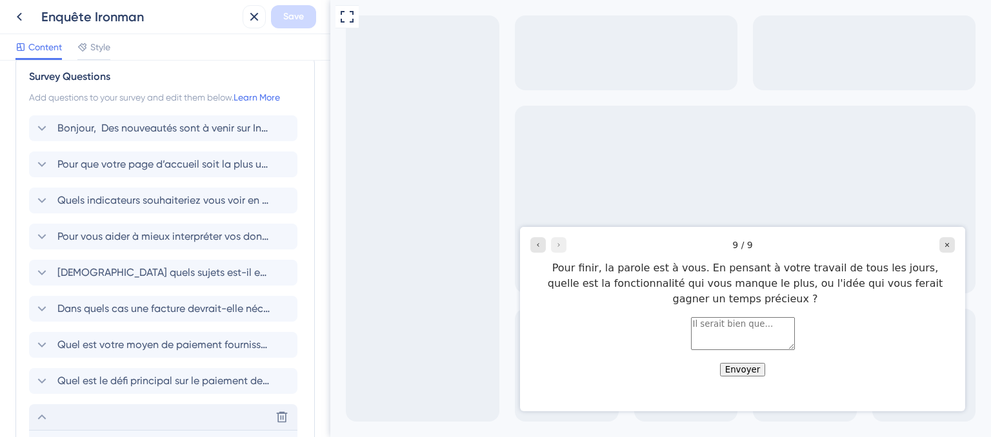
scroll to position [0, 0]
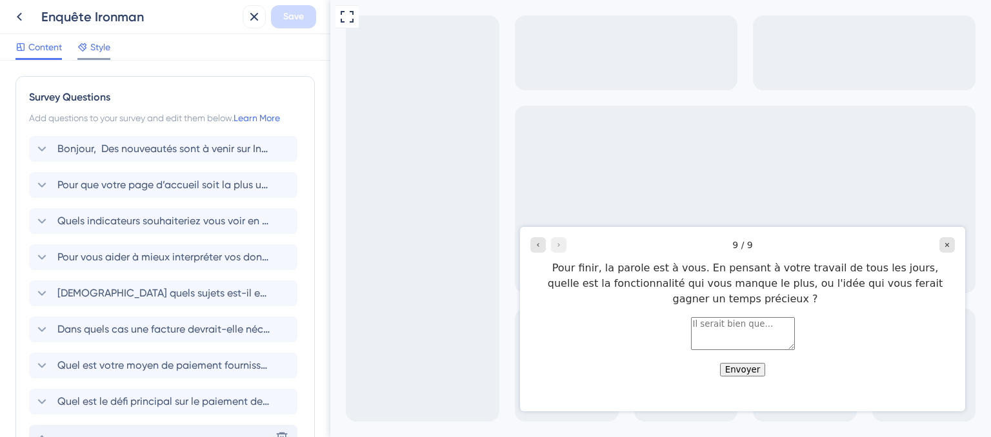
click at [95, 48] on span "Style" at bounding box center [100, 46] width 20 height 15
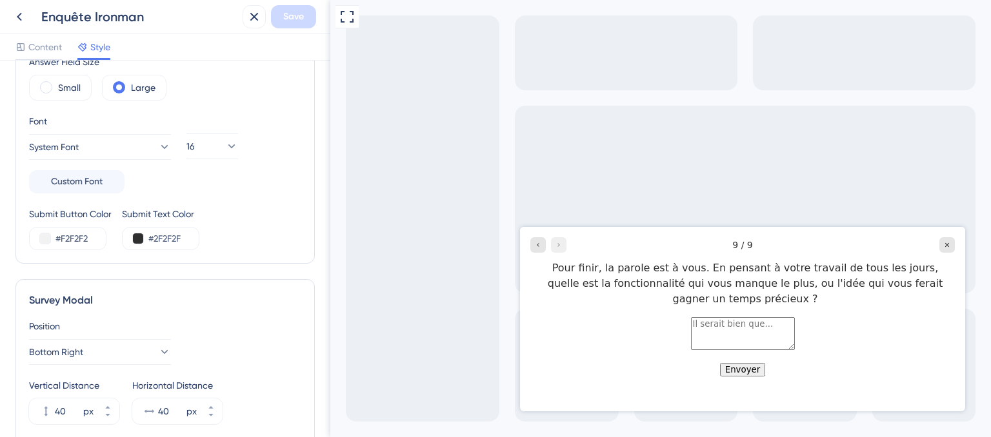
scroll to position [198, 0]
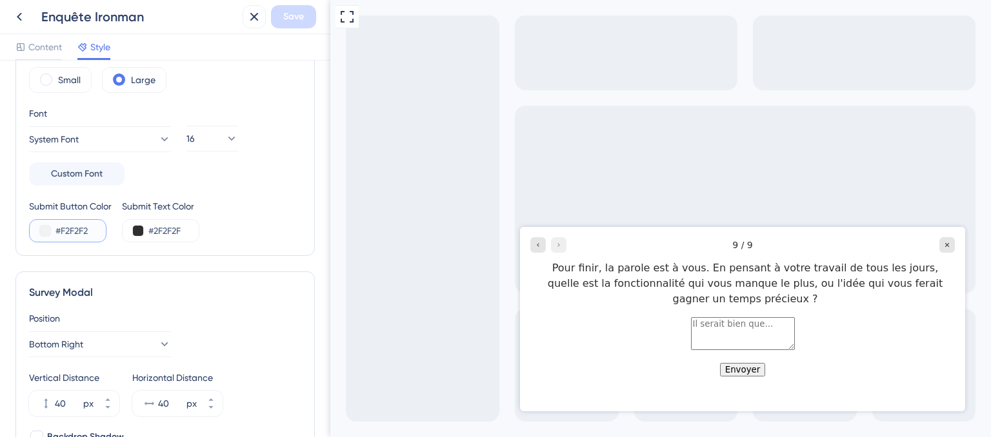
click at [80, 235] on input "#F2F2F2" at bounding box center [81, 230] width 53 height 15
paste input "4744E"
click at [186, 226] on input "#2F2F2F" at bounding box center [174, 230] width 53 height 15
click at [79, 230] on input "#4744E" at bounding box center [81, 230] width 53 height 15
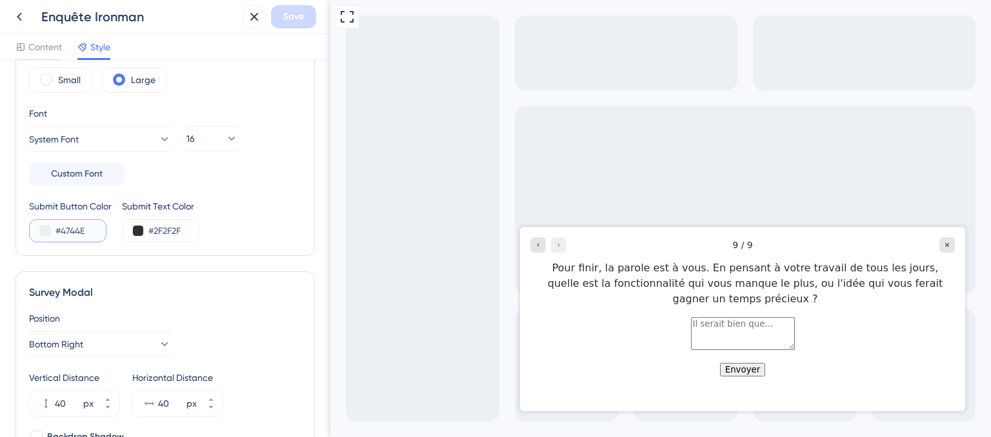
click at [79, 230] on input "#4744E" at bounding box center [81, 230] width 53 height 15
paste input "3"
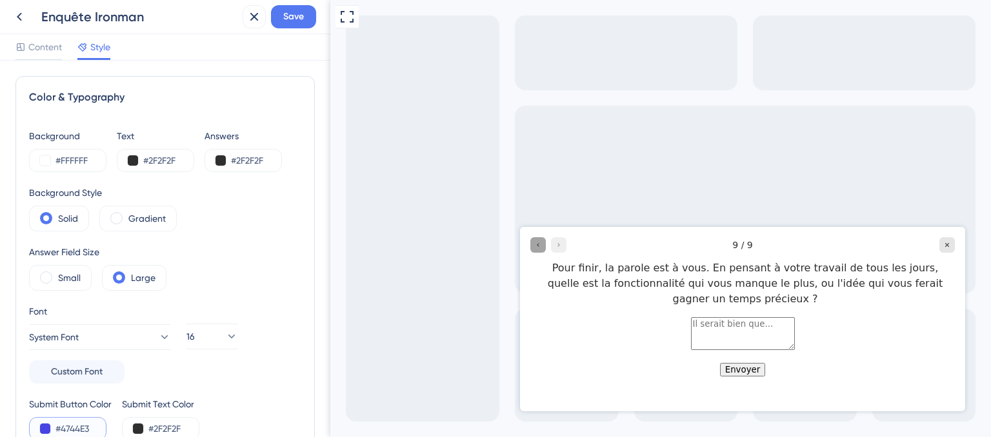
type input "#4744E3"
click at [539, 248] on icon "Go to Question 8" at bounding box center [538, 245] width 8 height 8
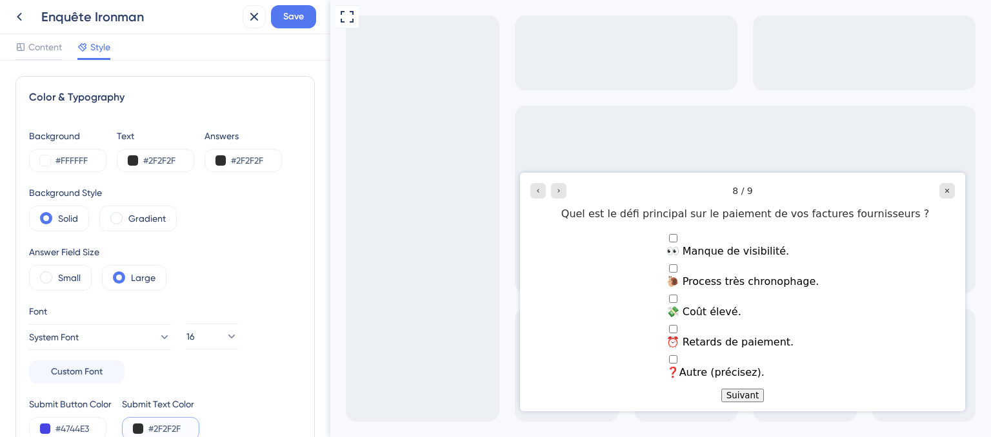
click at [137, 428] on button at bounding box center [138, 429] width 10 height 10
click at [164, 424] on input "#2F2F2F" at bounding box center [174, 428] width 53 height 15
click at [156, 426] on input "#2F2F2F" at bounding box center [174, 428] width 53 height 15
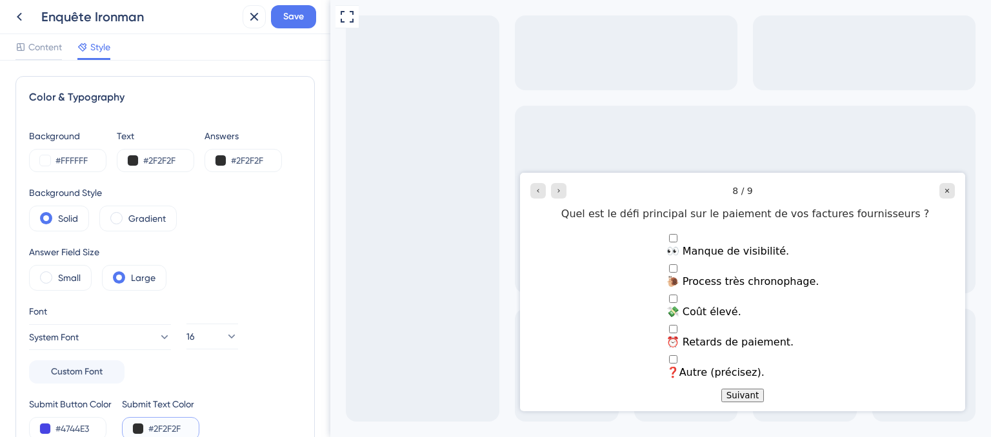
click at [156, 426] on input "#2F2F2F" at bounding box center [174, 428] width 53 height 15
paste input "FFFFF"
type input "#FFFFFF"
click at [272, 405] on div "Submit Button Color #4744E3 Submit Text Color #FFFFFF" at bounding box center [165, 419] width 272 height 44
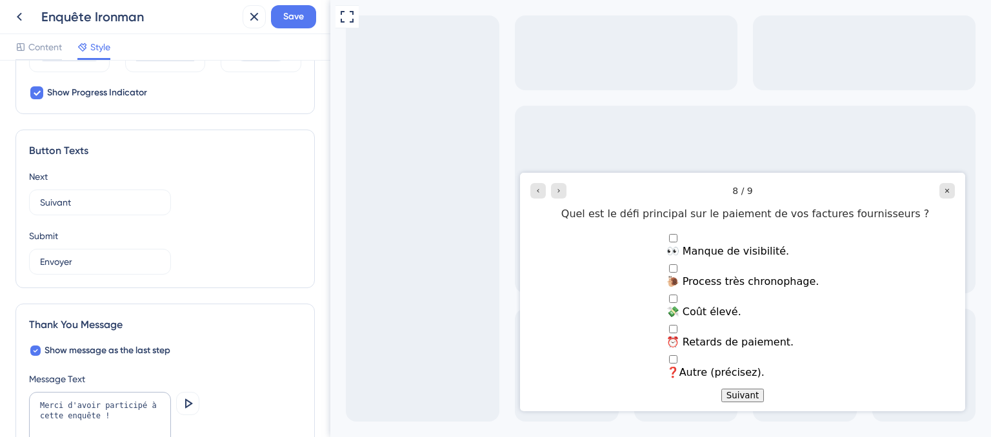
scroll to position [715, 0]
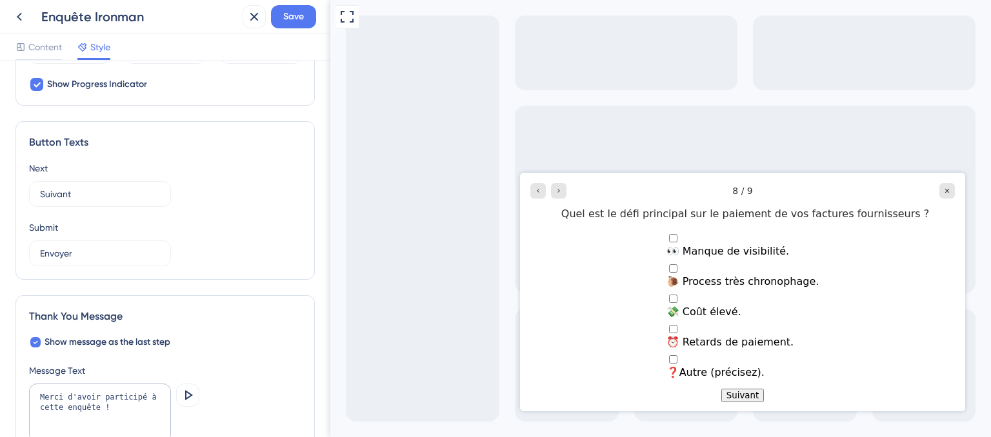
click at [366, 232] on div "Full Screen Preview" at bounding box center [660, 218] width 661 height 437
click at [604, 389] on div "Suivant" at bounding box center [742, 396] width 445 height 14
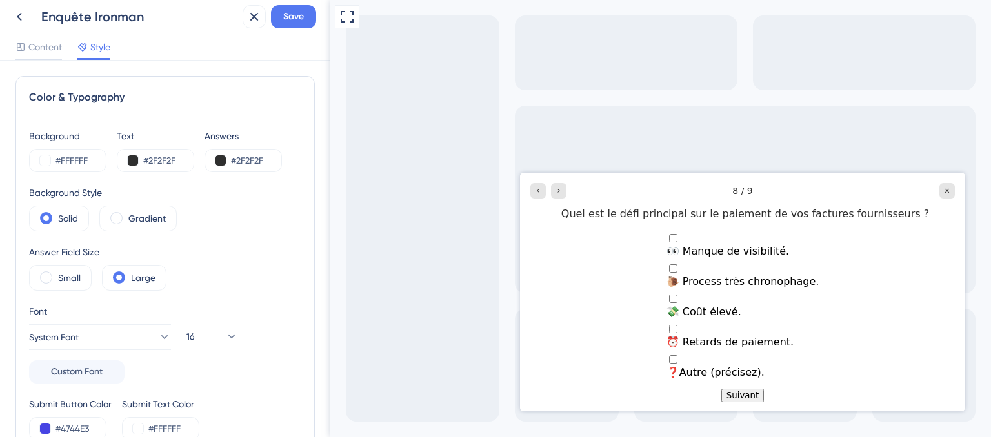
scroll to position [0, 0]
click at [48, 157] on button at bounding box center [45, 160] width 10 height 10
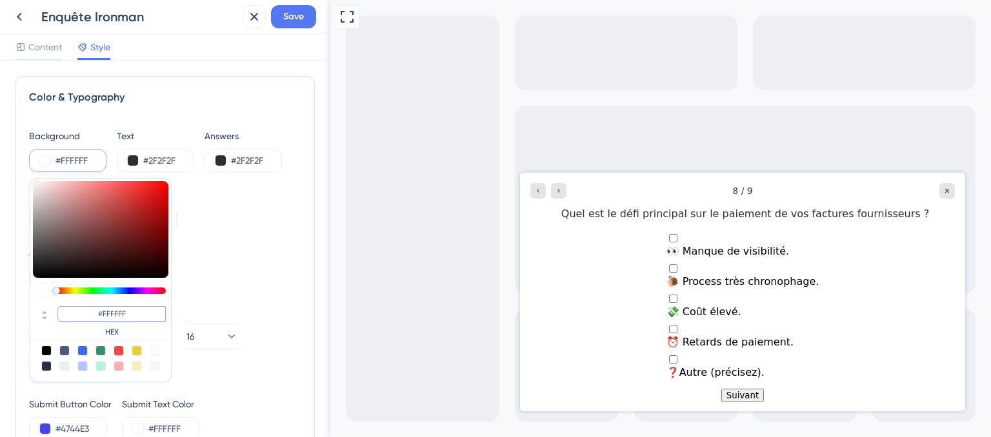
drag, startPoint x: 110, startPoint y: 315, endPoint x: 141, endPoint y: 315, distance: 31.0
click at [141, 315] on input "#FFFFFF" at bounding box center [111, 313] width 108 height 15
type input "#ffffee"
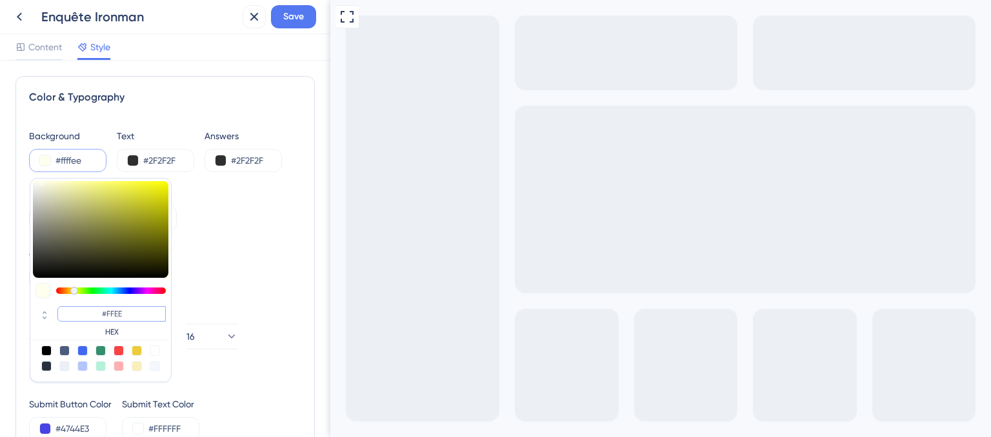
type input "#FFEED"
type input "#ffeedd"
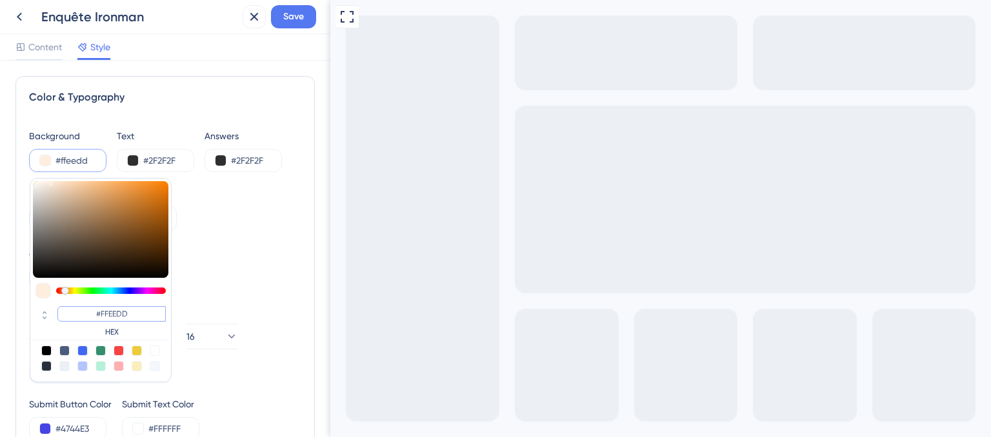
type input "#FFEEDD"
click at [103, 321] on input "#FFEEDD" at bounding box center [111, 313] width 108 height 15
paste input "EAB3E"
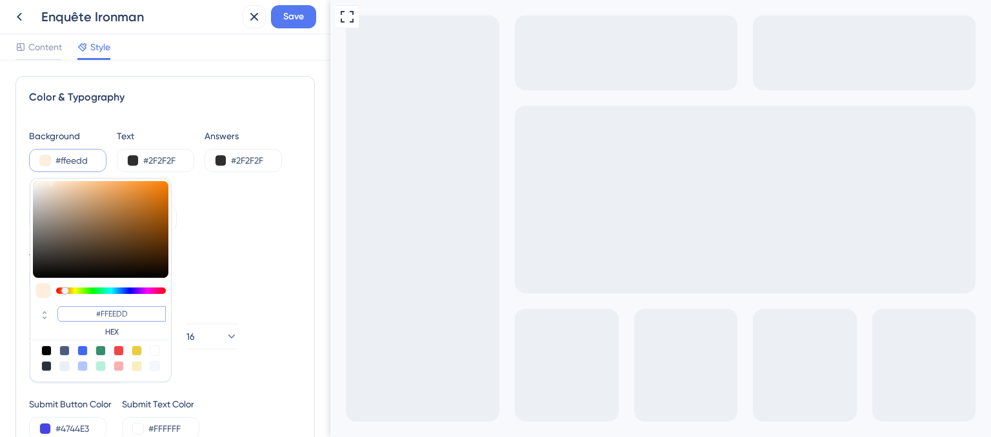
type input "#feab3e"
drag, startPoint x: 135, startPoint y: 311, endPoint x: 103, endPoint y: 312, distance: 31.6
click at [103, 312] on input "#FEAB3E" at bounding box center [111, 313] width 108 height 15
type input "#"
paste input "5D5D78"
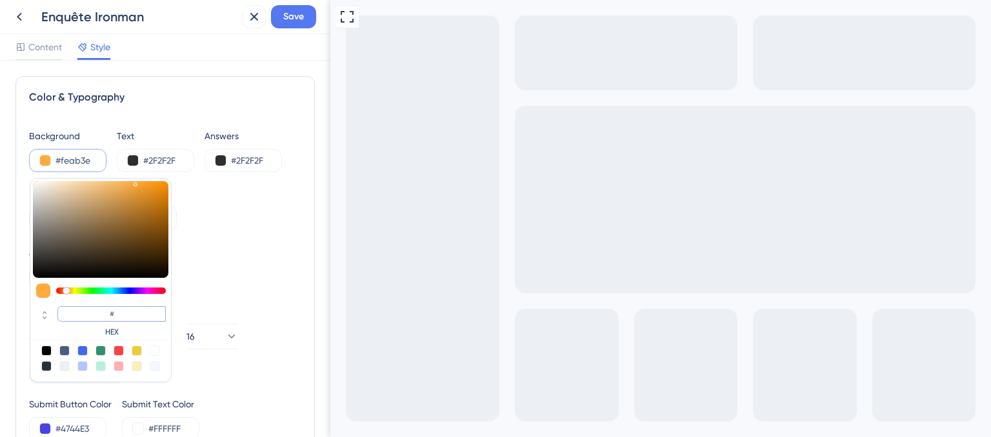
type input "#5d5d78"
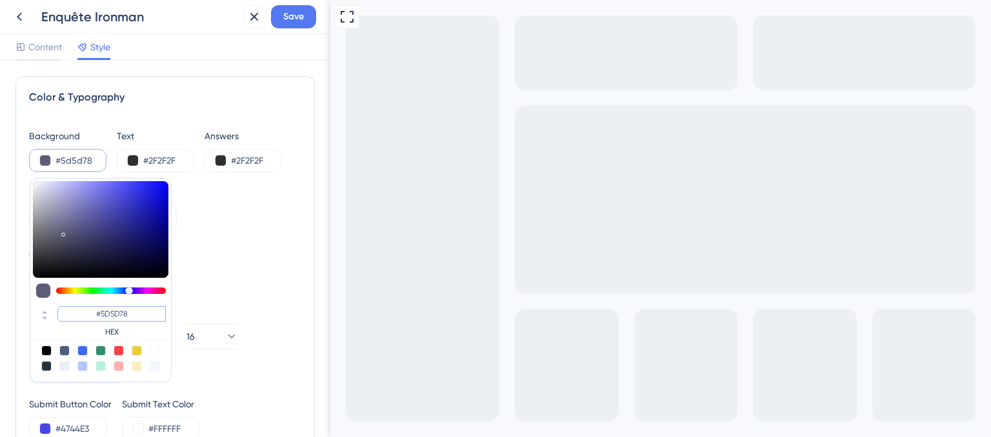
type input "#5D5D78"
click at [99, 312] on input "#5D5D78" at bounding box center [111, 313] width 108 height 15
paste input "FFFFFF"
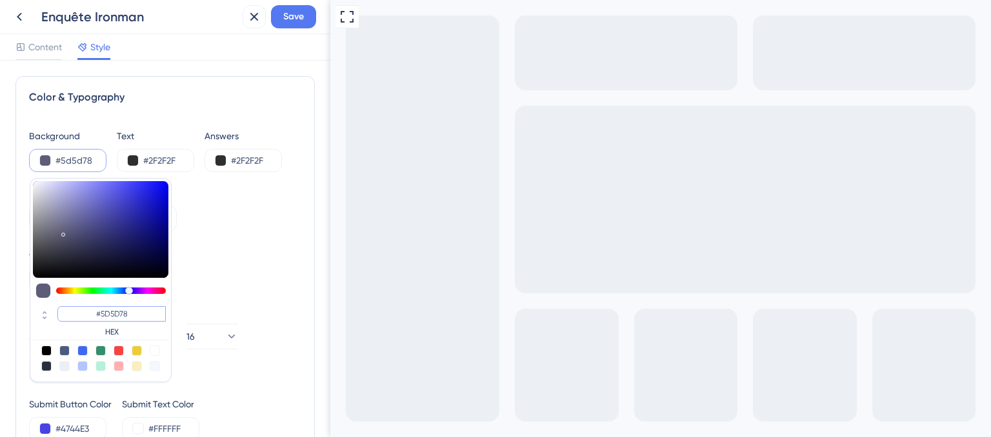
type input "#ffffff"
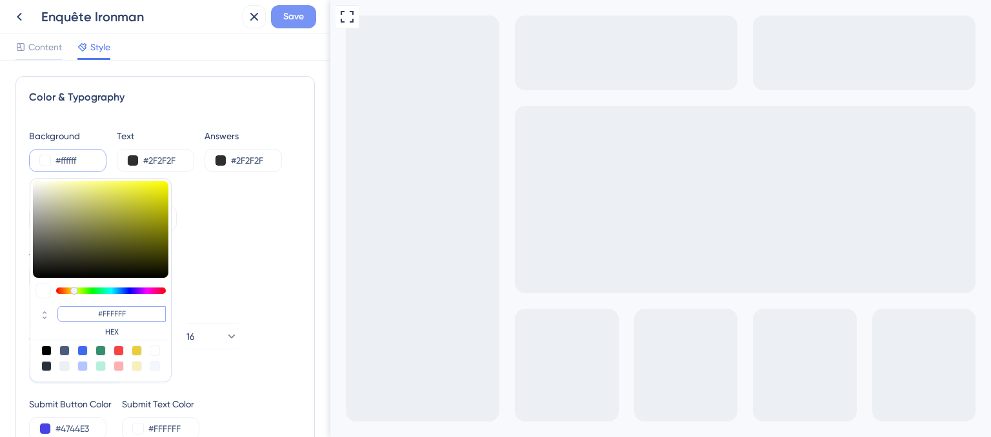
type input "#FFFFFF"
click at [292, 19] on span "Save" at bounding box center [293, 16] width 21 height 15
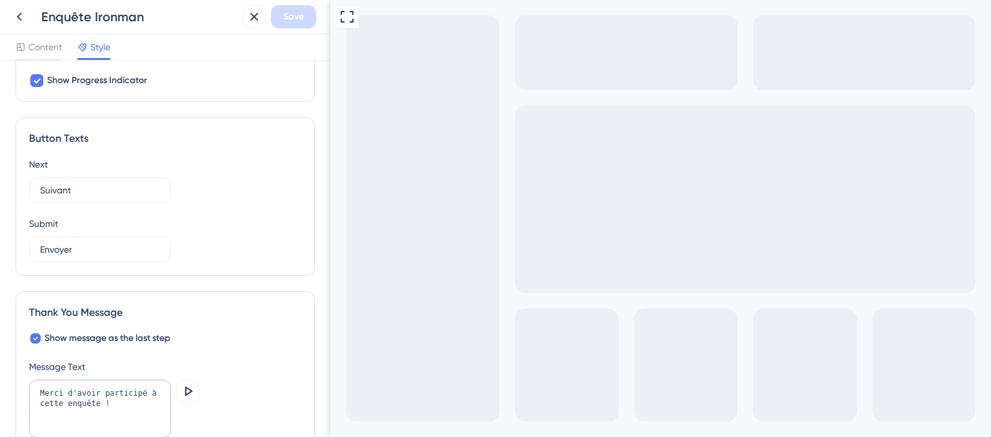
scroll to position [852, 0]
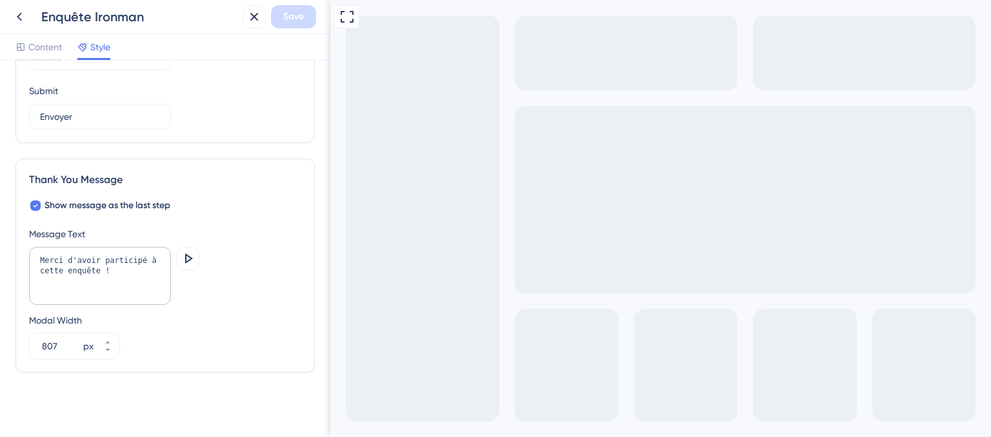
click at [332, 96] on div "Full Screen Preview" at bounding box center [660, 339] width 661 height 679
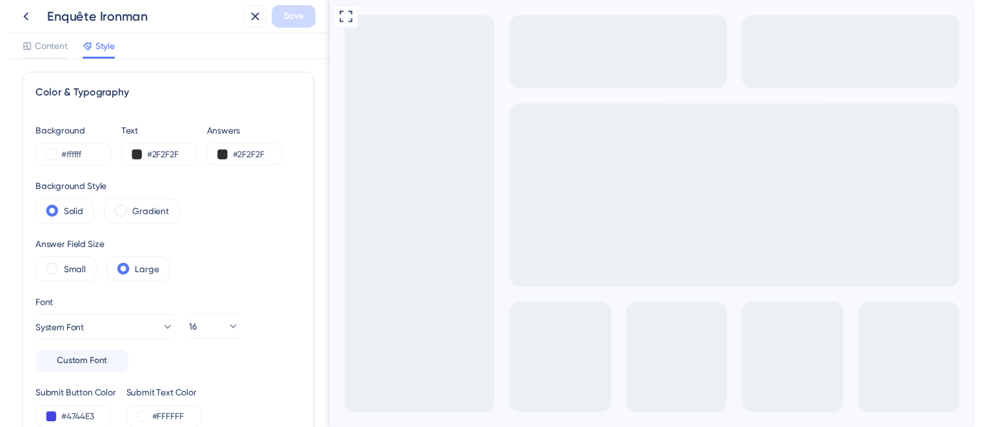
scroll to position [0, 0]
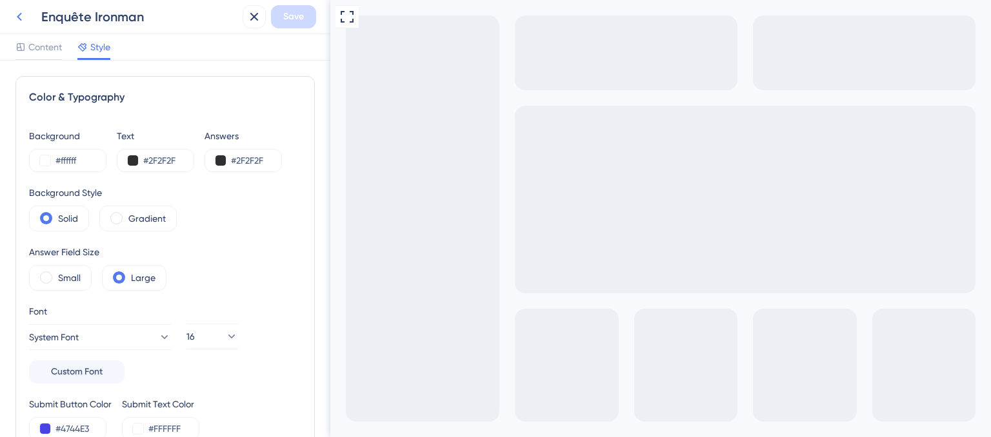
click at [15, 19] on icon at bounding box center [19, 16] width 15 height 15
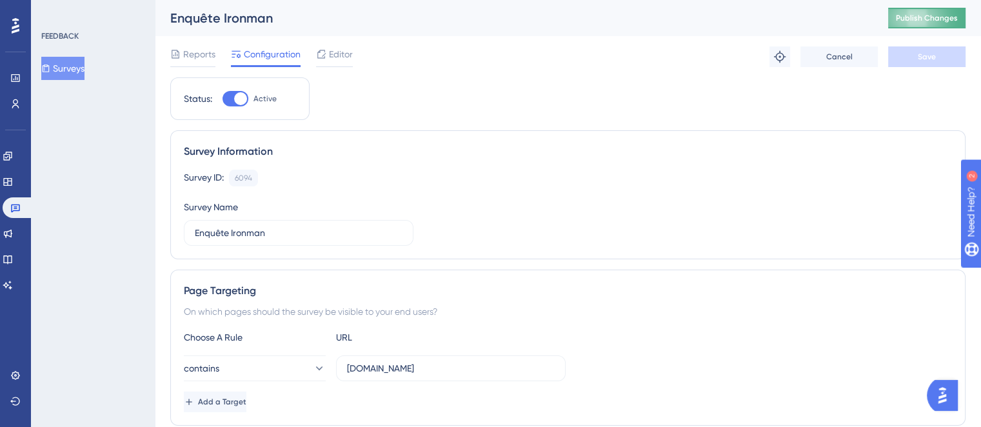
click at [951, 25] on button "Publish Changes" at bounding box center [926, 18] width 77 height 21
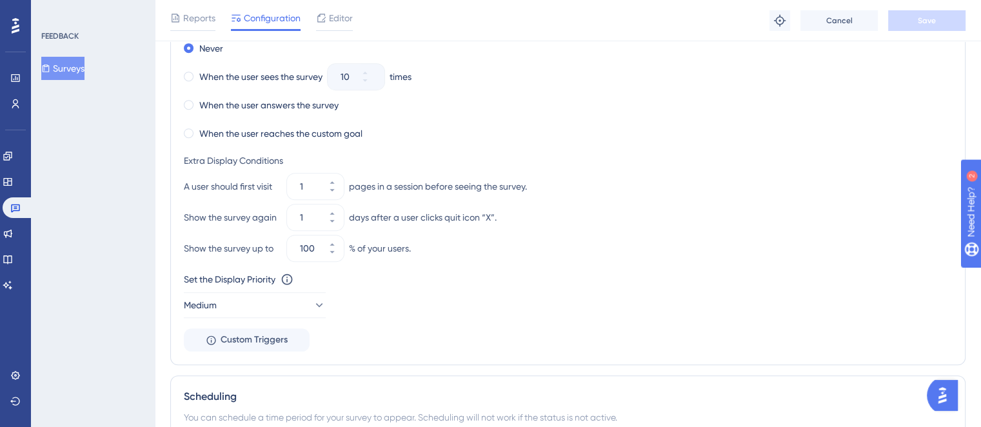
scroll to position [990, 0]
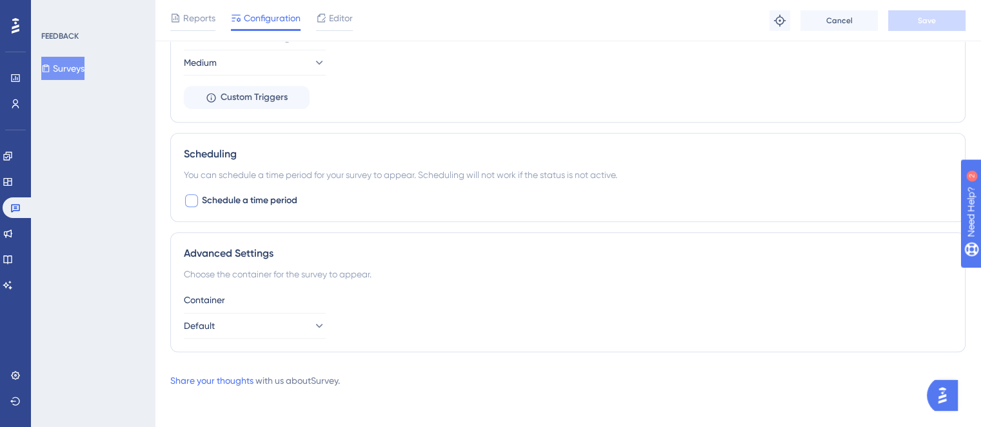
click at [216, 196] on span "Schedule a time period" at bounding box center [249, 200] width 95 height 15
checkbox input "true"
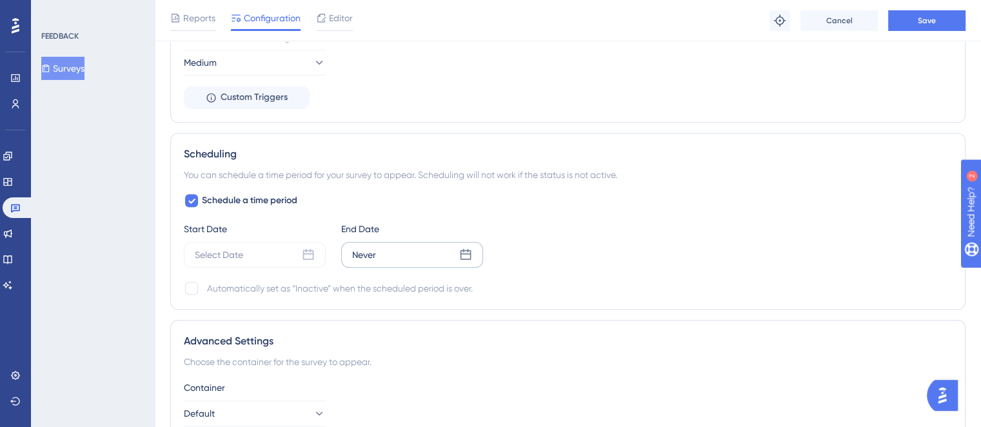
click at [423, 265] on div "Never" at bounding box center [412, 255] width 142 height 26
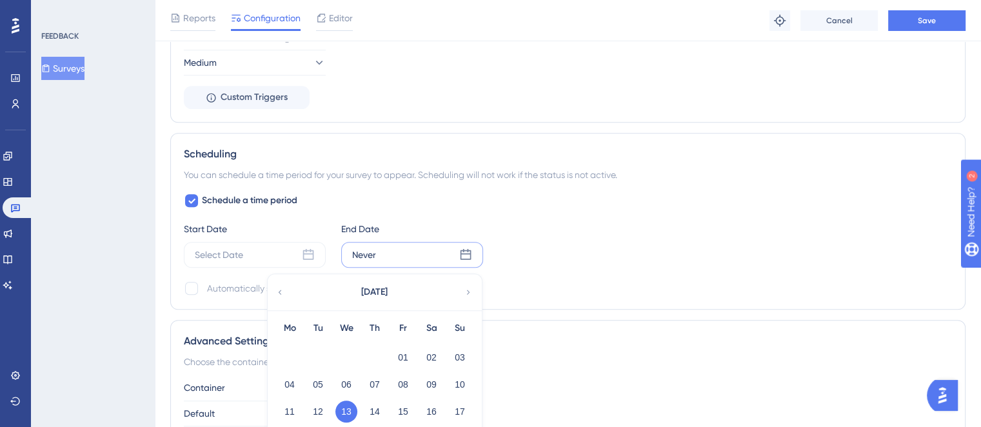
click at [475, 286] on div "August 2025" at bounding box center [374, 292] width 213 height 36
click at [469, 288] on icon at bounding box center [468, 292] width 9 height 12
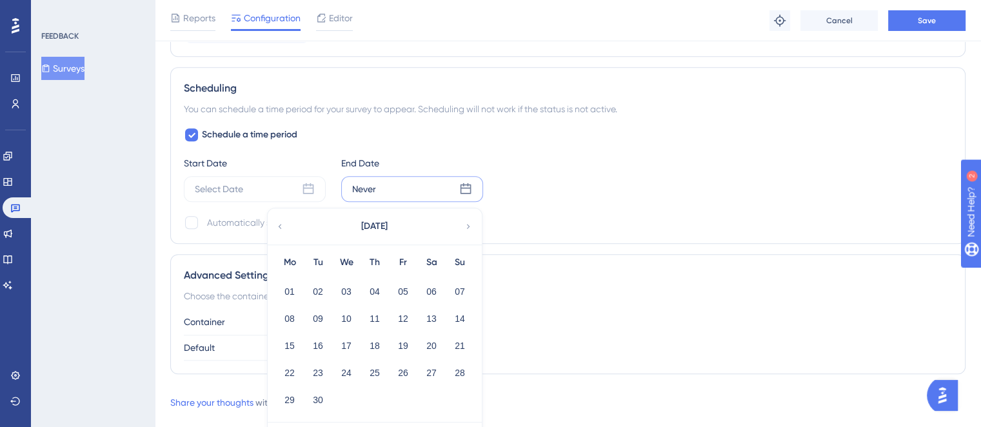
scroll to position [1090, 0]
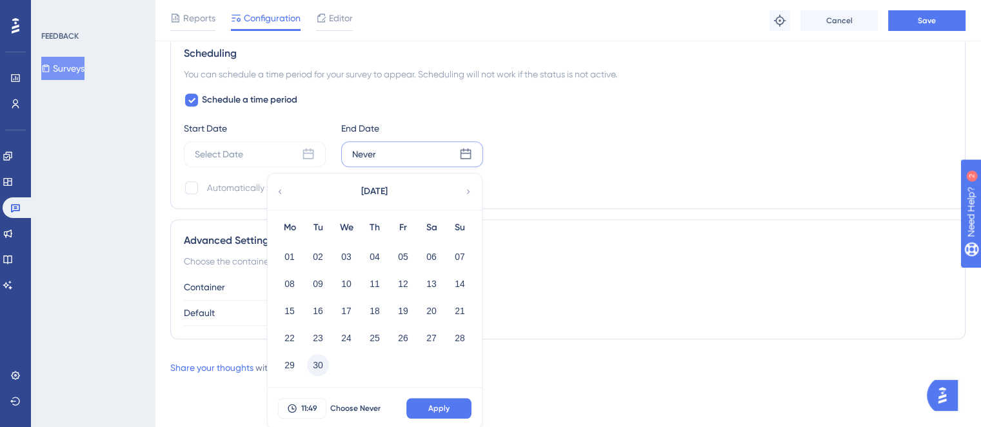
click at [315, 364] on button "30" at bounding box center [318, 365] width 22 height 22
click at [297, 404] on icon at bounding box center [292, 408] width 10 height 10
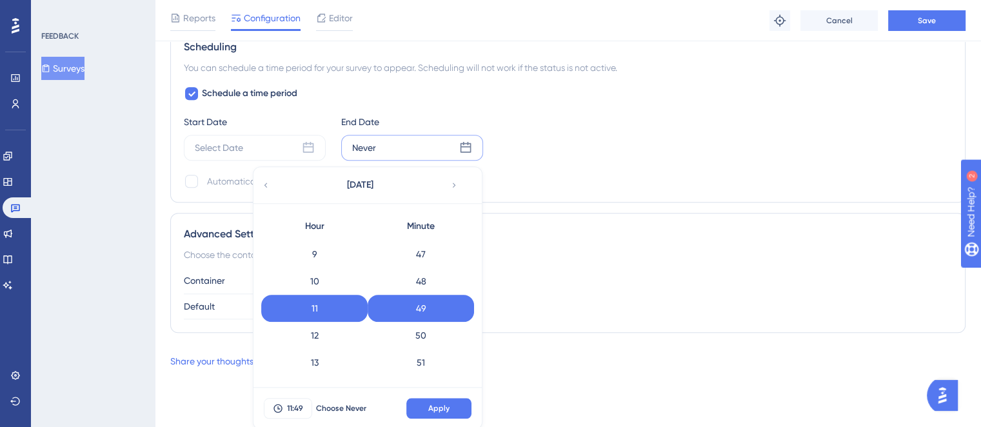
scroll to position [512, 0]
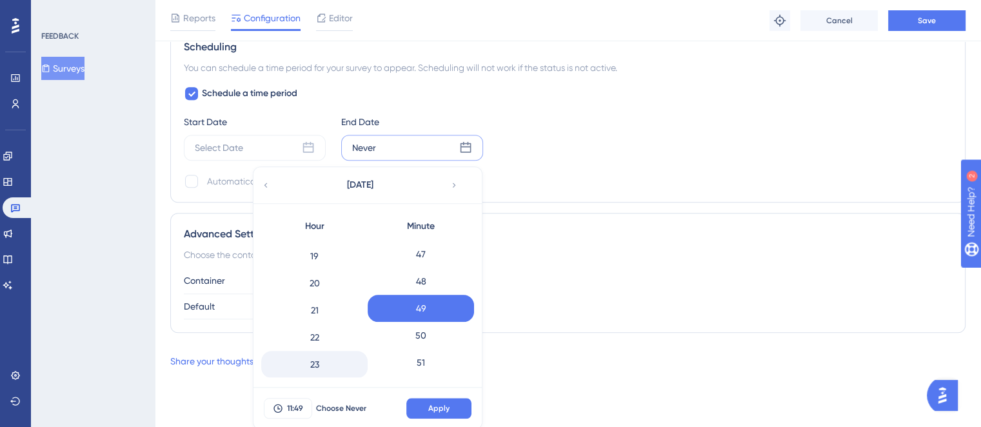
click at [315, 354] on div "23" at bounding box center [314, 364] width 106 height 27
click at [428, 403] on span "Apply" at bounding box center [438, 408] width 21 height 10
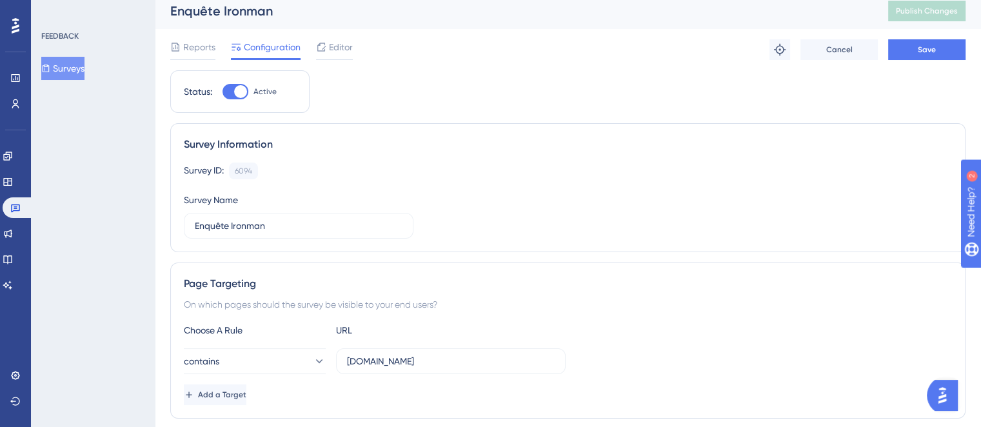
scroll to position [0, 0]
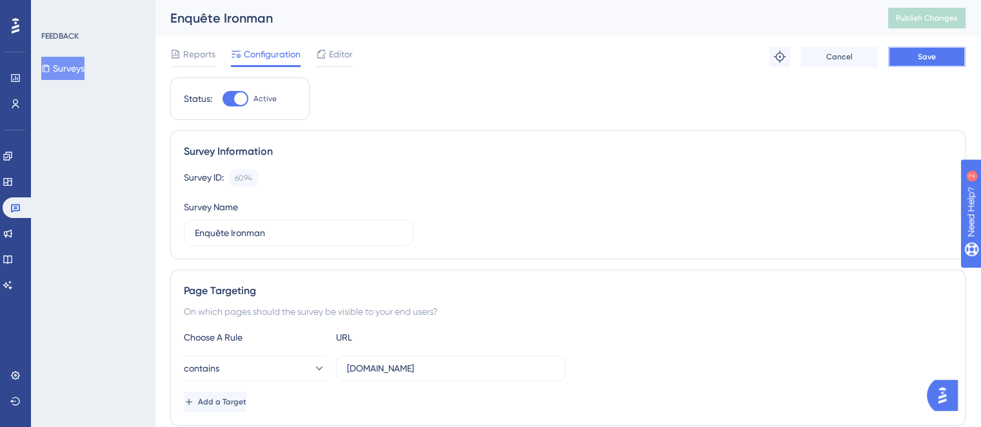
click at [925, 66] on button "Save" at bounding box center [926, 56] width 77 height 21
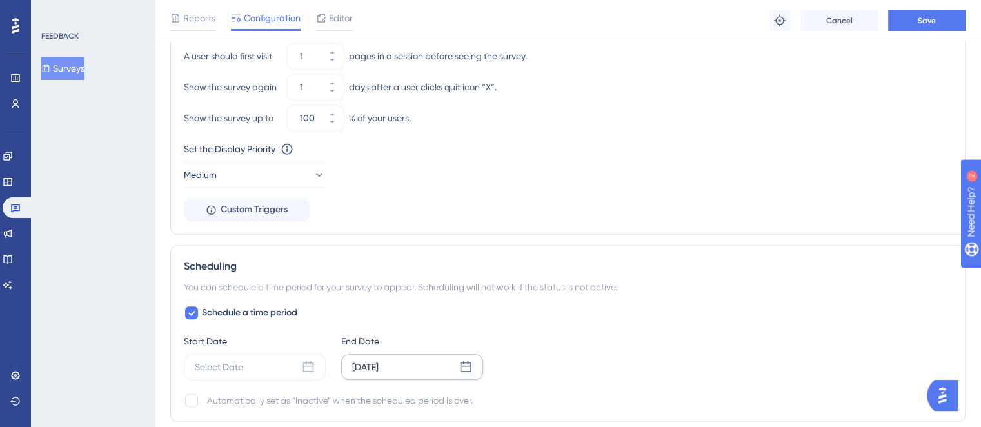
scroll to position [911, 0]
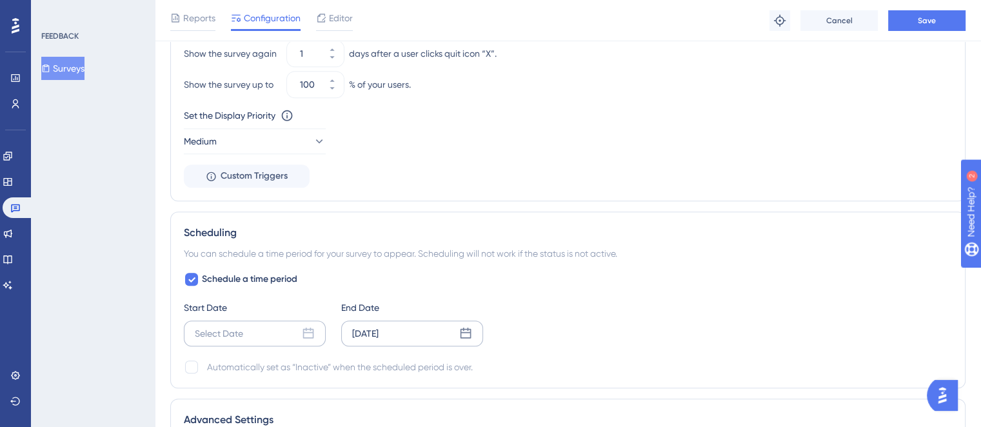
click at [261, 331] on div "Select Date" at bounding box center [255, 334] width 142 height 26
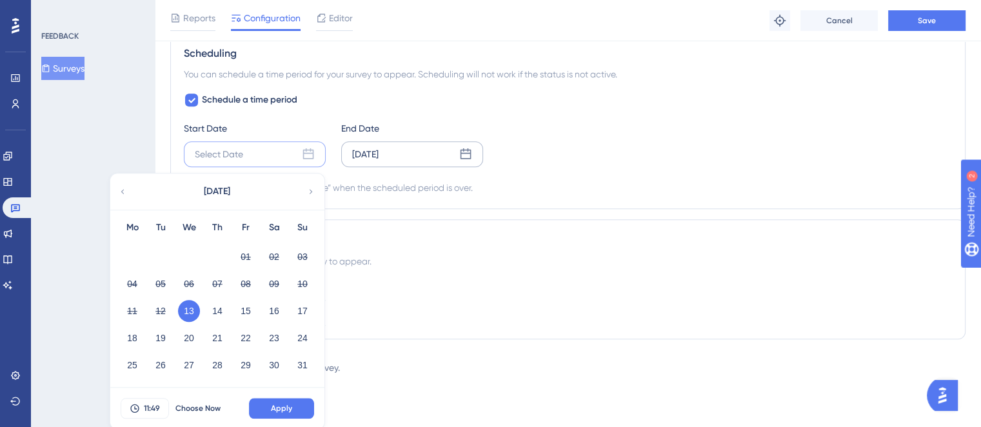
click at [187, 308] on button "13" at bounding box center [189, 311] width 22 height 22
drag, startPoint x: 235, startPoint y: 313, endPoint x: 220, endPoint y: 326, distance: 20.1
click at [220, 326] on div "Mo Tu We Th Fr Sa Su 01 02 03 04 05 06 07 08 09 10 11 12 13 14 15 16 17 18 19 2…" at bounding box center [217, 299] width 214 height 178
click at [271, 404] on span "Apply" at bounding box center [281, 408] width 21 height 10
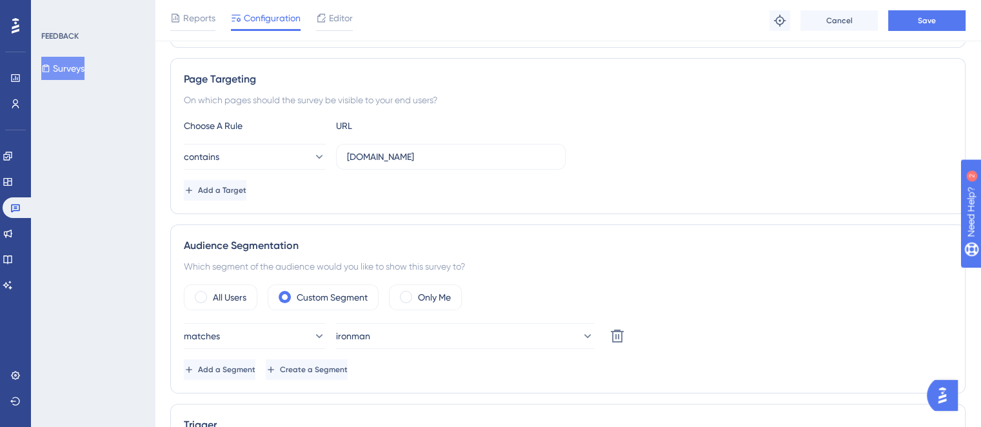
scroll to position [0, 0]
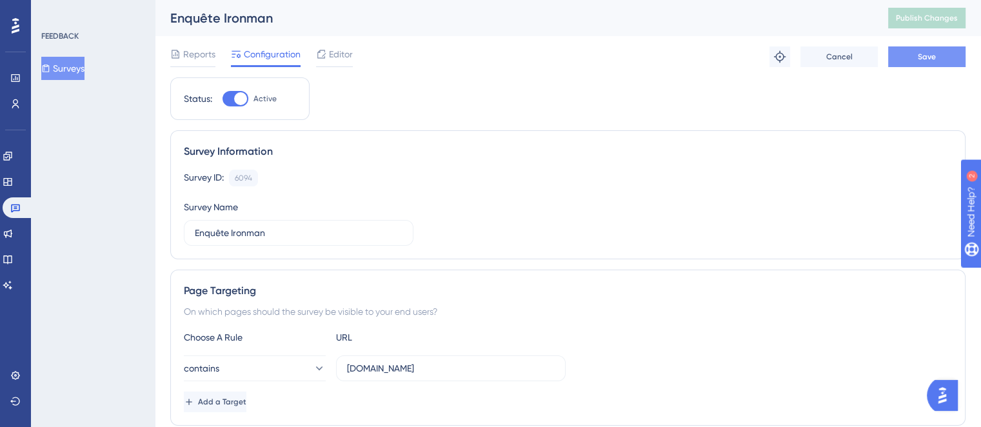
click at [926, 46] on button "Save" at bounding box center [926, 56] width 77 height 21
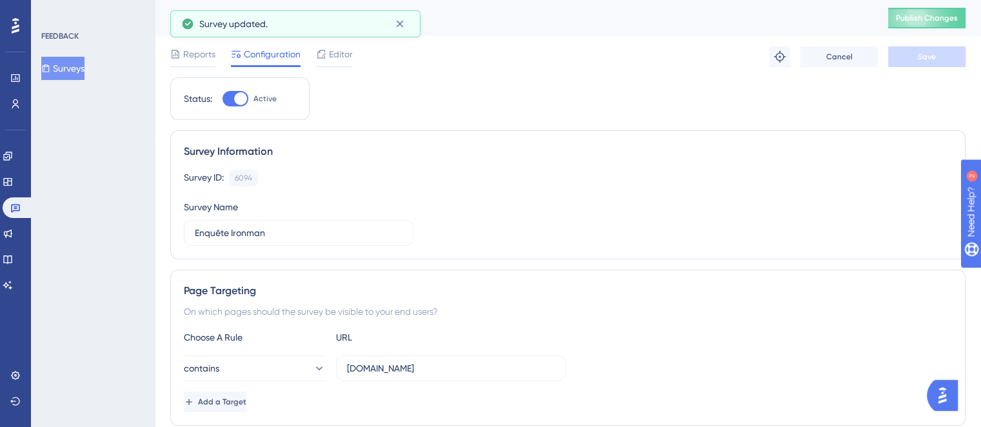
click at [926, 27] on button "Publish Changes" at bounding box center [926, 18] width 77 height 21
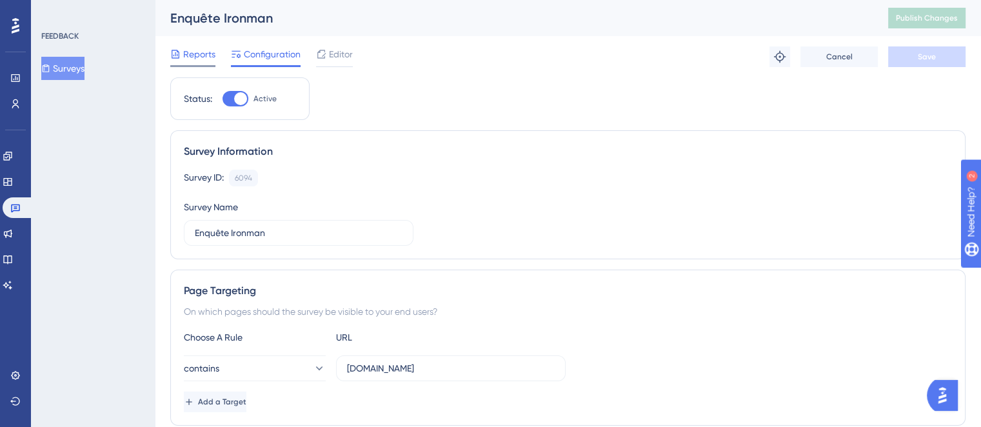
click at [194, 64] on div "Reports" at bounding box center [192, 56] width 45 height 21
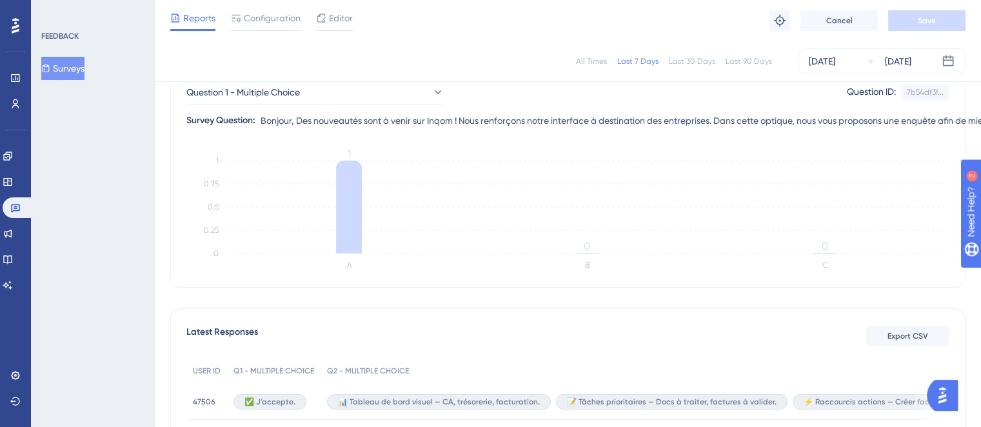
scroll to position [281, 0]
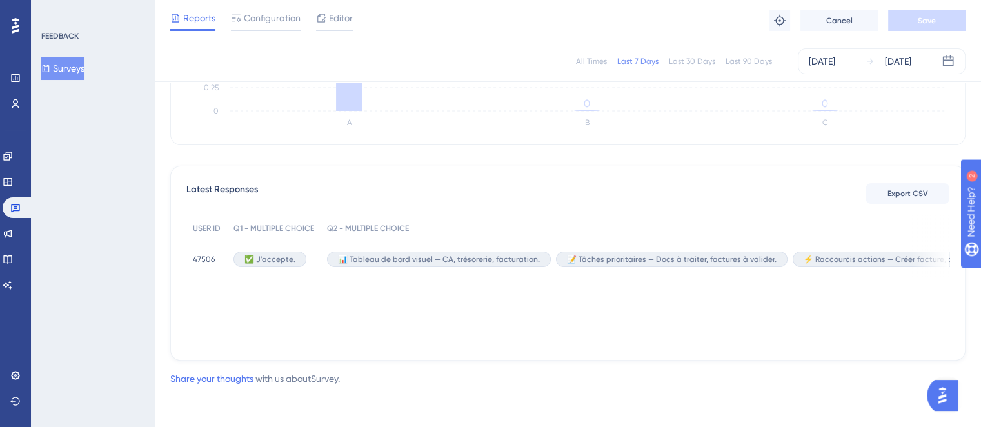
click at [199, 263] on span "47506" at bounding box center [204, 259] width 22 height 10
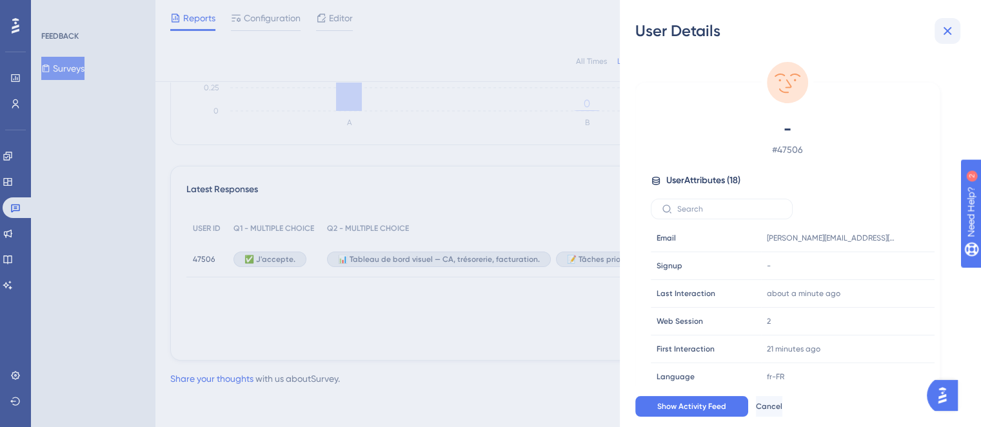
click at [944, 25] on icon at bounding box center [947, 30] width 15 height 15
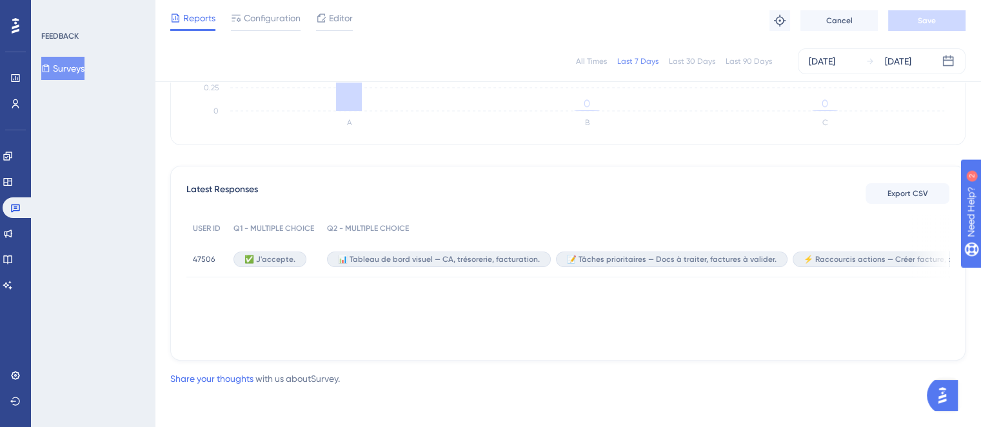
scroll to position [0, 0]
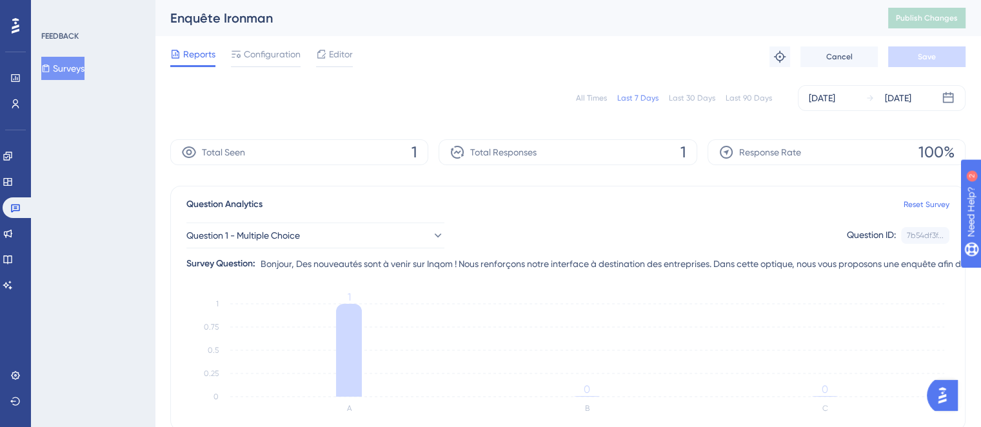
click at [534, 147] on span "Total Responses" at bounding box center [503, 151] width 66 height 15
click at [614, 155] on div "Total Responses 1" at bounding box center [568, 152] width 258 height 26
click at [642, 239] on div "Question 1 - Multiple Choice Question ID: 7b54df3f... Copy" at bounding box center [567, 236] width 763 height 26
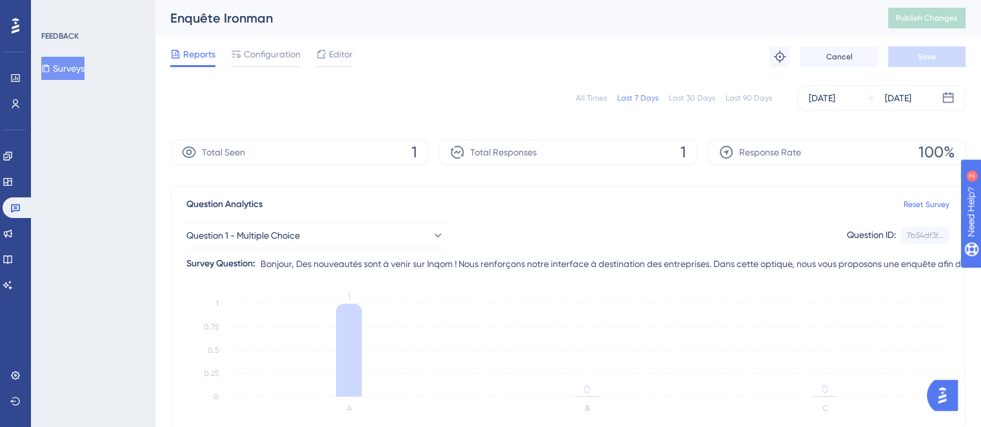
click at [388, 199] on div "Question Analytics Reset Survey" at bounding box center [567, 204] width 763 height 15
click at [234, 197] on span "Question Analytics" at bounding box center [224, 204] width 76 height 15
click at [145, 246] on div "FEEDBACK Surveys" at bounding box center [93, 213] width 124 height 427
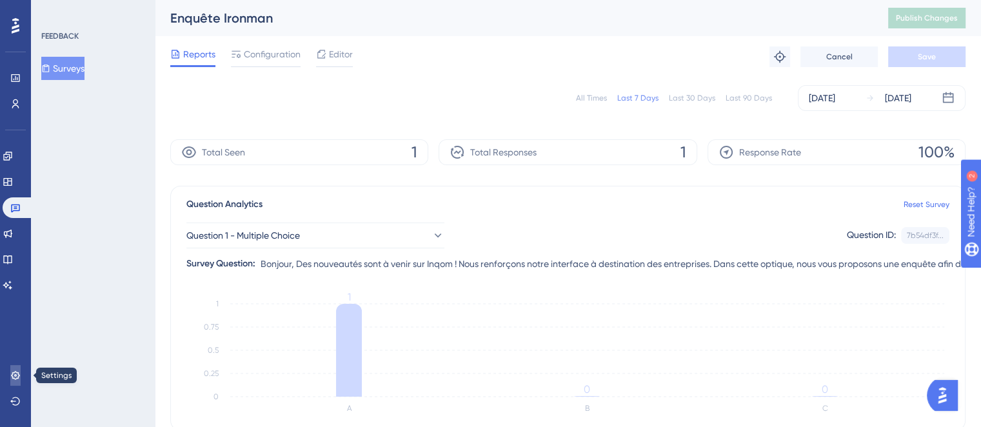
click at [20, 377] on icon at bounding box center [15, 375] width 10 height 10
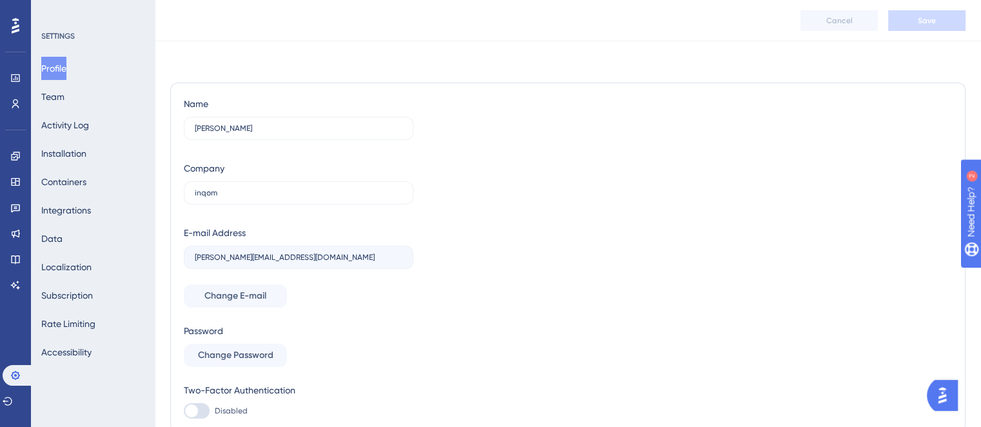
scroll to position [56, 0]
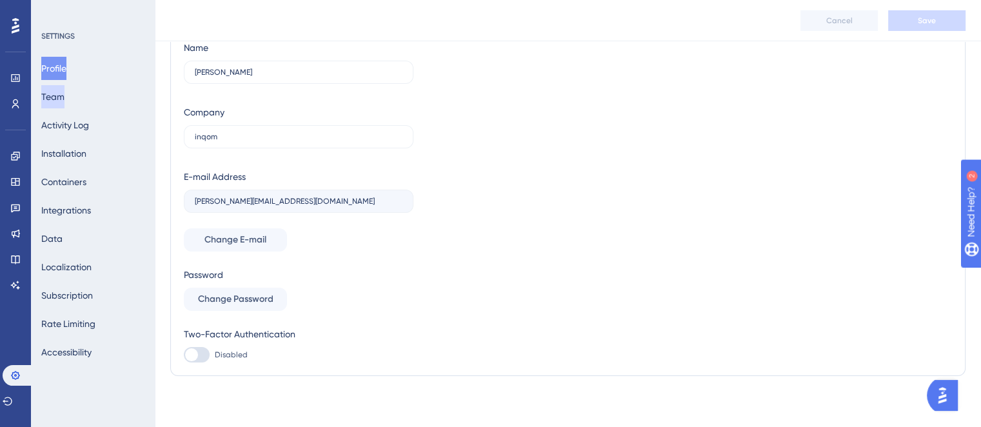
click at [63, 91] on button "Team" at bounding box center [52, 96] width 23 height 23
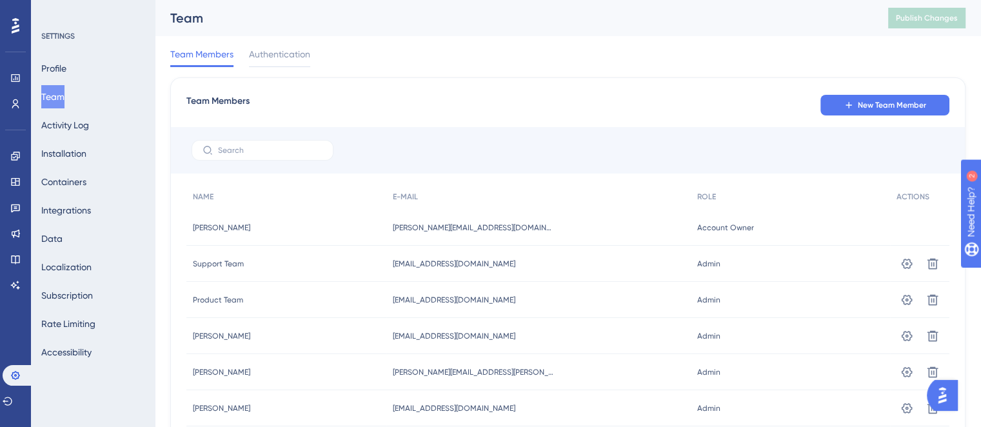
scroll to position [77, 0]
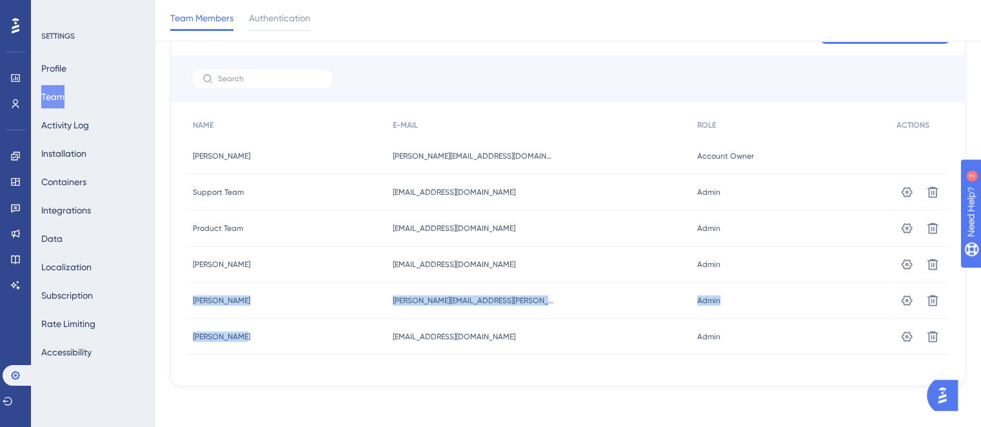
drag, startPoint x: 188, startPoint y: 299, endPoint x: 301, endPoint y: 365, distance: 130.4
click at [301, 365] on div "NAME E-MAIL ROLE ACTIONS margot coeuret margot coeuret margot@inqom.com margot@…" at bounding box center [567, 241] width 763 height 258
click at [290, 372] on div "Team Members New Team Member NAME E-MAIL ROLE ACTIONS margot coeuret margot coe…" at bounding box center [567, 196] width 795 height 381
click at [330, 157] on div "margot coeuret margot coeuret" at bounding box center [286, 156] width 200 height 36
click at [710, 303] on div "Admin Admin" at bounding box center [790, 301] width 199 height 36
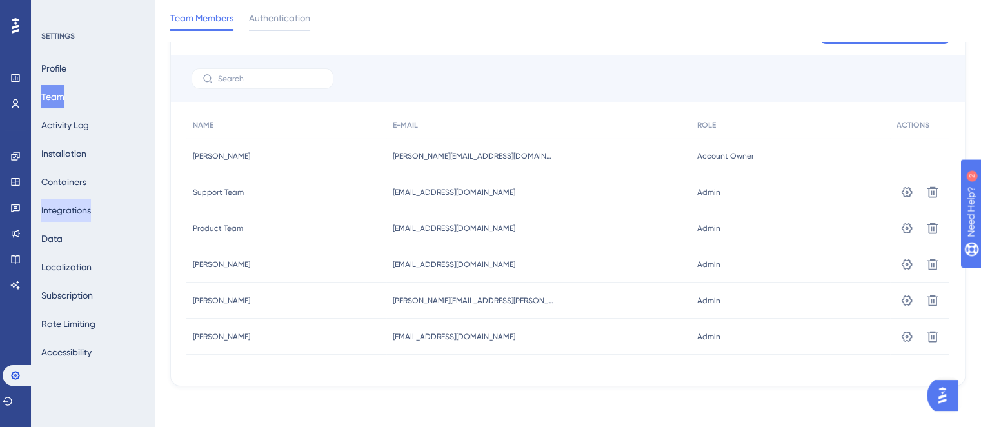
click at [80, 217] on button "Integrations" at bounding box center [66, 210] width 50 height 23
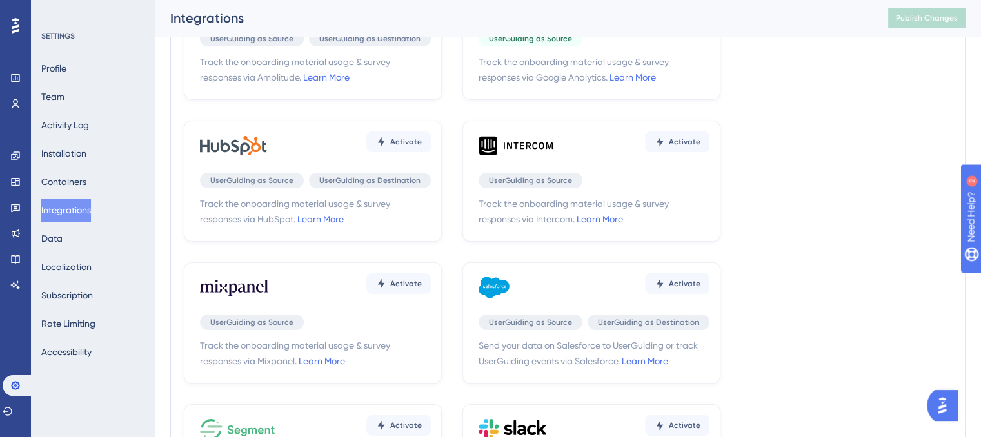
scroll to position [104, 0]
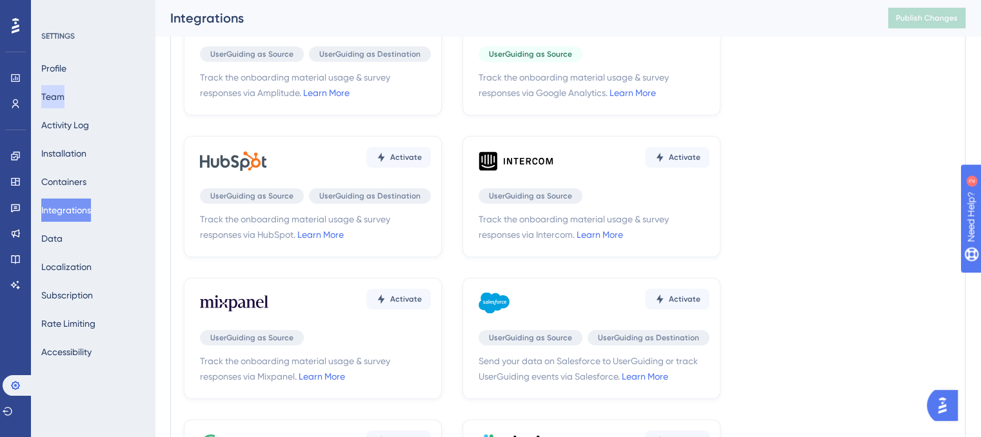
click at [65, 99] on button "Team" at bounding box center [52, 96] width 23 height 23
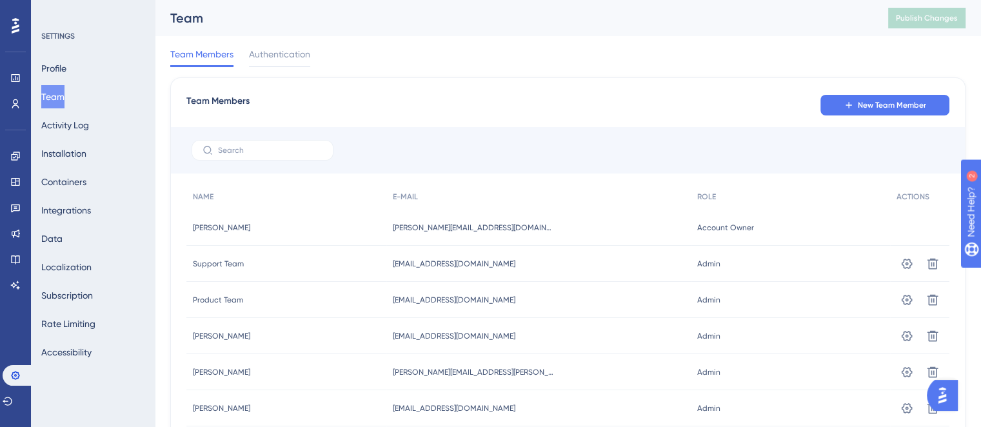
click at [80, 103] on div "Profile Team Activity Log Installation Containers Integrations Data Localizatio…" at bounding box center [93, 210] width 104 height 307
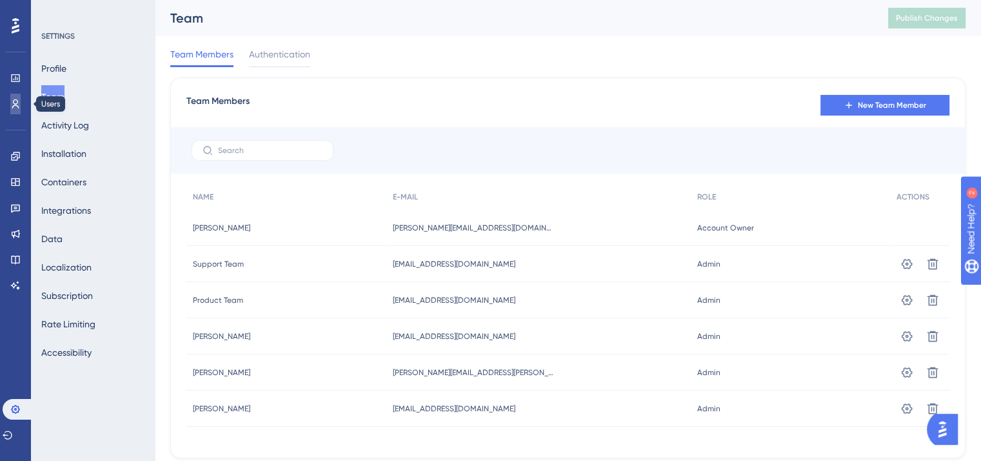
click at [12, 99] on icon at bounding box center [15, 104] width 10 height 10
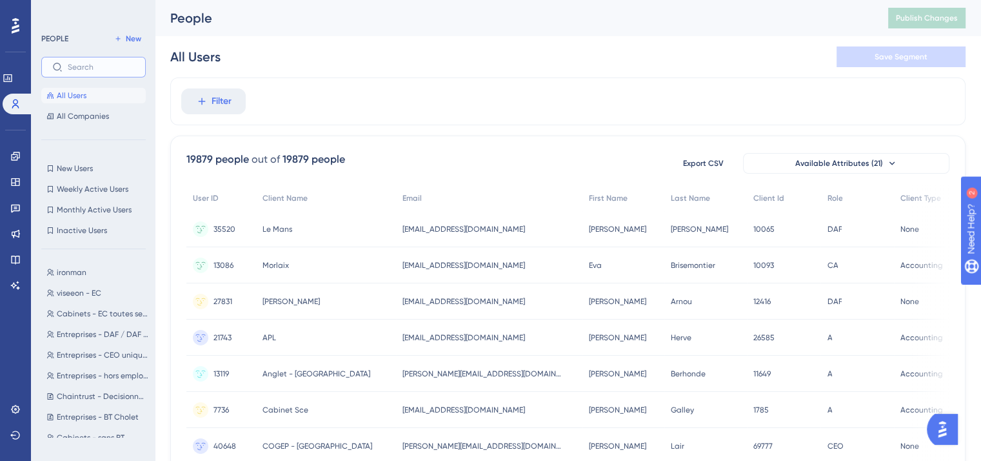
click at [81, 65] on input "text" at bounding box center [101, 67] width 67 height 9
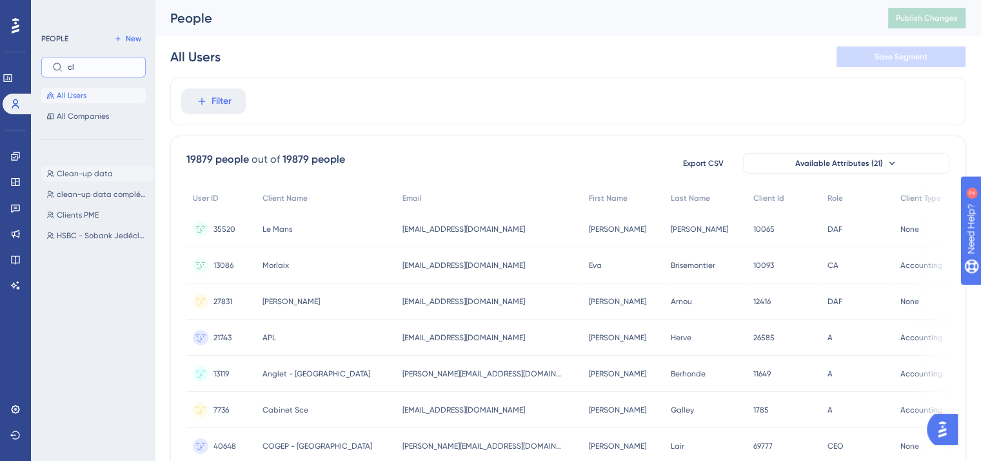
type input "cl"
click at [104, 175] on span "Clean-up data" at bounding box center [85, 173] width 56 height 10
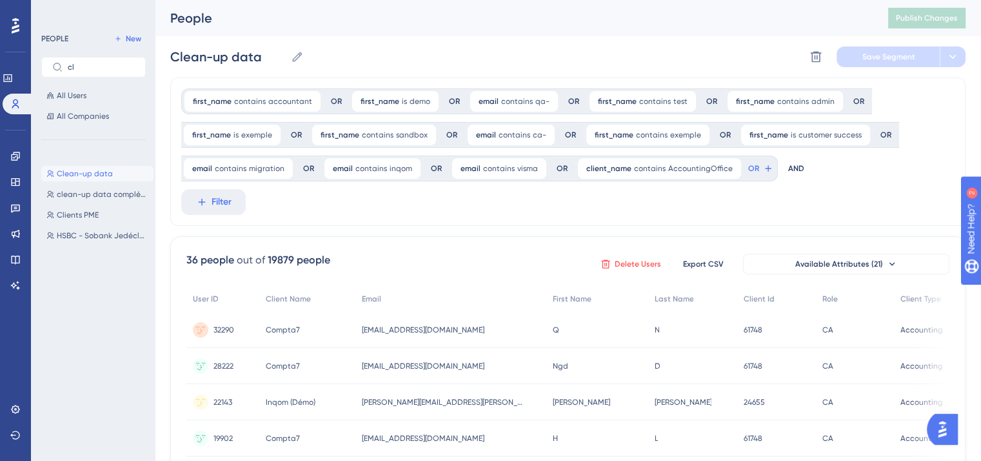
click at [623, 259] on span "Delete Users" at bounding box center [638, 264] width 46 height 10
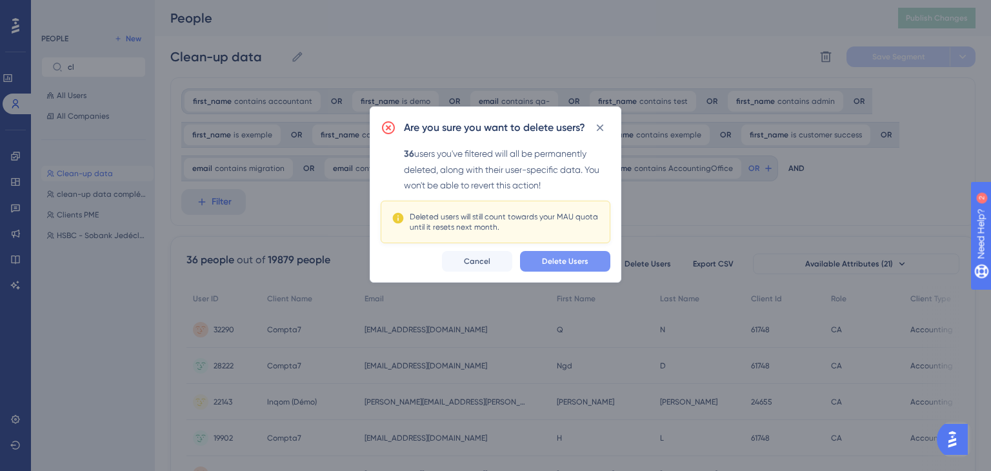
click at [573, 263] on span "Delete Users" at bounding box center [565, 261] width 46 height 10
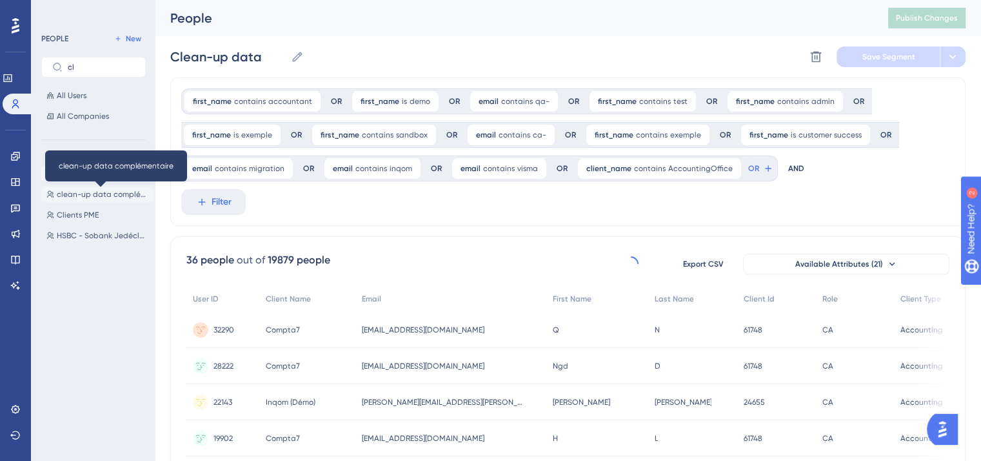
click at [109, 198] on span "clean-up data complémentaire" at bounding box center [103, 194] width 92 height 10
type input "clean-up data complémentaire"
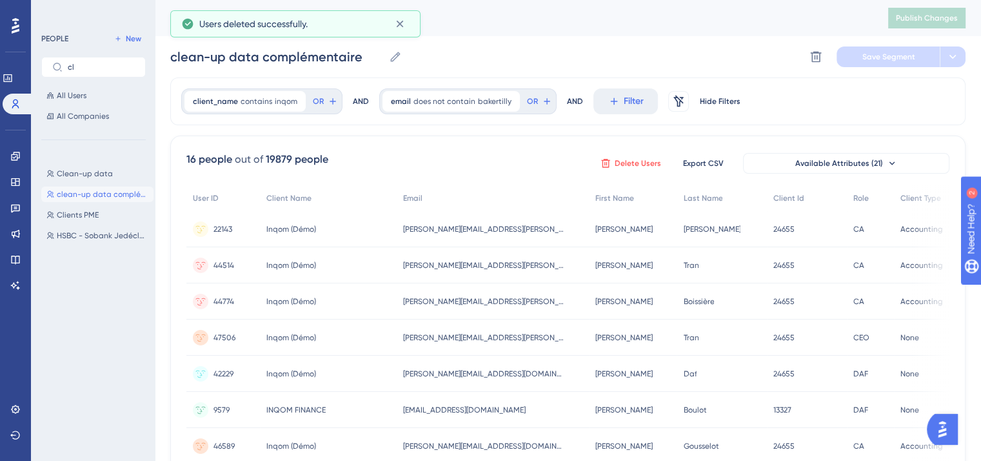
click at [642, 164] on span "Delete Users" at bounding box center [638, 163] width 46 height 10
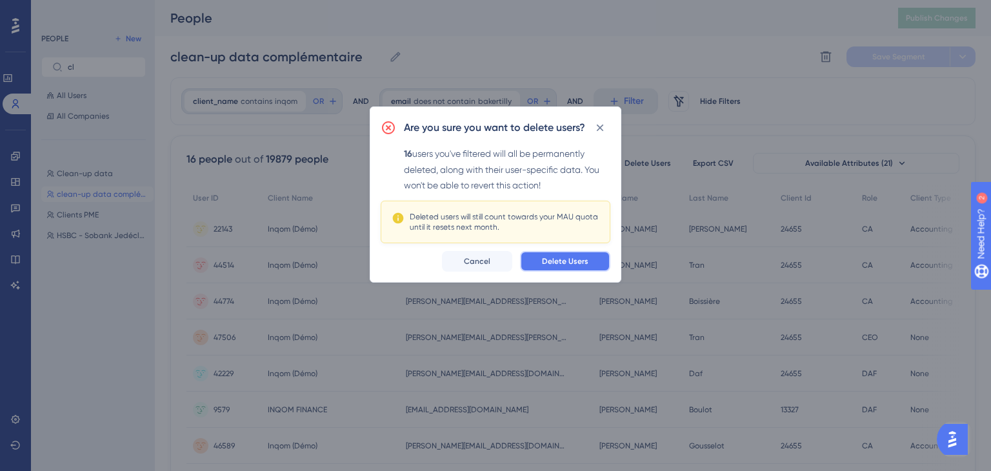
click at [577, 265] on button "Delete Users" at bounding box center [565, 261] width 90 height 21
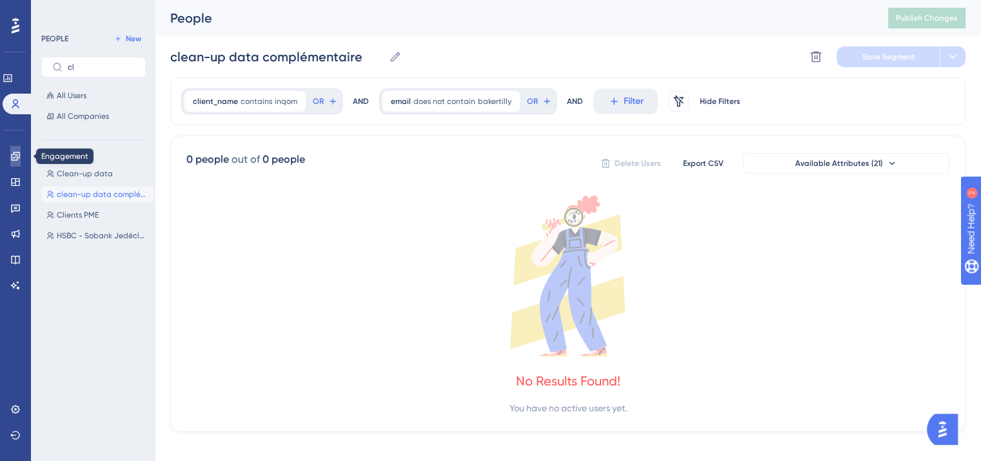
click at [18, 155] on icon at bounding box center [15, 156] width 10 height 10
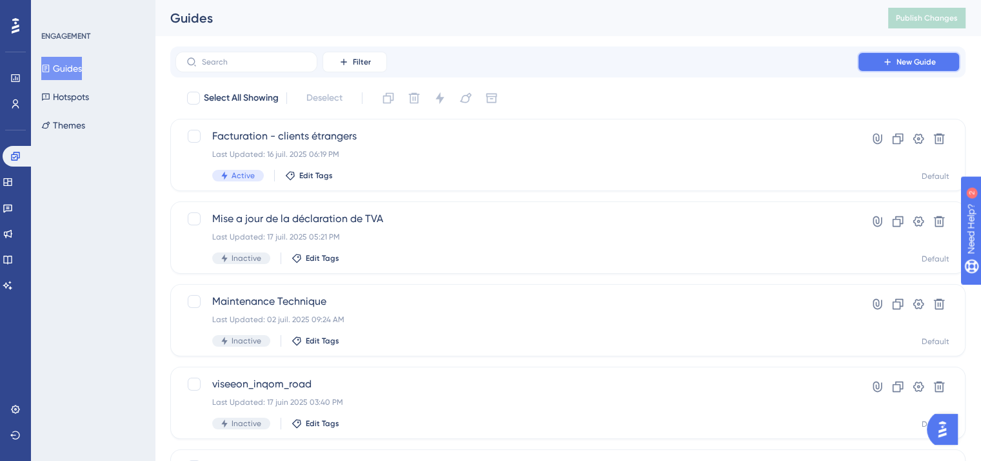
click at [917, 61] on span "New Guide" at bounding box center [916, 62] width 39 height 10
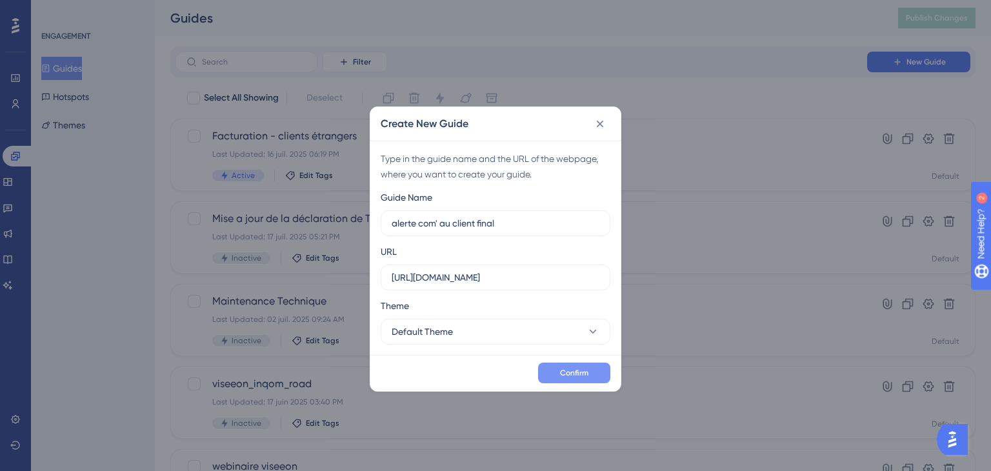
type input "alerte com' au client final"
click at [566, 369] on span "Confirm" at bounding box center [574, 373] width 28 height 10
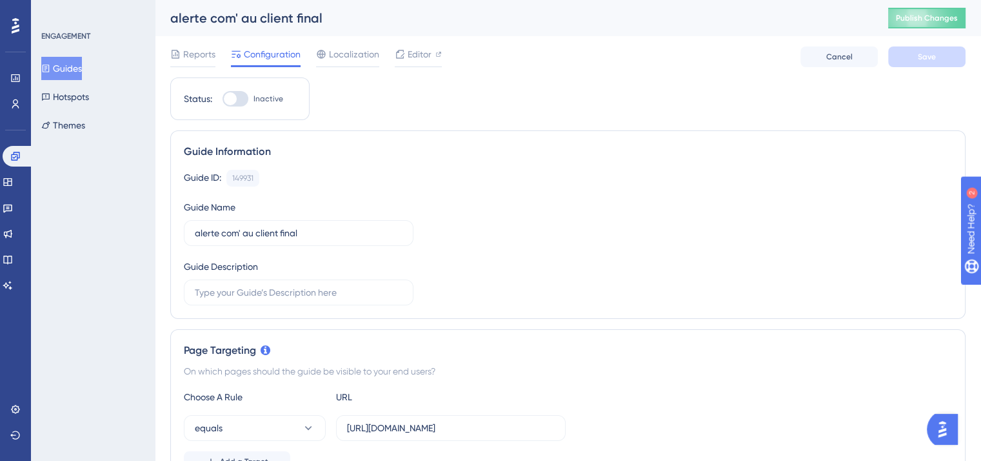
scroll to position [403, 0]
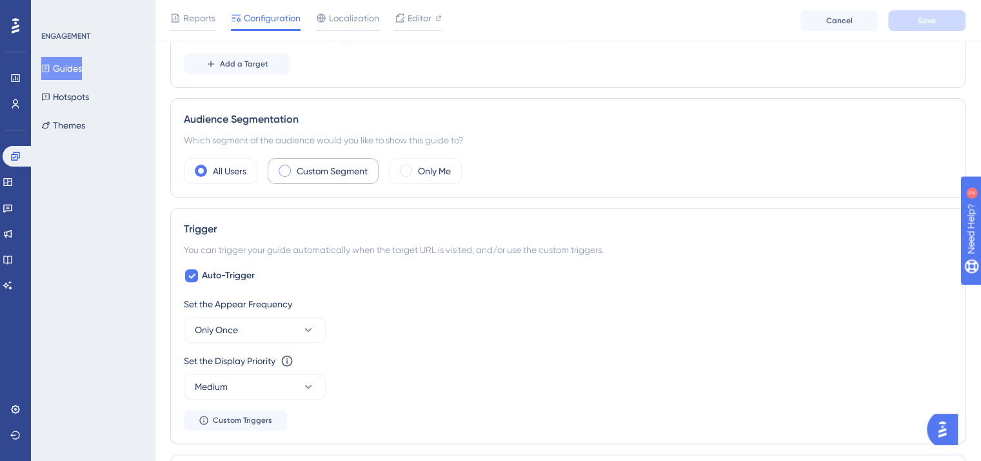
click at [344, 163] on label "Custom Segment" at bounding box center [332, 170] width 71 height 15
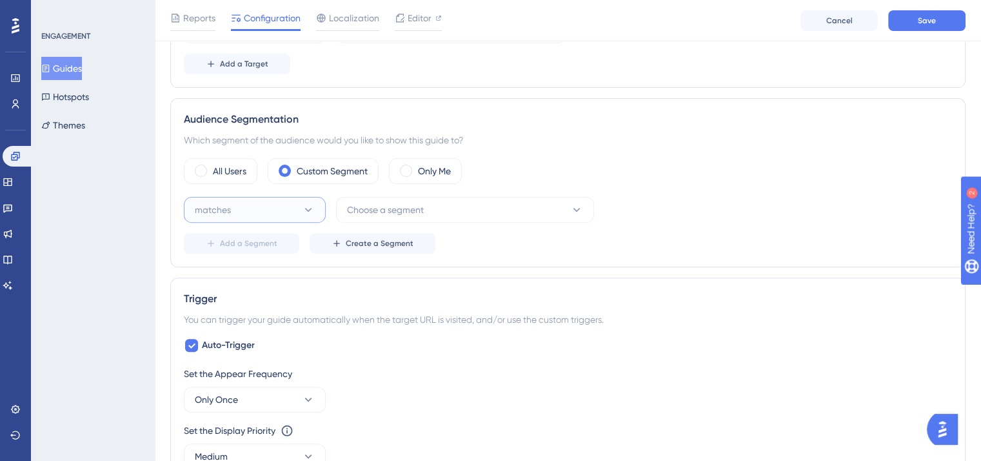
click at [275, 199] on button "matches" at bounding box center [255, 210] width 142 height 26
click at [350, 204] on span "Choose a segment" at bounding box center [385, 209] width 77 height 15
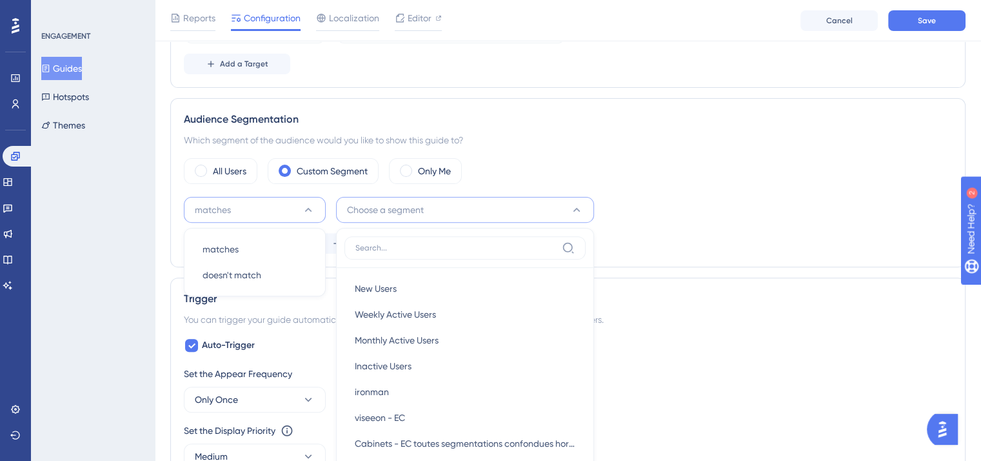
scroll to position [526, 0]
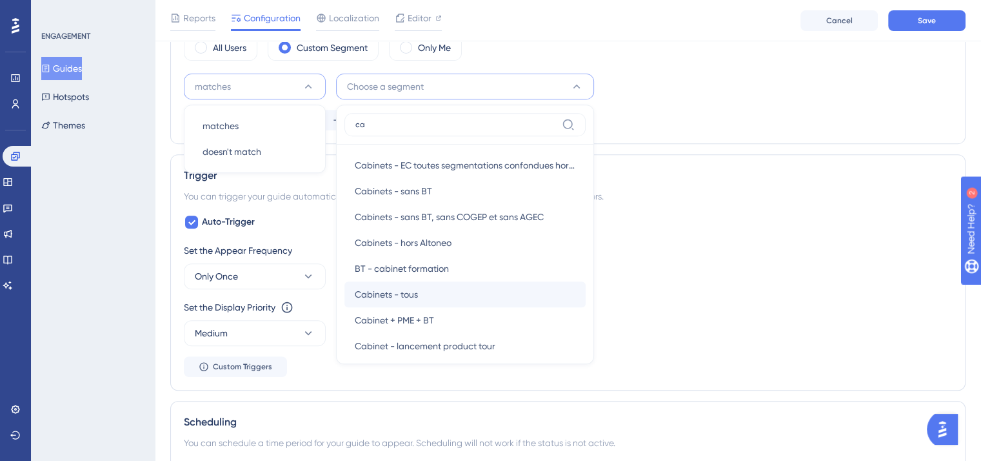
type input "c"
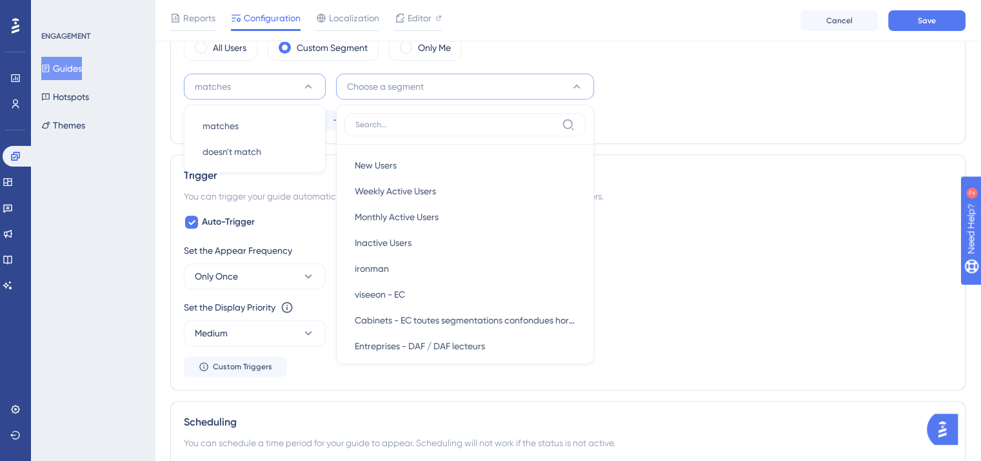
click at [715, 278] on div "Set the Appear Frequency Only Once" at bounding box center [568, 266] width 768 height 46
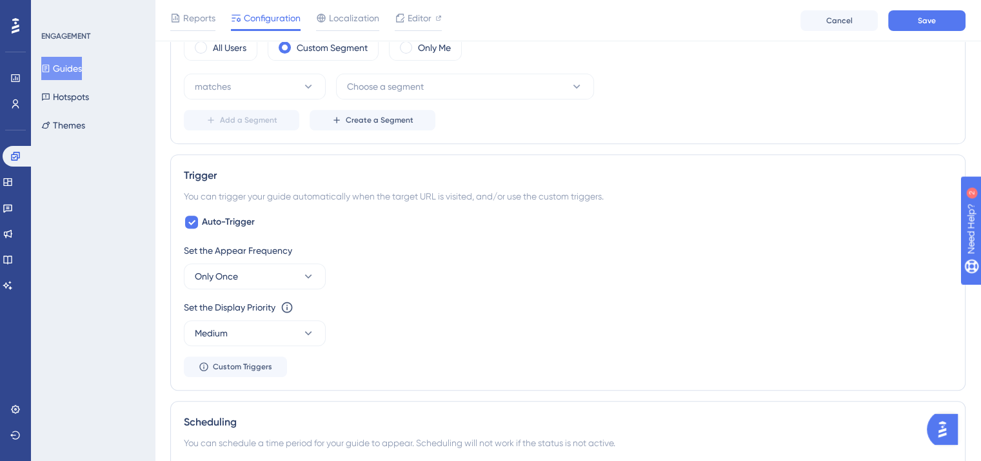
click at [399, 98] on div "matches Choose a segment Add a Segment Create a Segment" at bounding box center [568, 102] width 768 height 57
click at [328, 14] on div "Localization" at bounding box center [347, 17] width 63 height 15
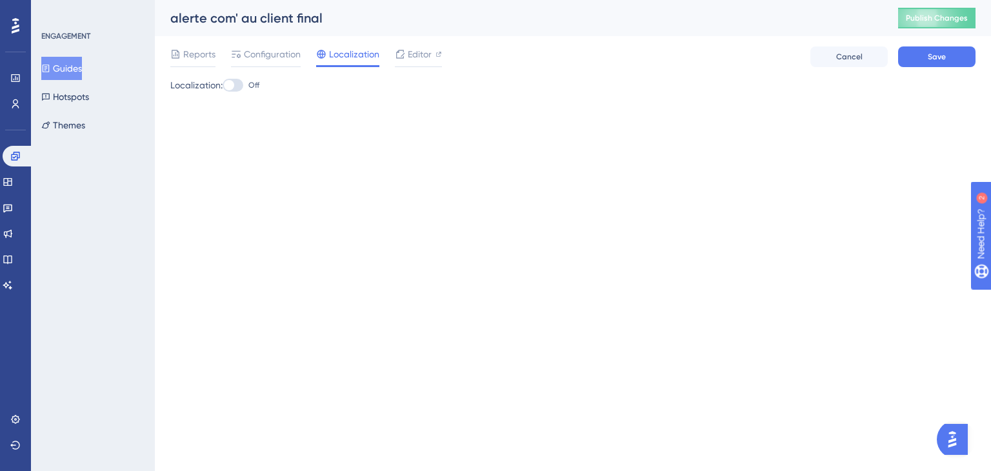
click at [275, 19] on div "alerte com' au client final" at bounding box center [517, 18] width 695 height 18
click at [279, 61] on span "Configuration" at bounding box center [272, 53] width 57 height 15
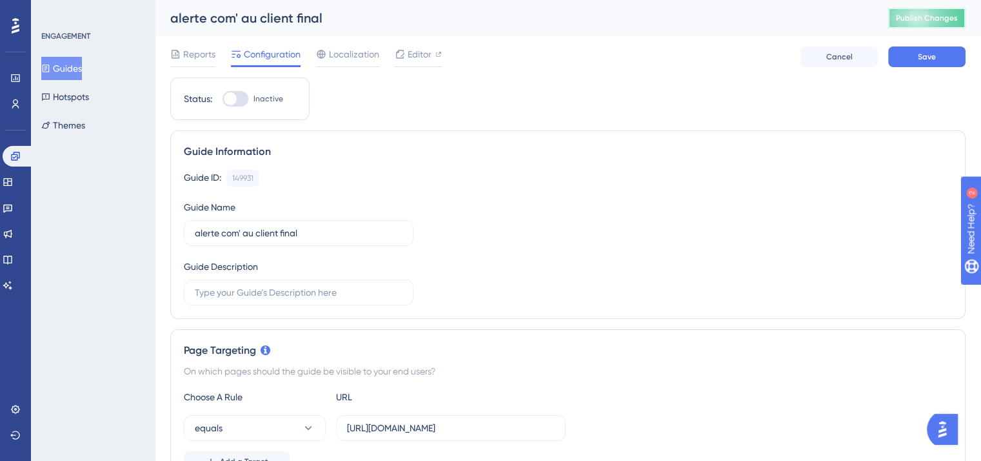
click at [944, 15] on span "Publish Changes" at bounding box center [927, 18] width 62 height 10
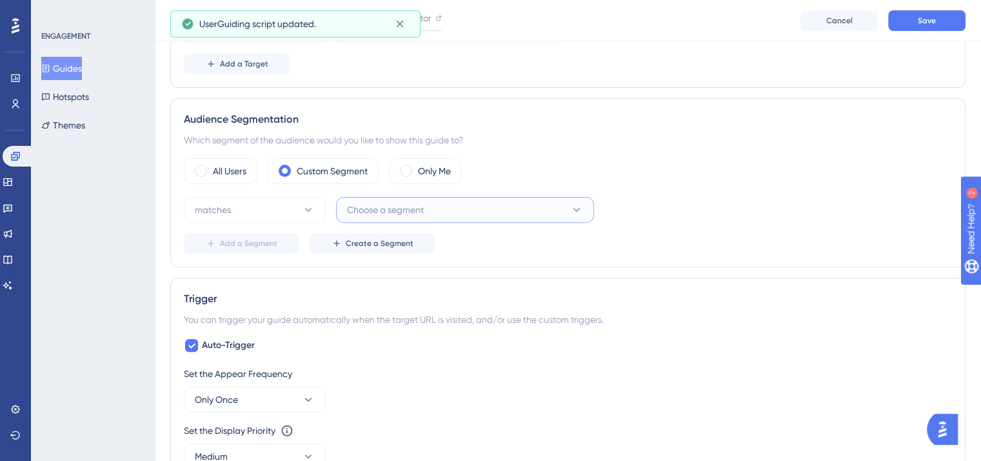
click at [400, 215] on span "Choose a segment" at bounding box center [385, 209] width 77 height 15
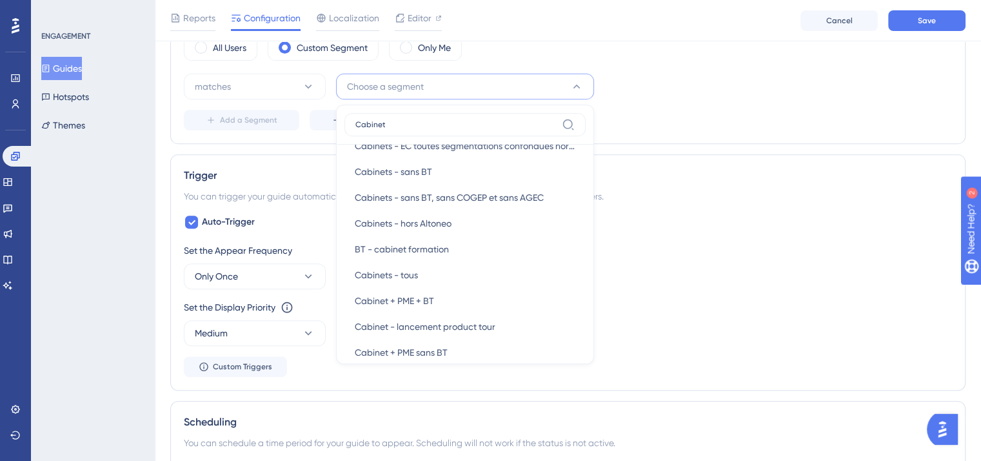
scroll to position [36, 0]
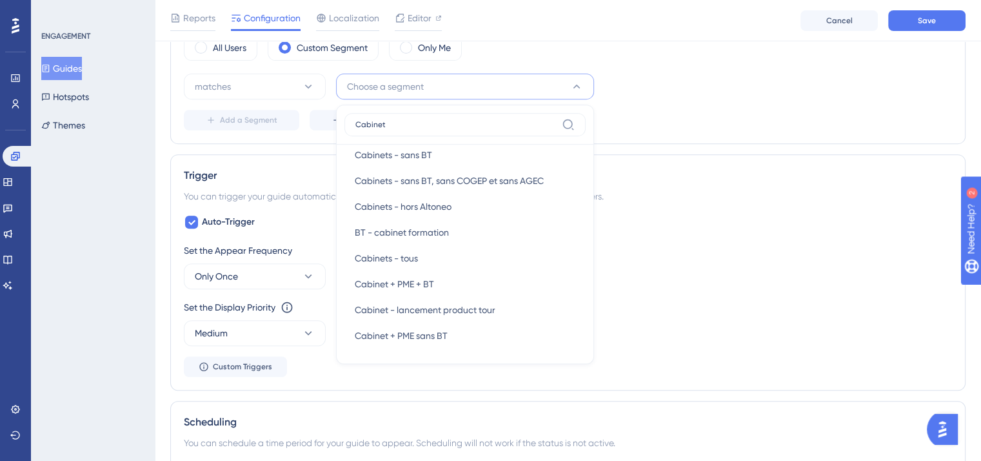
type input "Cabinet"
click at [111, 248] on div "ENGAGEMENT Guides Hotspots Themes" at bounding box center [93, 230] width 124 height 461
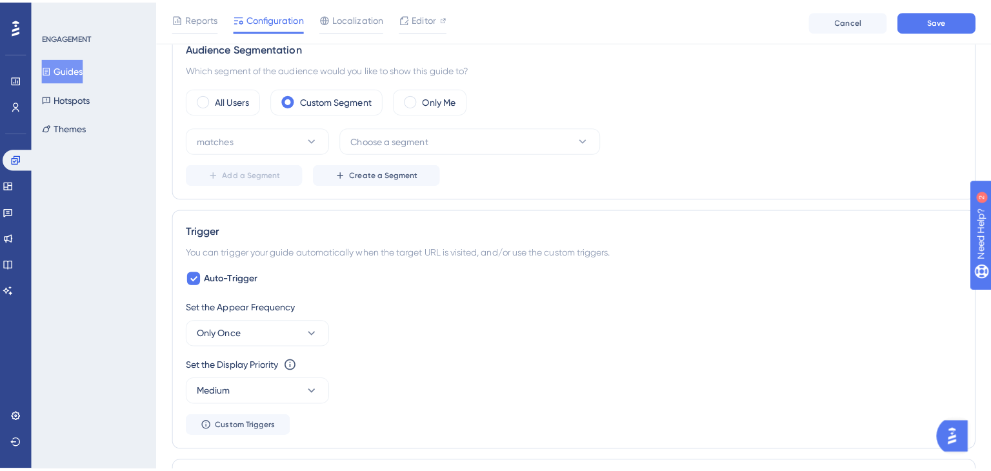
scroll to position [474, 0]
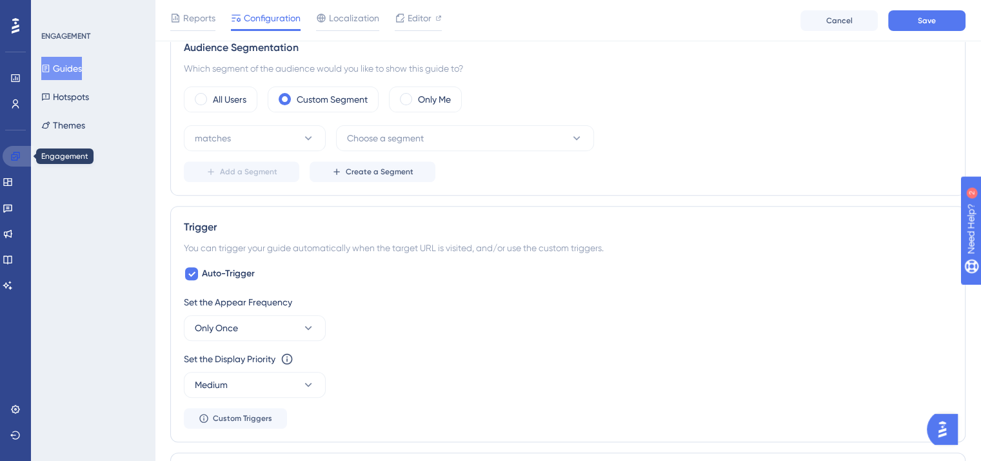
click at [20, 157] on icon at bounding box center [15, 156] width 10 height 10
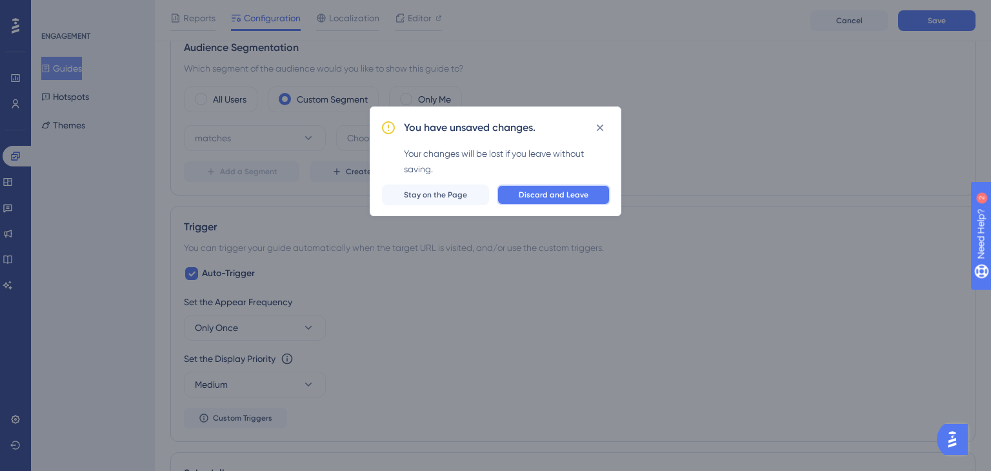
click at [559, 192] on span "Discard and Leave" at bounding box center [554, 195] width 70 height 10
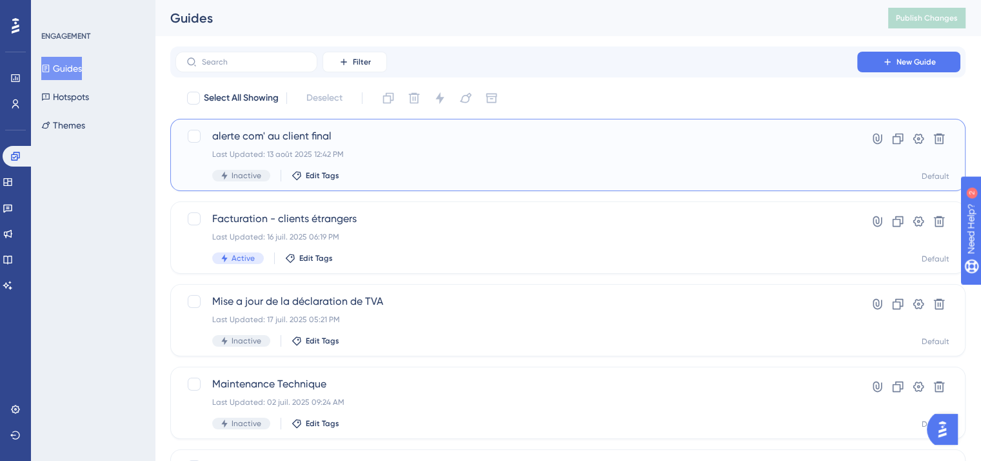
click at [421, 143] on span "alerte com' au client final" at bounding box center [516, 135] width 608 height 15
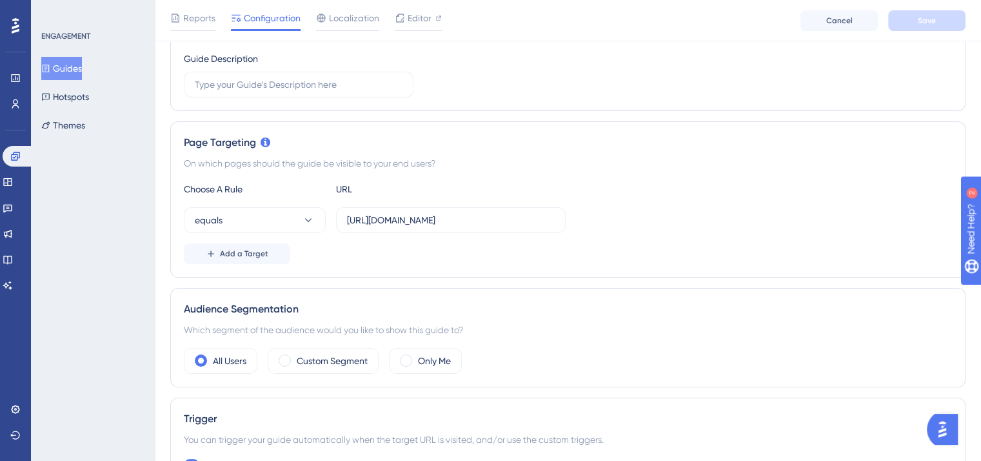
scroll to position [170, 0]
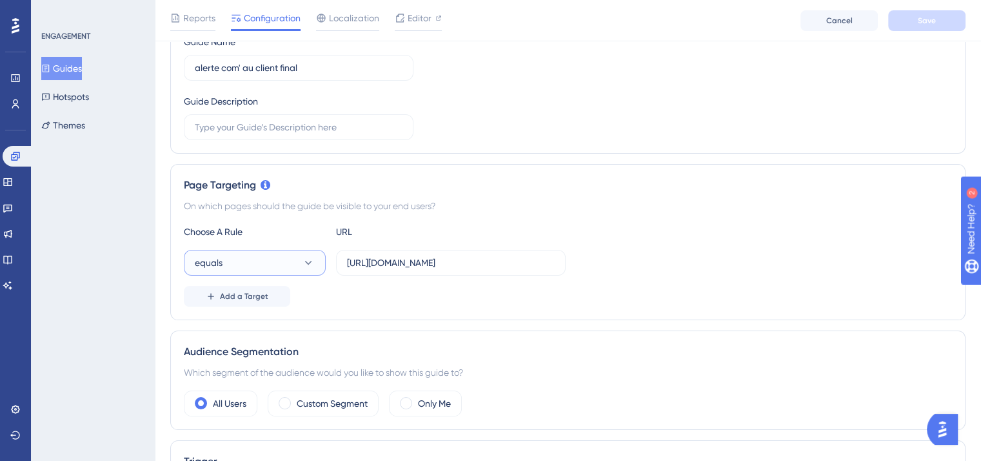
click at [224, 259] on button "equals" at bounding box center [255, 263] width 142 height 26
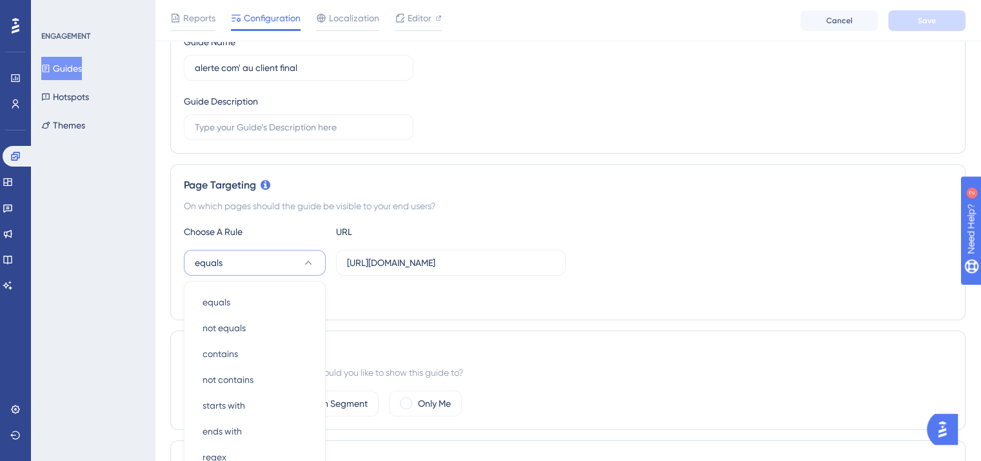
scroll to position [318, 0]
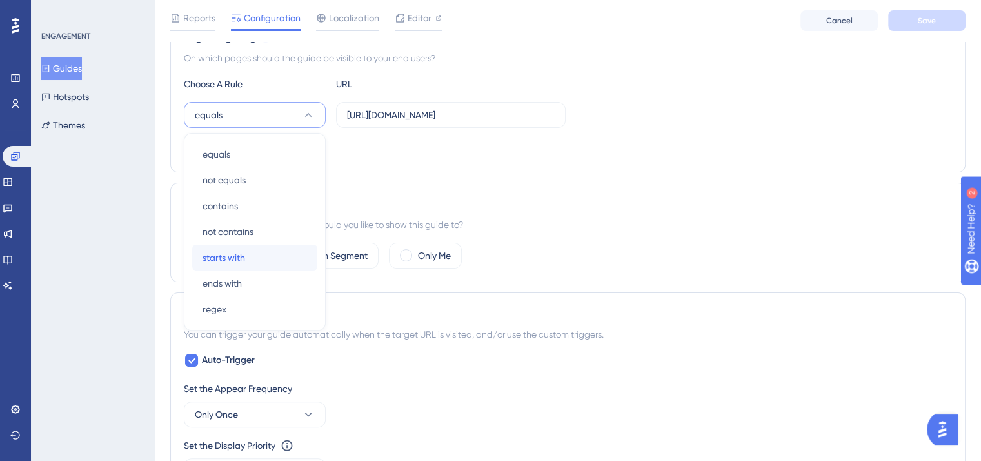
click at [224, 260] on span "starts with" at bounding box center [224, 257] width 43 height 15
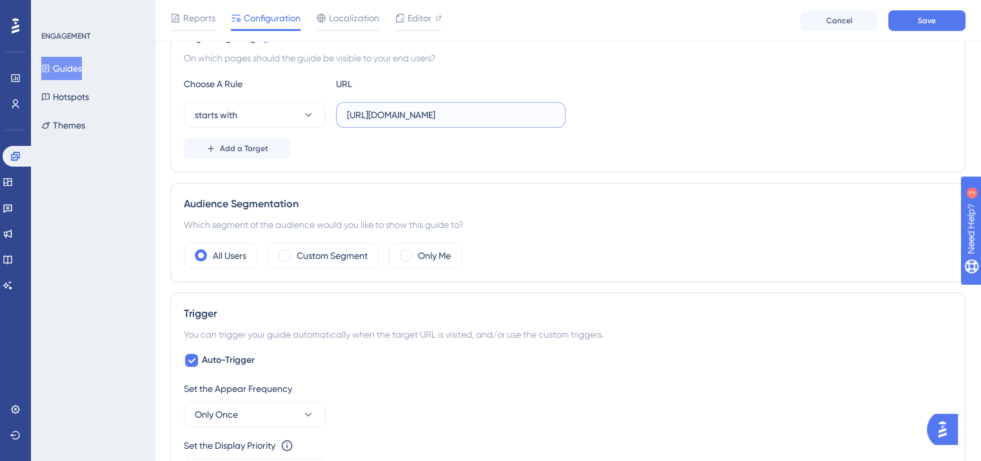
scroll to position [0, 26]
drag, startPoint x: 449, startPoint y: 114, endPoint x: 770, endPoint y: 158, distance: 324.2
click at [770, 158] on div "Page Targeting On which pages should the guide be visible to your end users? Ch…" at bounding box center [567, 94] width 795 height 156
type input "[URL][DOMAIN_NAME]"
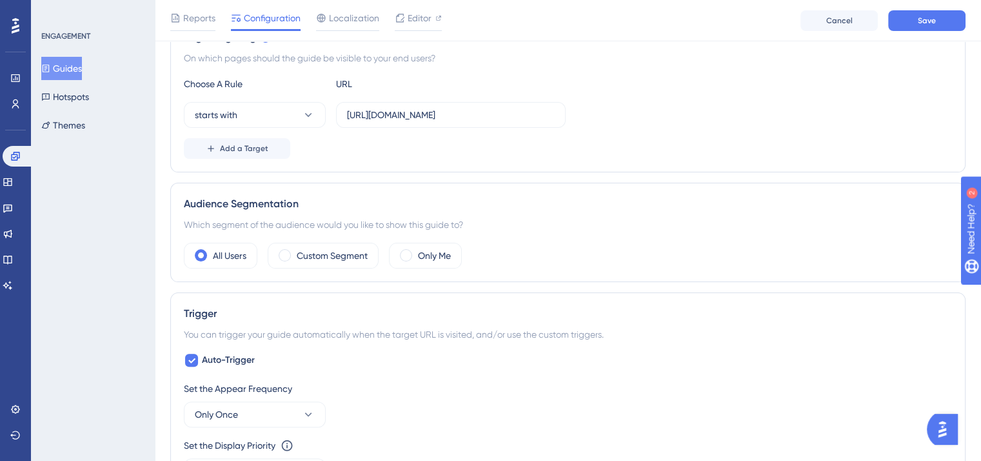
click at [755, 163] on div "Page Targeting On which pages should the guide be visible to your end users? Ch…" at bounding box center [567, 94] width 795 height 156
click at [341, 280] on div "Status: Inactive Guide Information Guide ID: 149931 Copy Guide Name alerte com'…" at bounding box center [567, 390] width 795 height 1250
click at [330, 265] on div "Custom Segment" at bounding box center [323, 256] width 111 height 26
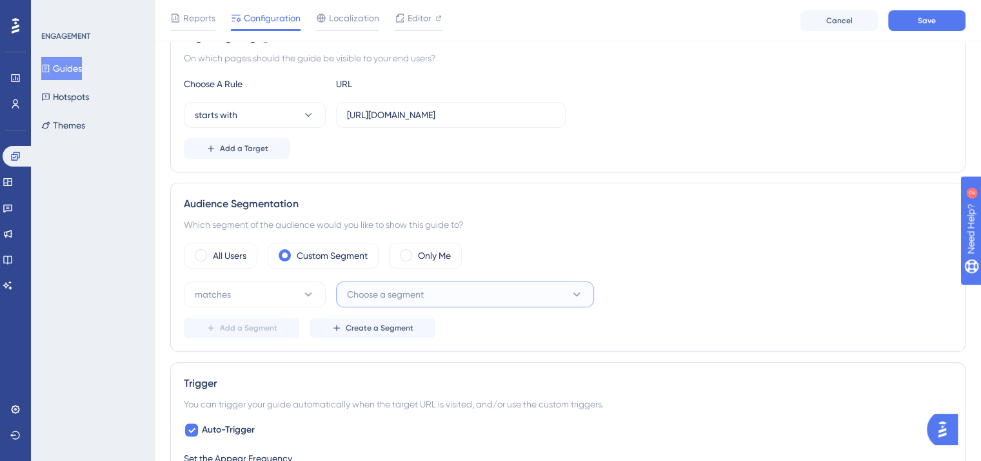
click at [368, 283] on button "Choose a segment" at bounding box center [465, 294] width 258 height 26
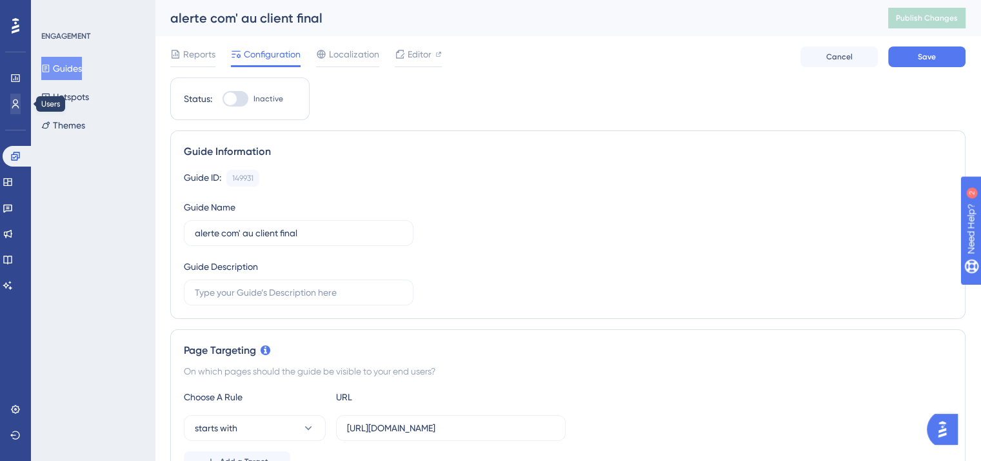
type input "cabinet"
click at [18, 106] on icon at bounding box center [15, 104] width 10 height 10
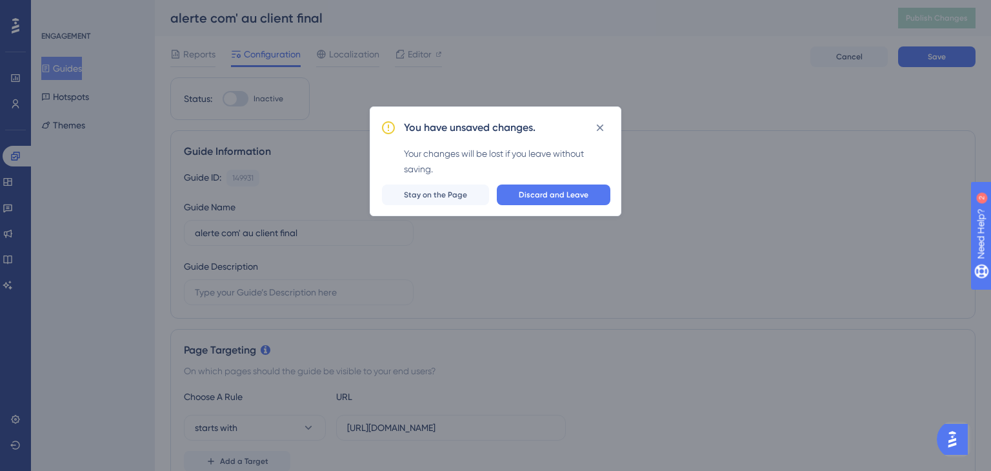
click at [575, 183] on div "You have unsaved changes. Your changes will be lost if you leave without saving…" at bounding box center [496, 161] width 252 height 110
click at [568, 194] on span "Discard and Leave" at bounding box center [554, 195] width 70 height 10
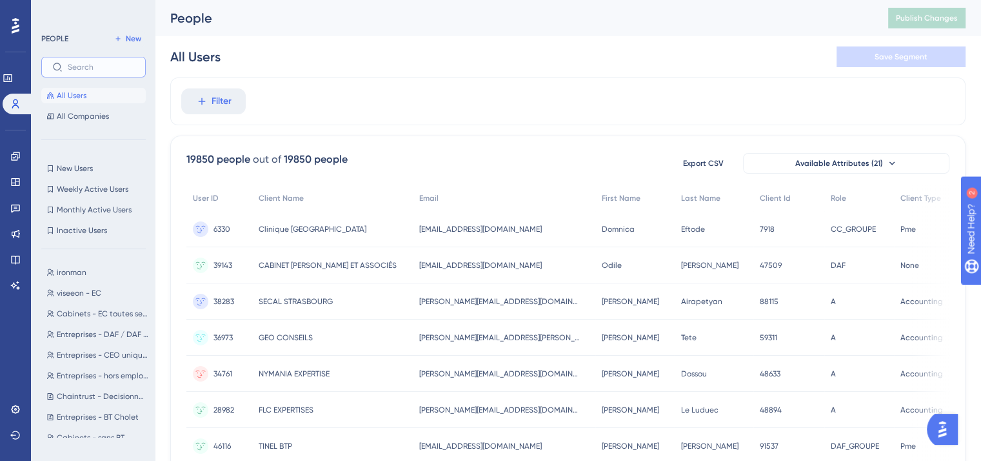
click at [91, 66] on input "text" at bounding box center [101, 67] width 67 height 9
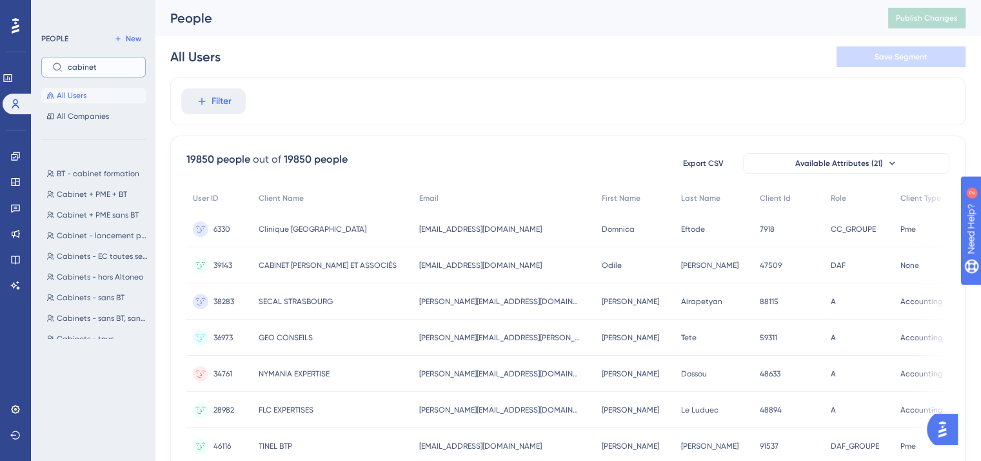
type input "cabinet"
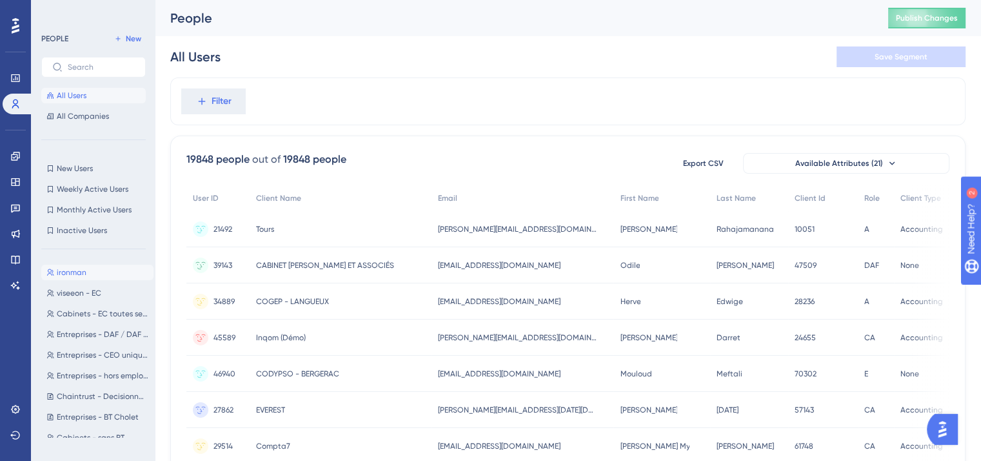
click at [136, 272] on button "ironman ironman" at bounding box center [97, 271] width 112 height 15
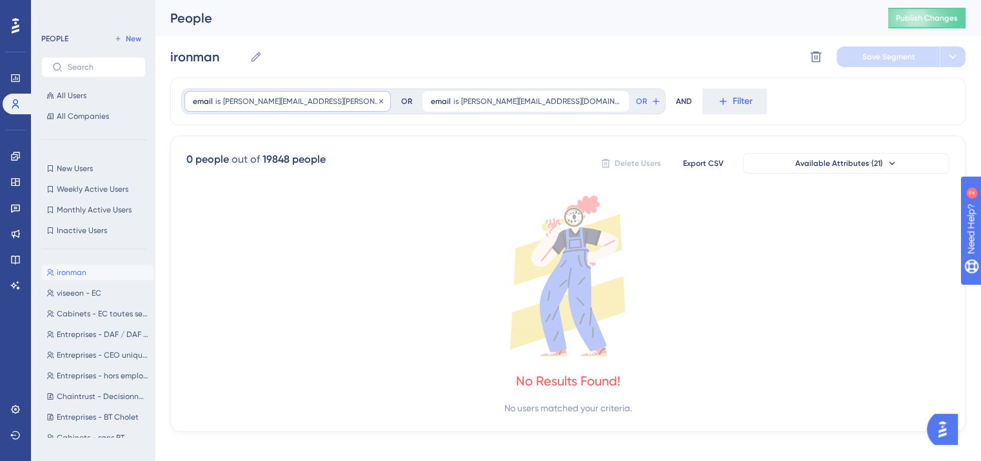
click at [283, 100] on span "[PERSON_NAME][EMAIL_ADDRESS][PERSON_NAME][DOMAIN_NAME]" at bounding box center [302, 101] width 159 height 10
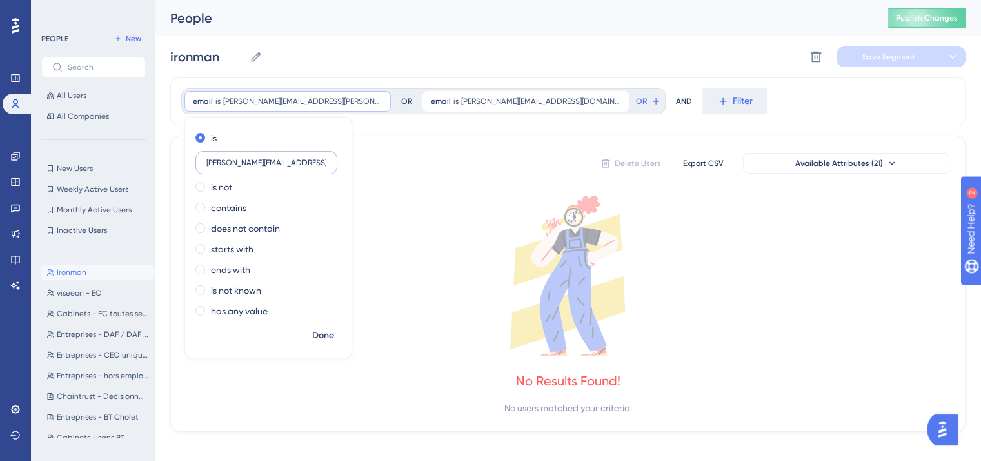
click at [229, 157] on label "[PERSON_NAME][EMAIL_ADDRESS][PERSON_NAME][DOMAIN_NAME]" at bounding box center [266, 162] width 142 height 23
click at [229, 158] on input "[PERSON_NAME][EMAIL_ADDRESS][PERSON_NAME][DOMAIN_NAME]" at bounding box center [266, 162] width 120 height 9
click at [229, 157] on label "[PERSON_NAME][EMAIL_ADDRESS][PERSON_NAME][DOMAIN_NAME]" at bounding box center [266, 162] width 142 height 23
click at [229, 158] on input "[PERSON_NAME][EMAIL_ADDRESS][PERSON_NAME][DOMAIN_NAME]" at bounding box center [266, 162] width 120 height 9
click at [229, 157] on label "[PERSON_NAME][EMAIL_ADDRESS][PERSON_NAME][DOMAIN_NAME]" at bounding box center [266, 162] width 142 height 23
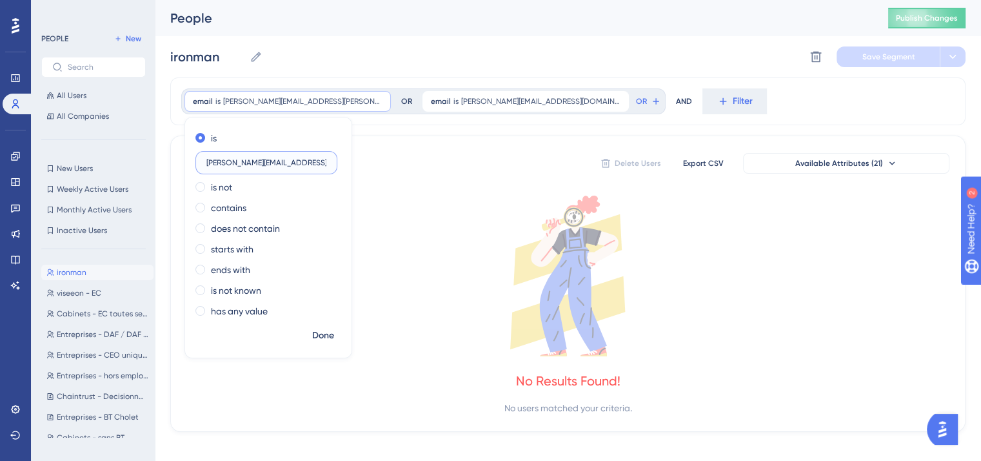
click at [229, 158] on input "[PERSON_NAME][EMAIL_ADDRESS][PERSON_NAME][DOMAIN_NAME]" at bounding box center [266, 162] width 120 height 9
click at [235, 162] on input "[PERSON_NAME][EMAIL_ADDRESS][PERSON_NAME][DOMAIN_NAME]" at bounding box center [266, 162] width 120 height 9
click at [552, 232] on icon at bounding box center [545, 241] width 29 height 49
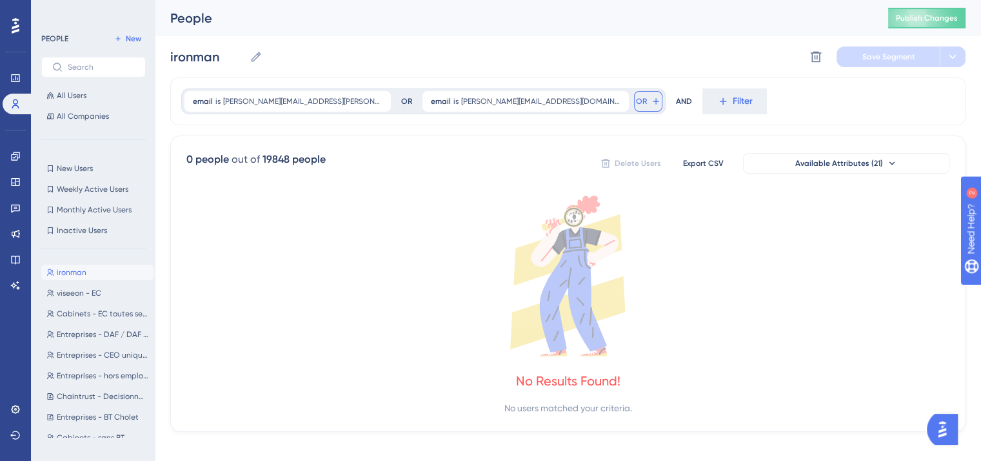
click at [634, 92] on button "OR" at bounding box center [648, 101] width 28 height 21
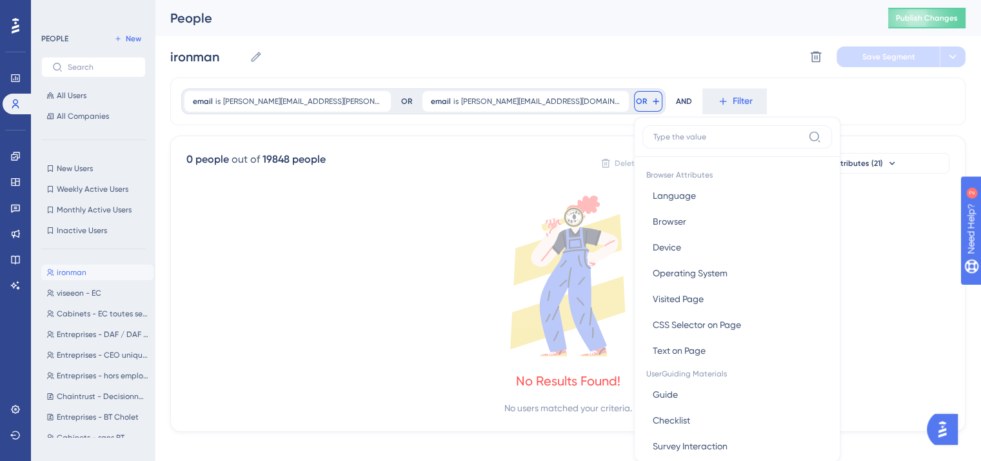
scroll to position [59, 0]
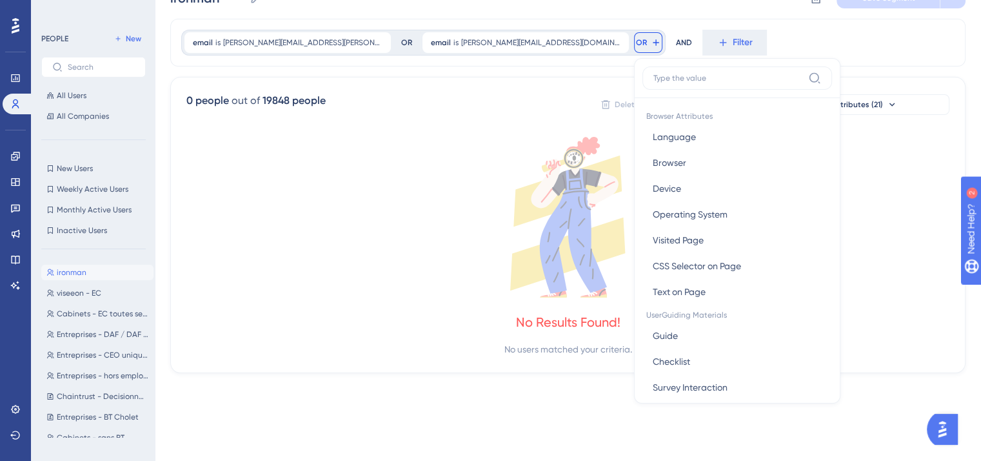
click at [433, 100] on div "0 people out of 19848 people Delete Users Export CSV Available Attributes (21)" at bounding box center [567, 104] width 763 height 23
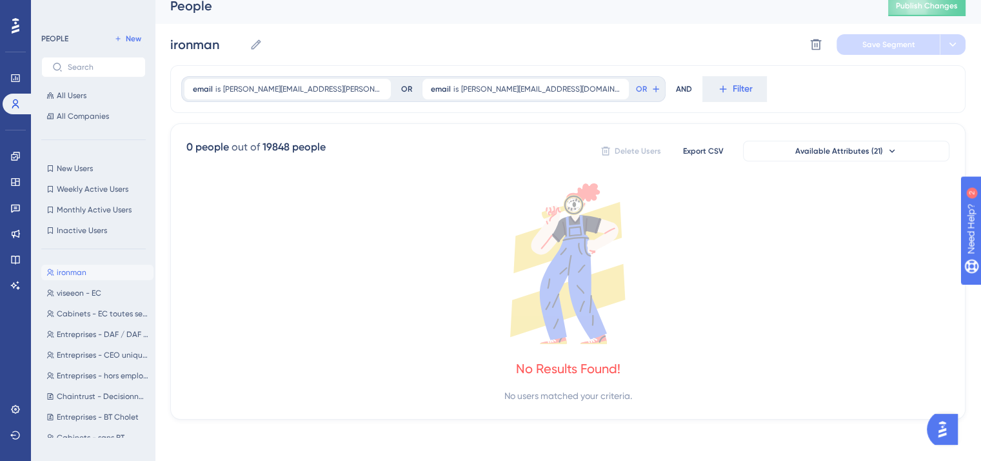
scroll to position [11, 0]
click at [129, 43] on span "New" at bounding box center [133, 39] width 15 height 10
type input "New Segment"
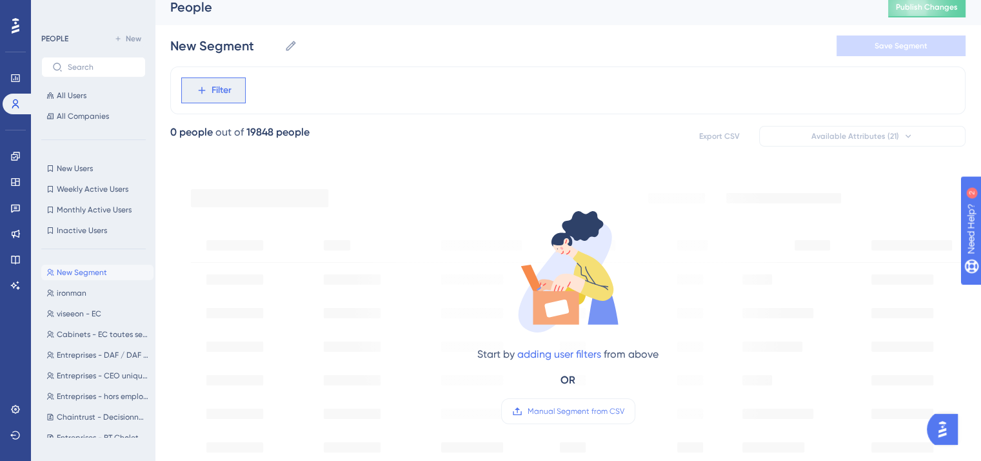
click at [199, 98] on button "Filter" at bounding box center [213, 90] width 65 height 26
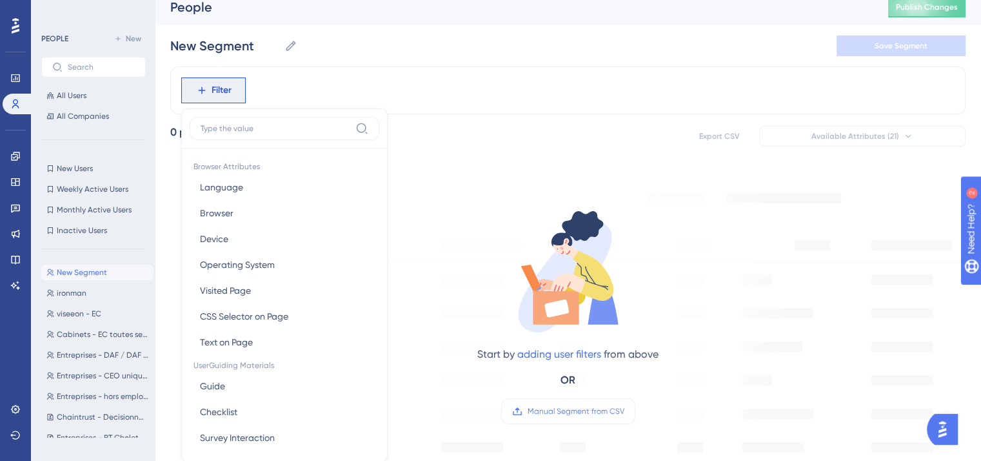
scroll to position [65, 0]
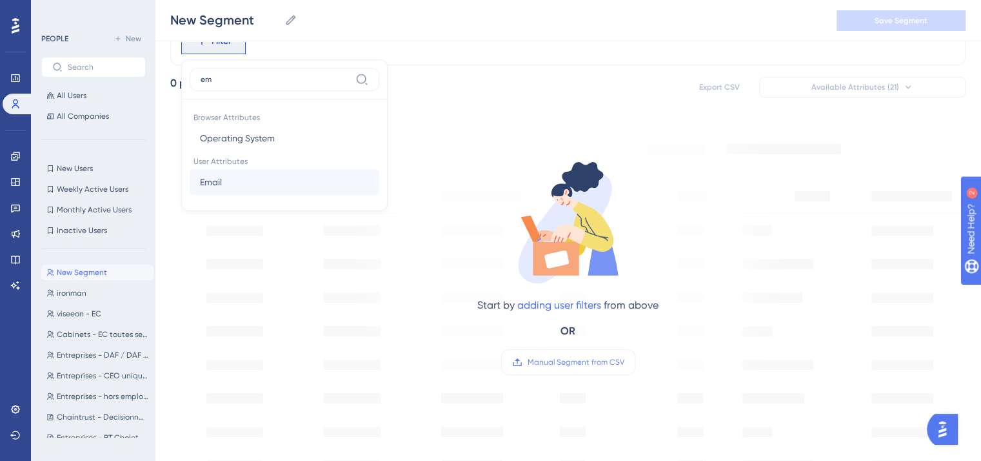
type input "e"
type input "r"
type input "c"
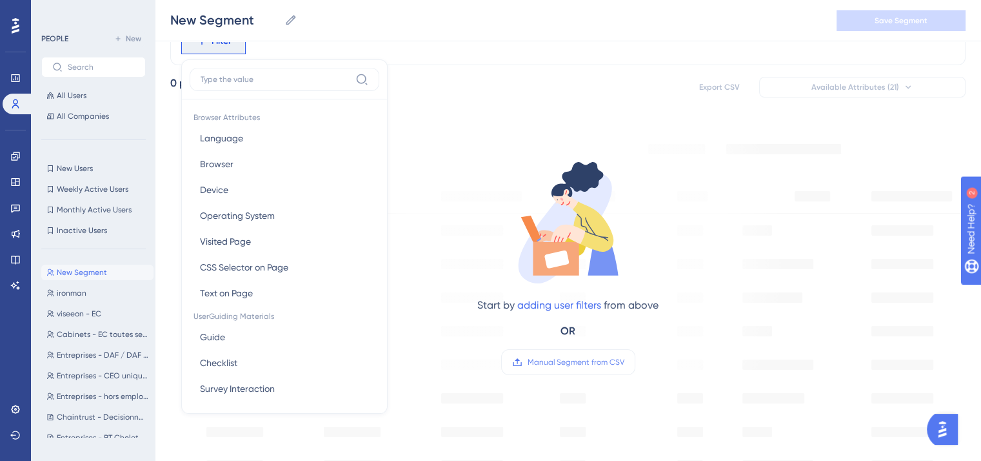
click at [454, 347] on div "Start by adding user filters from above OR Manual Segment from CSV" at bounding box center [568, 256] width 437 height 266
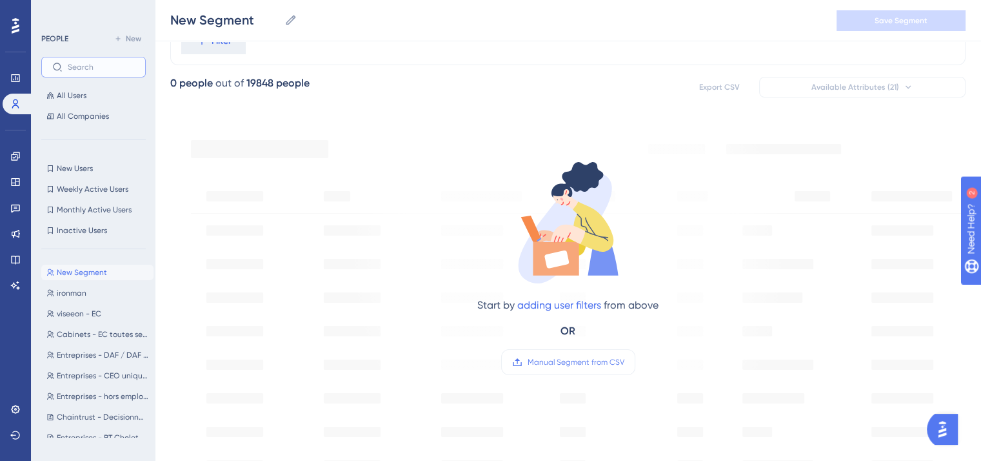
click at [74, 68] on input "text" at bounding box center [101, 67] width 67 height 9
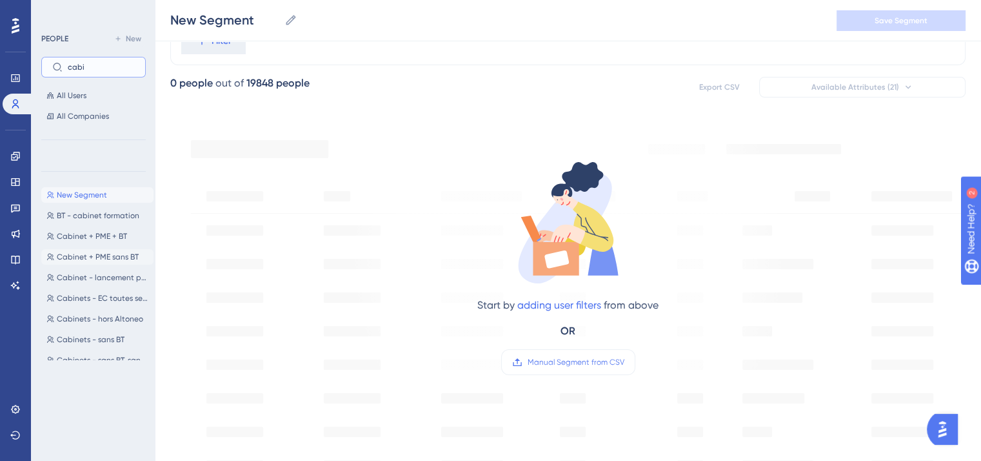
type input "cabi"
click at [83, 257] on span "Cabinet + PME sans BT" at bounding box center [98, 257] width 82 height 10
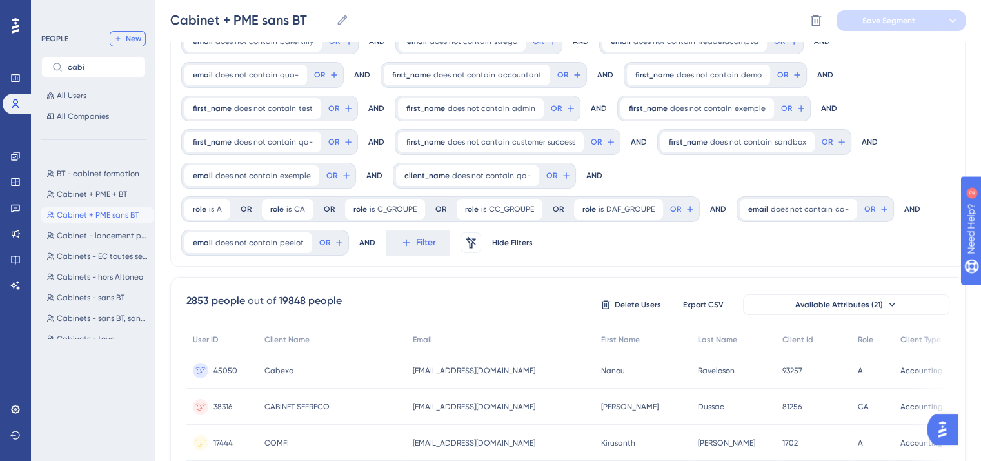
click at [123, 35] on button "New" at bounding box center [128, 38] width 36 height 15
type input "New Segment"
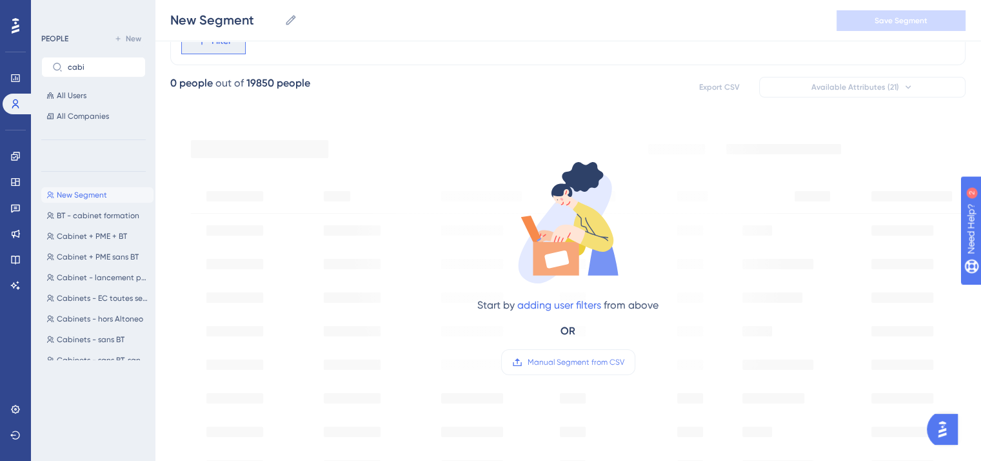
click at [201, 46] on button "Filter" at bounding box center [213, 41] width 65 height 26
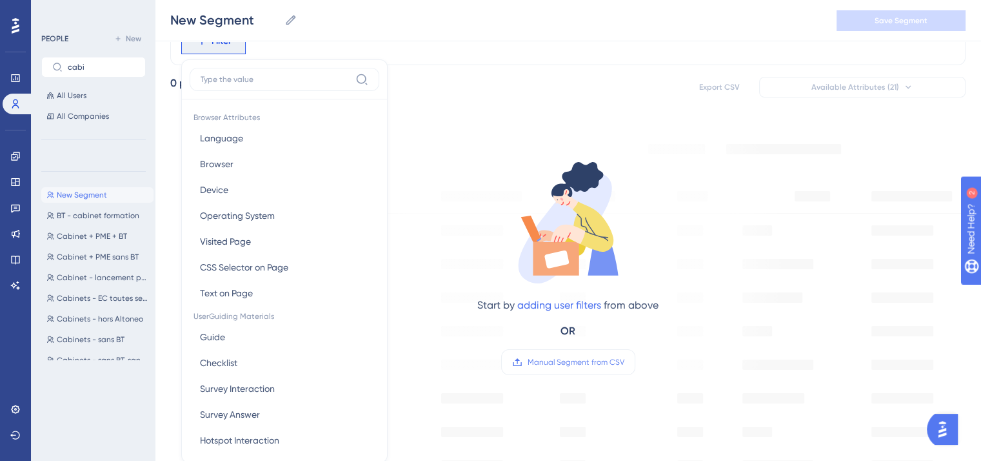
scroll to position [95, 0]
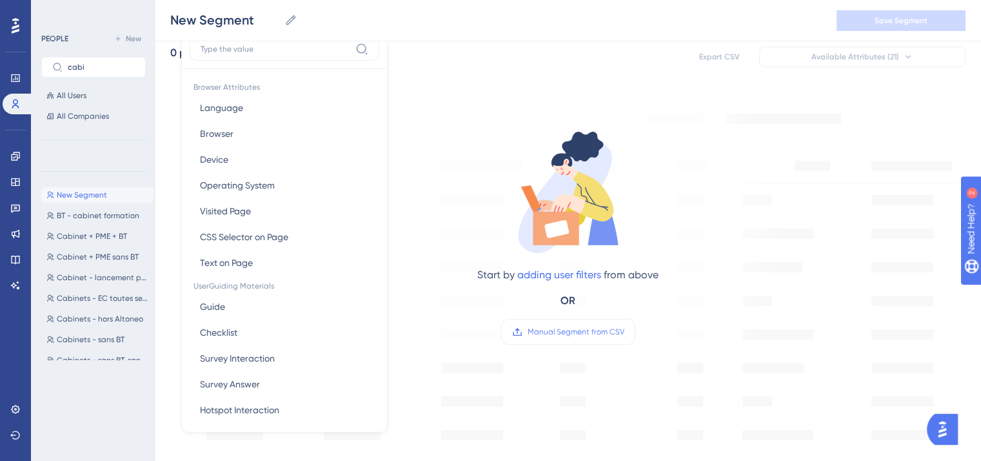
click at [237, 51] on input at bounding box center [276, 49] width 150 height 10
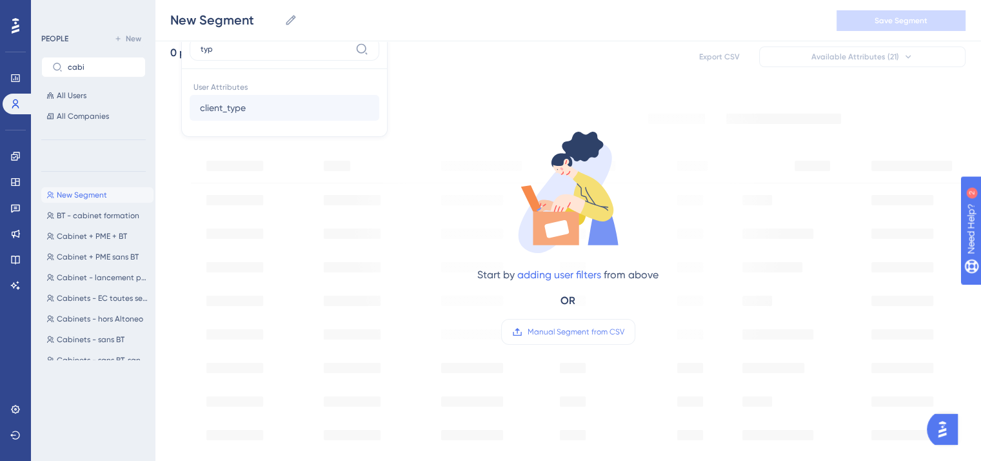
type input "typ"
click at [223, 106] on span "client_type" at bounding box center [223, 107] width 46 height 15
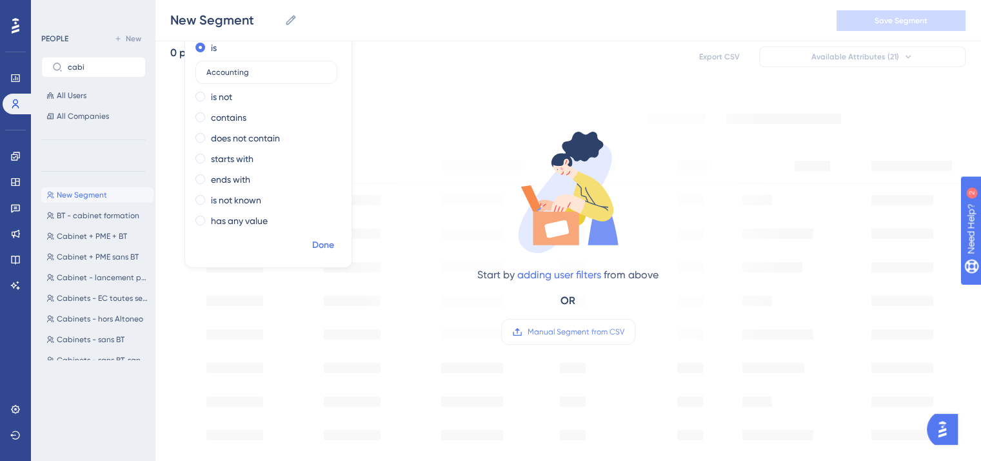
type input "Accounting"
click at [322, 246] on span "Done" at bounding box center [323, 244] width 22 height 15
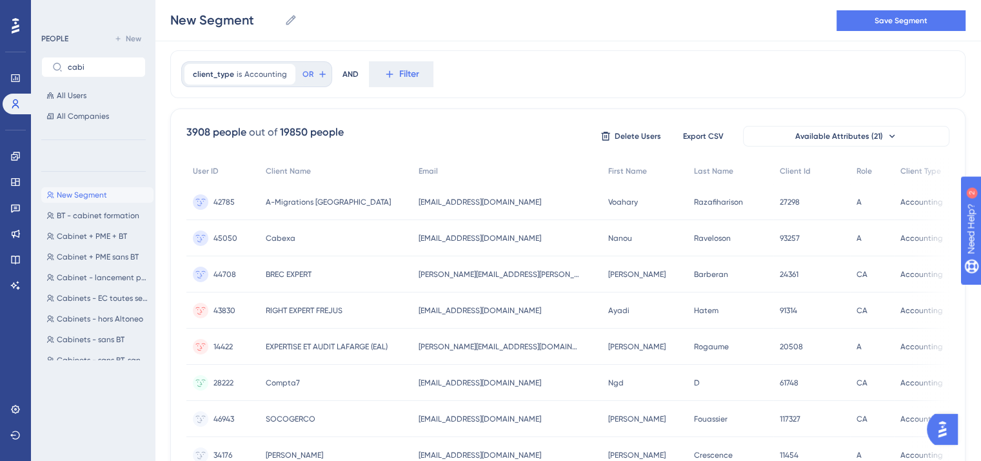
scroll to position [0, 0]
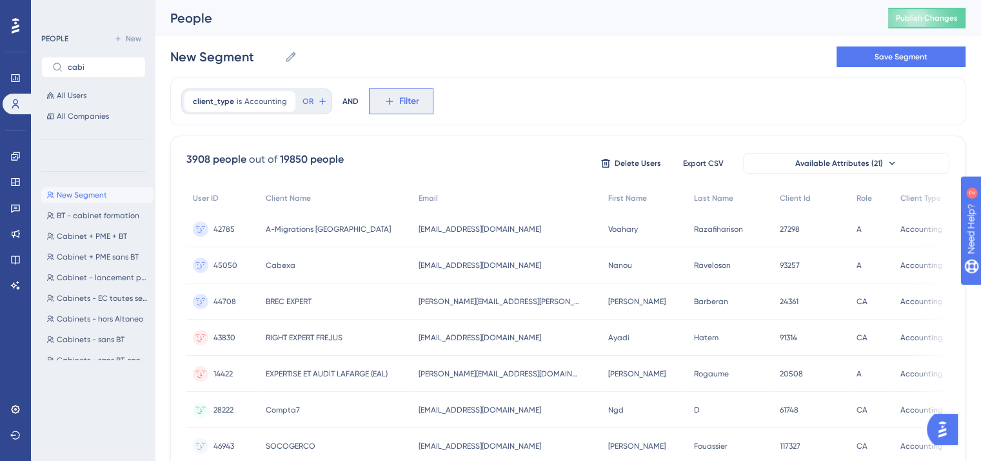
click at [387, 98] on icon at bounding box center [390, 101] width 12 height 12
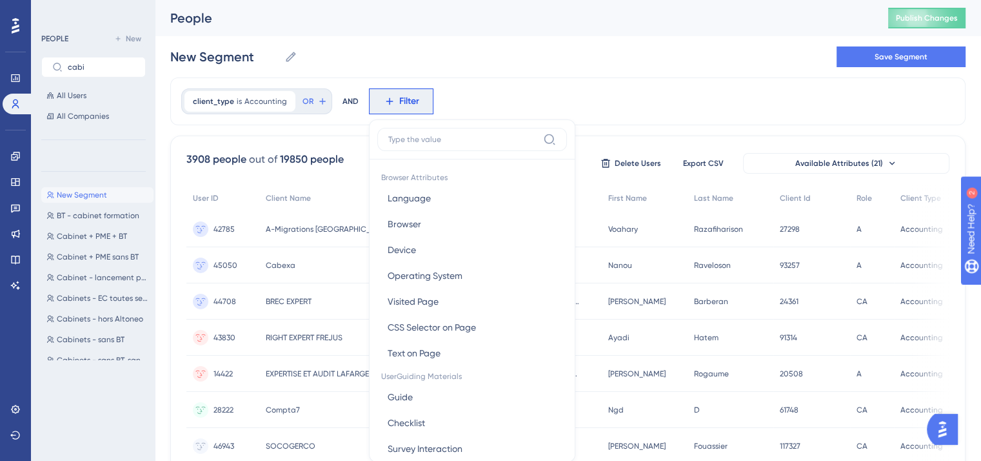
scroll to position [59, 0]
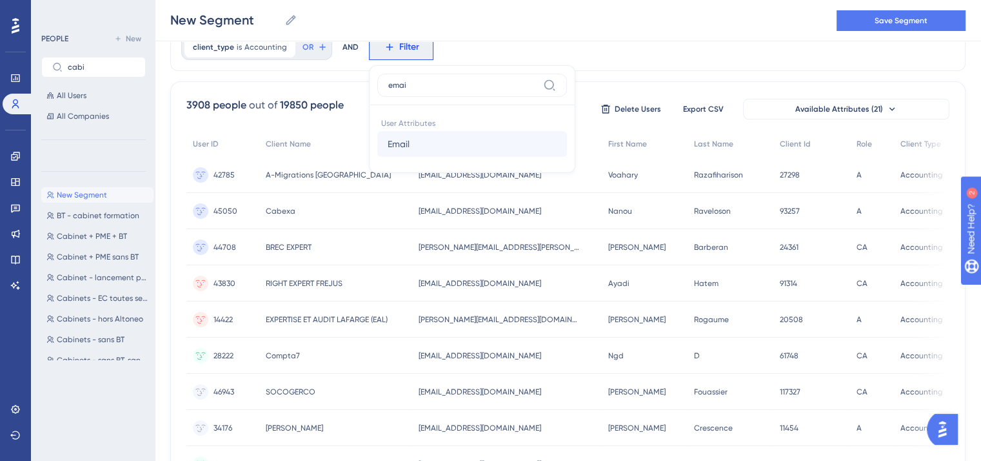
type input "emai"
click at [388, 136] on span "Email" at bounding box center [399, 143] width 22 height 15
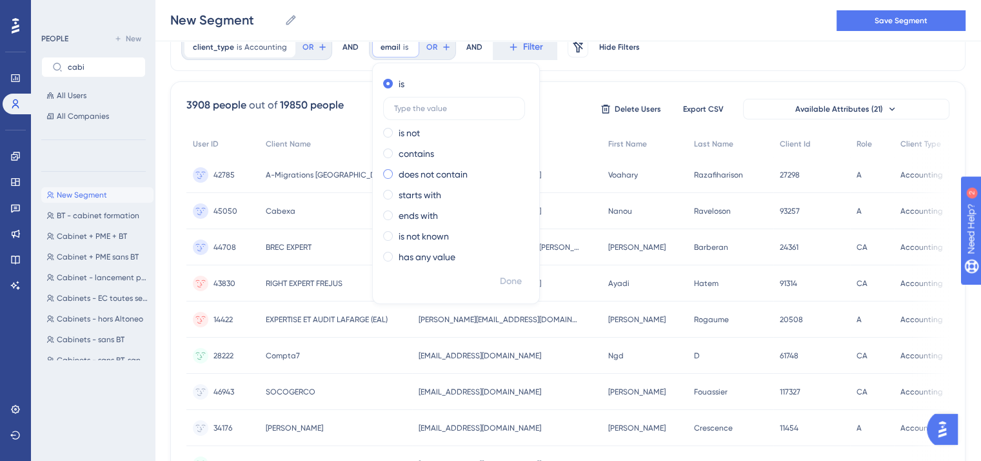
click at [393, 170] on div "does not contain" at bounding box center [453, 173] width 141 height 15
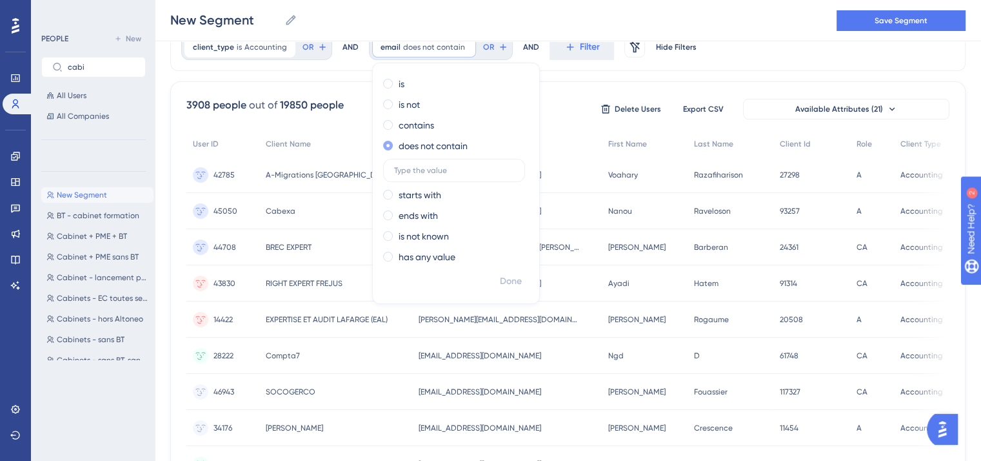
click at [394, 170] on input "text" at bounding box center [454, 170] width 120 height 9
type input "strego"
click at [517, 279] on span "Done" at bounding box center [511, 281] width 22 height 15
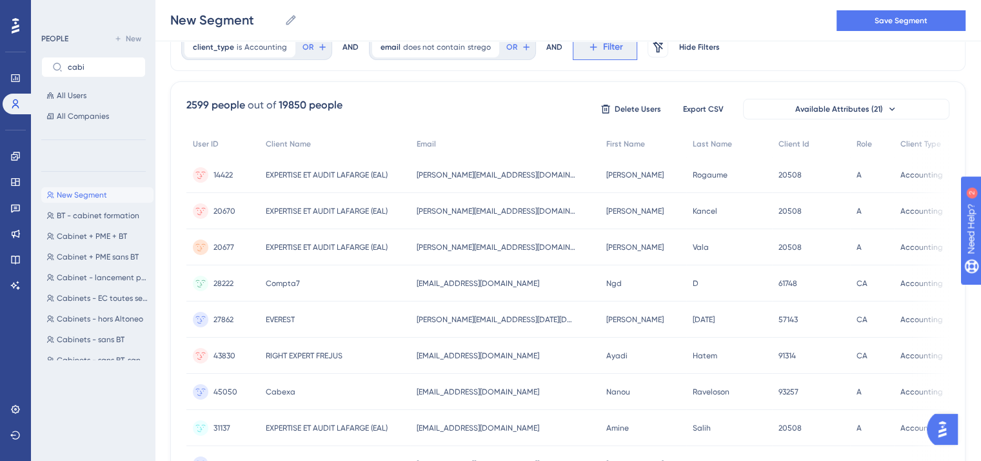
click at [603, 43] on span "Filter" at bounding box center [613, 46] width 20 height 15
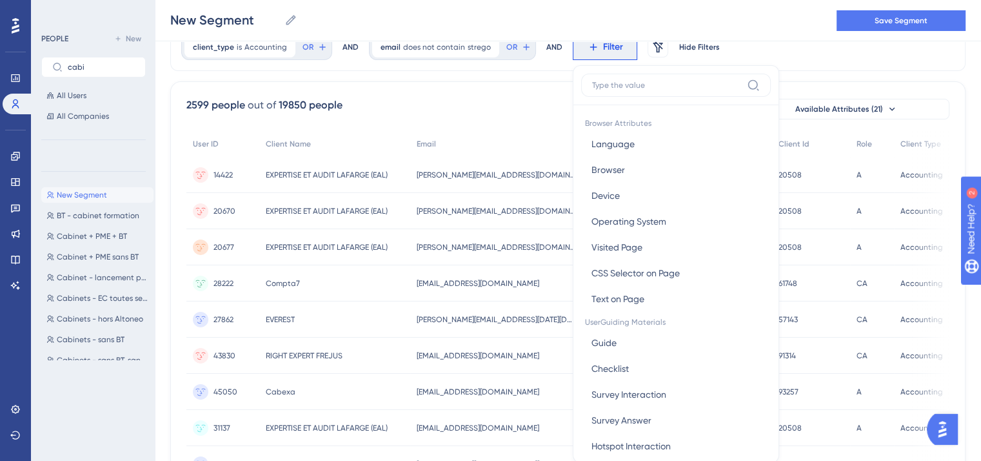
scroll to position [93, 0]
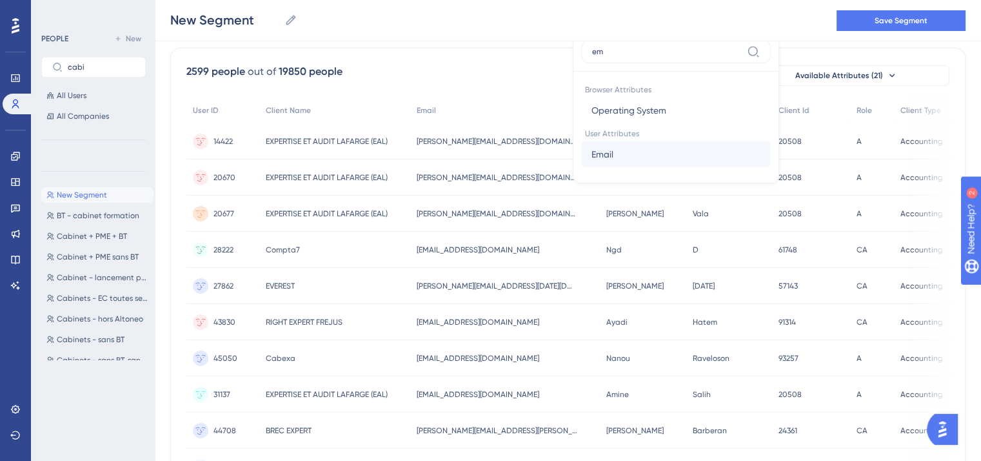
type input "em"
click at [592, 148] on span "Email" at bounding box center [603, 153] width 22 height 15
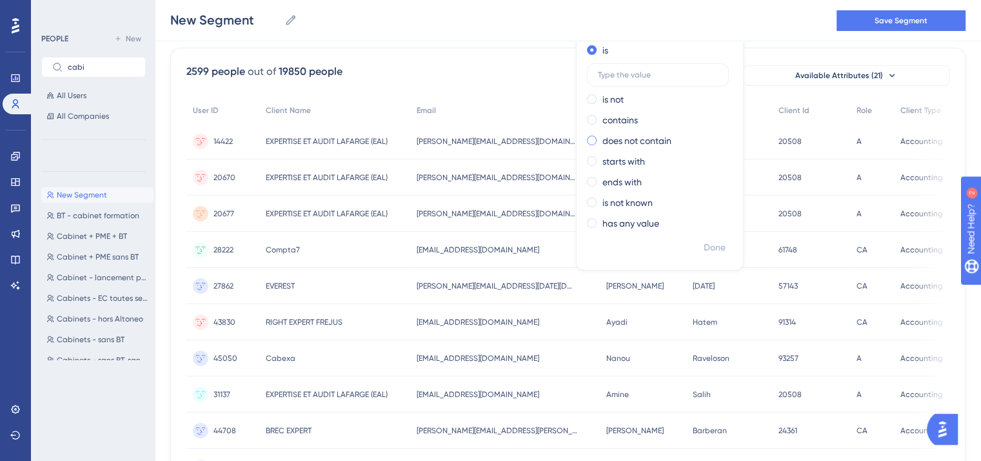
click at [602, 141] on label "does not contain" at bounding box center [636, 140] width 69 height 15
click at [595, 141] on label at bounding box center [658, 136] width 142 height 23
click at [598, 141] on input "text" at bounding box center [658, 136] width 120 height 9
type input "bakertilly"
click at [704, 251] on span "Done" at bounding box center [715, 247] width 22 height 15
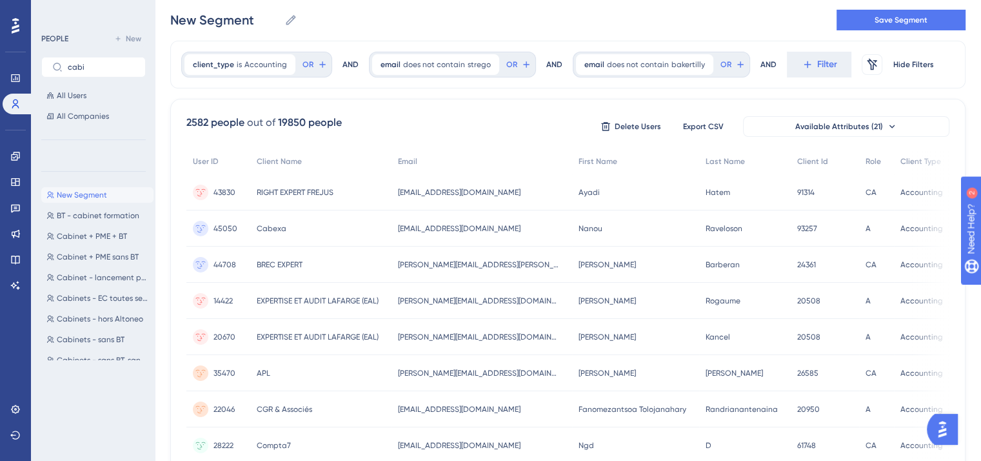
scroll to position [0, 0]
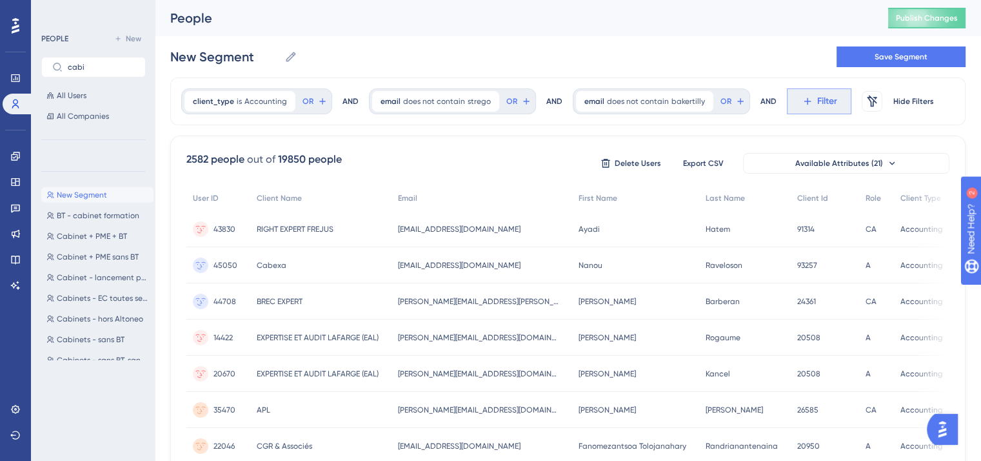
click at [802, 96] on icon at bounding box center [808, 101] width 12 height 12
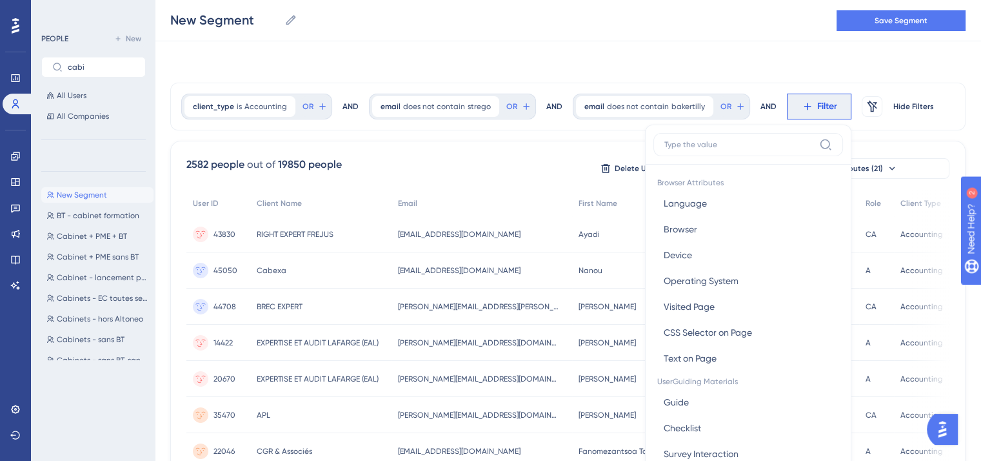
scroll to position [60, 0]
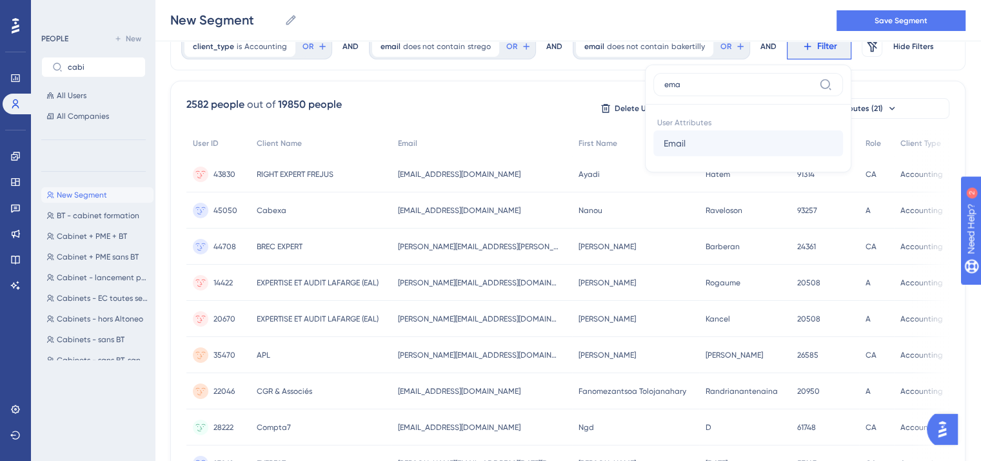
type input "ema"
click at [664, 135] on span "Email" at bounding box center [675, 142] width 22 height 15
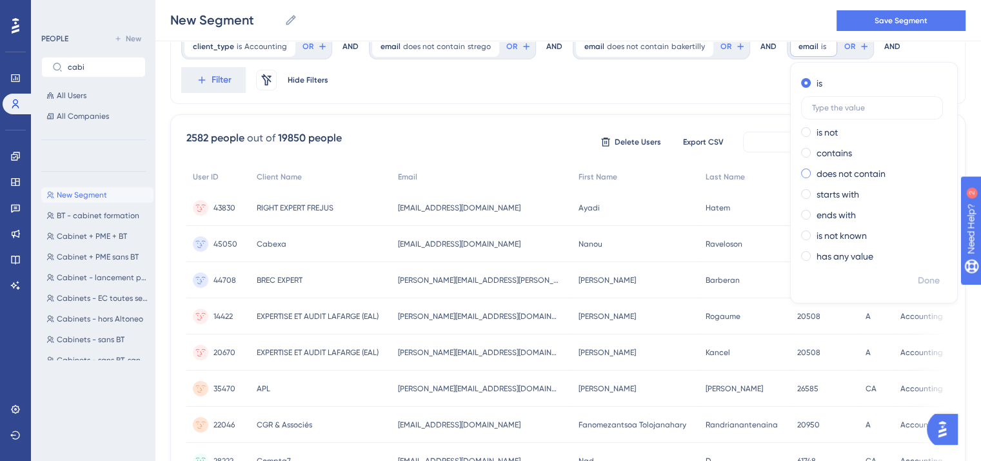
click at [840, 166] on label "does not contain" at bounding box center [851, 173] width 69 height 15
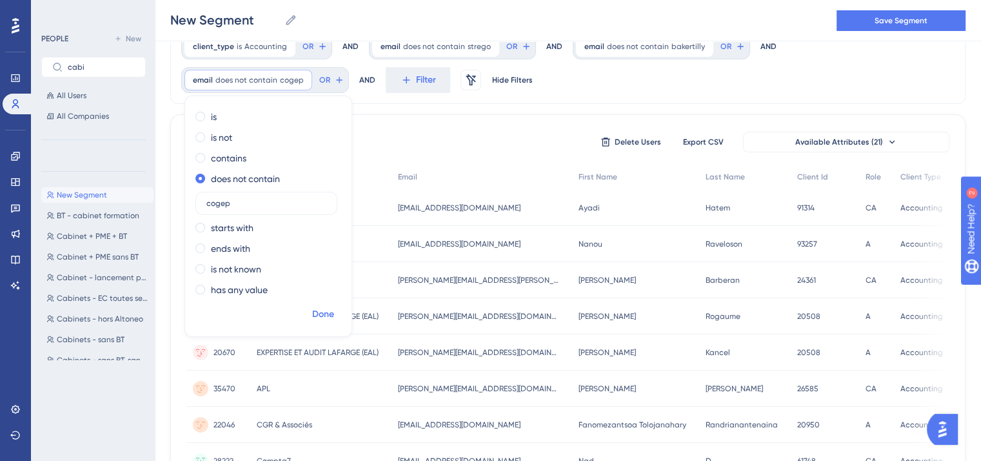
type input "cogep"
click at [321, 308] on span "Done" at bounding box center [323, 313] width 22 height 15
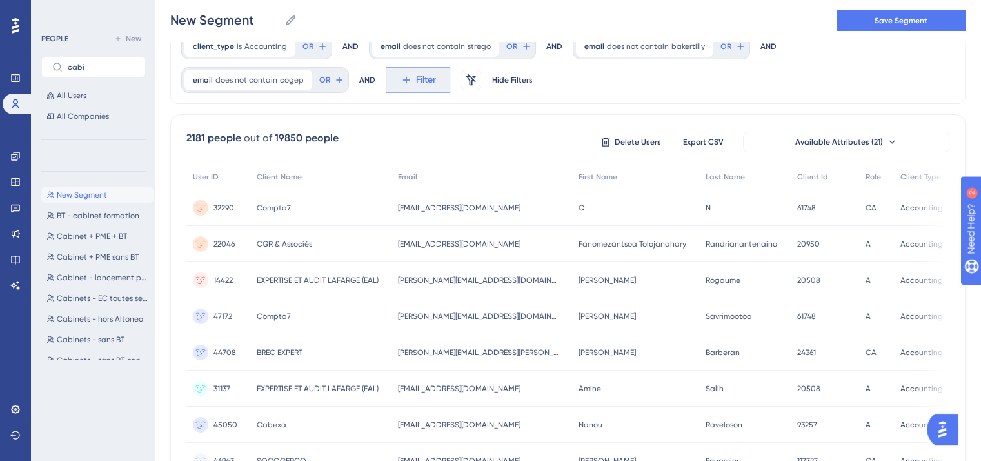
click at [403, 81] on icon at bounding box center [407, 80] width 12 height 12
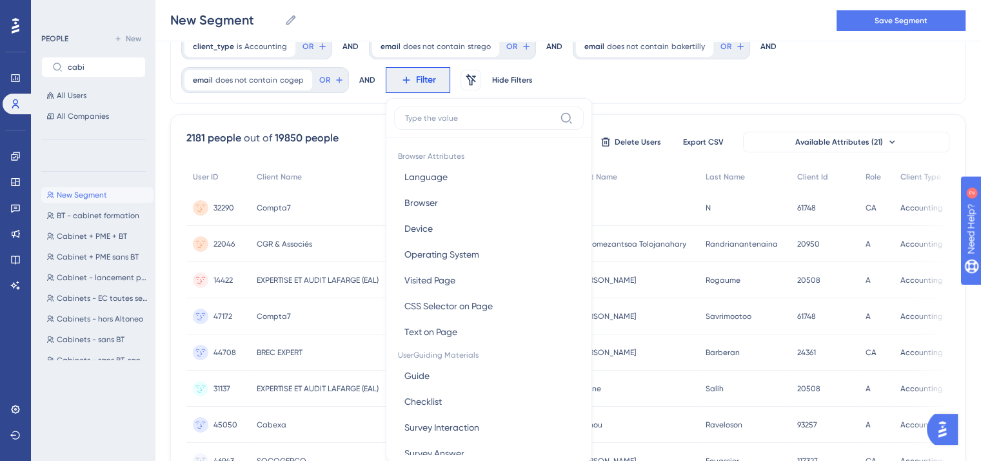
scroll to position [110, 0]
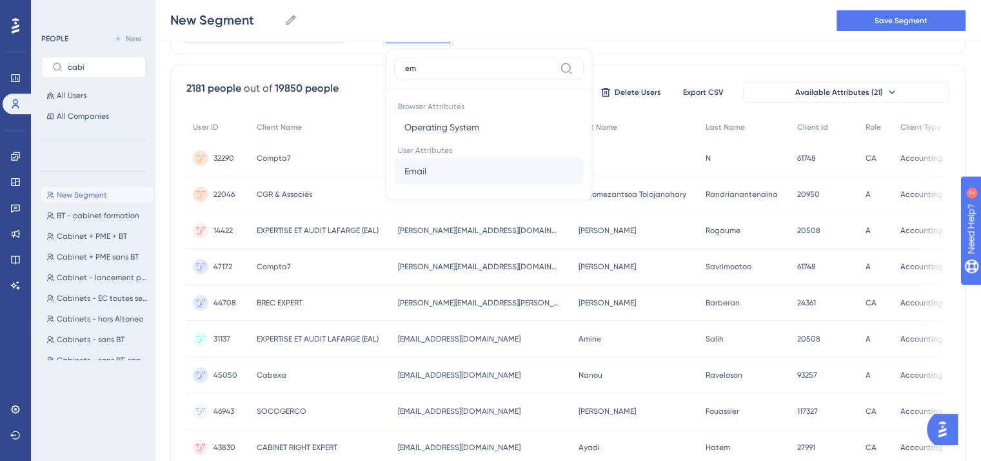
type input "em"
click at [413, 174] on span "Email" at bounding box center [415, 170] width 22 height 15
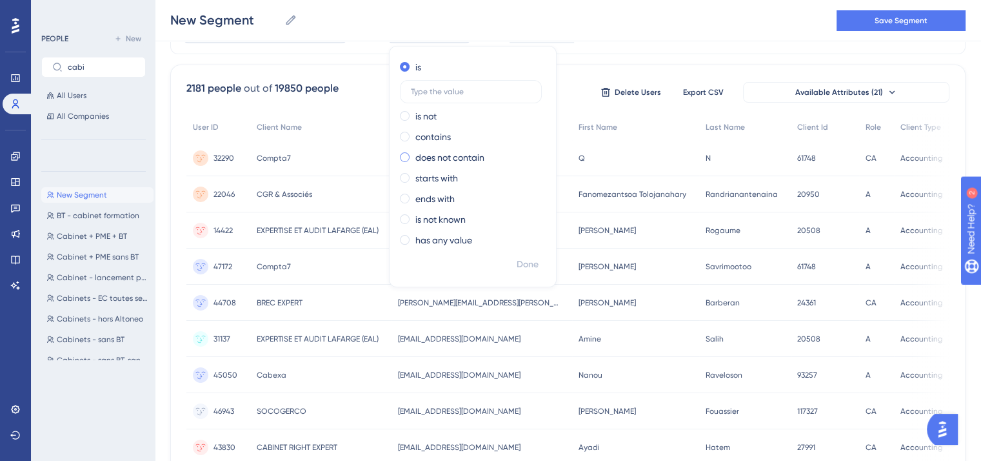
click at [427, 155] on label "does not contain" at bounding box center [449, 157] width 69 height 15
click at [427, 155] on input "text" at bounding box center [471, 153] width 120 height 9
type input "migration"
click at [524, 266] on span "Done" at bounding box center [528, 264] width 22 height 15
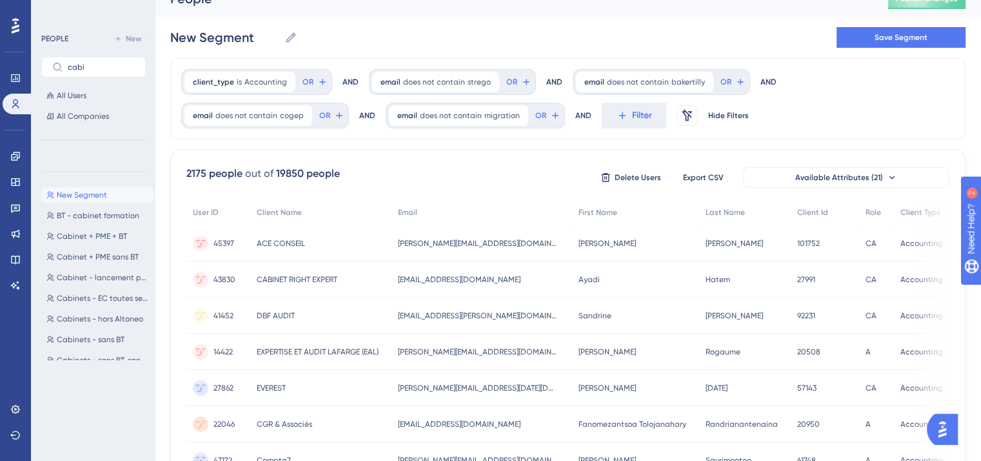
scroll to position [0, 0]
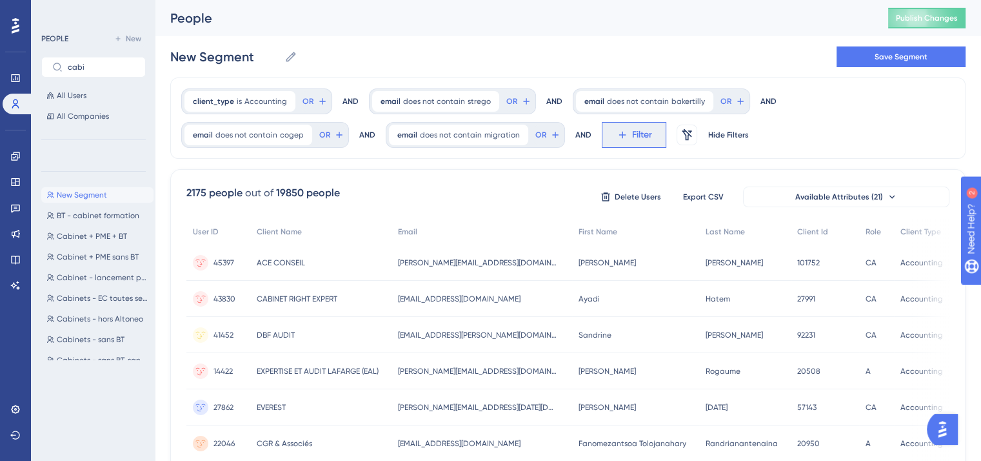
click at [614, 140] on button "Filter" at bounding box center [634, 135] width 65 height 26
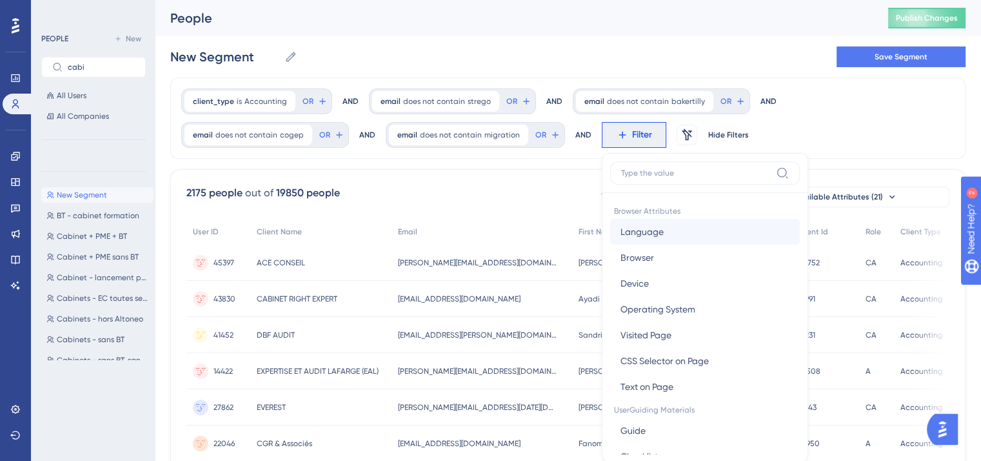
scroll to position [77, 0]
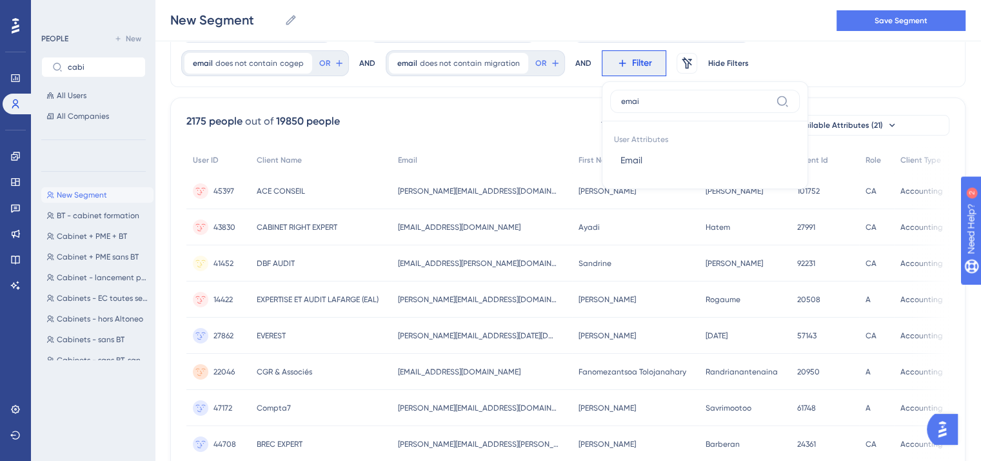
type input "emai"
click at [621, 166] on span "Email" at bounding box center [632, 159] width 22 height 15
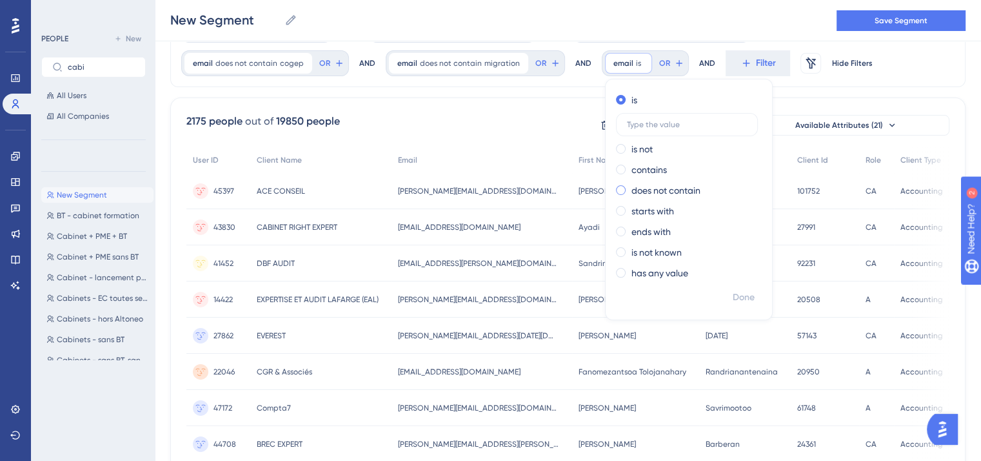
click at [617, 193] on div "does not contain" at bounding box center [686, 190] width 141 height 15
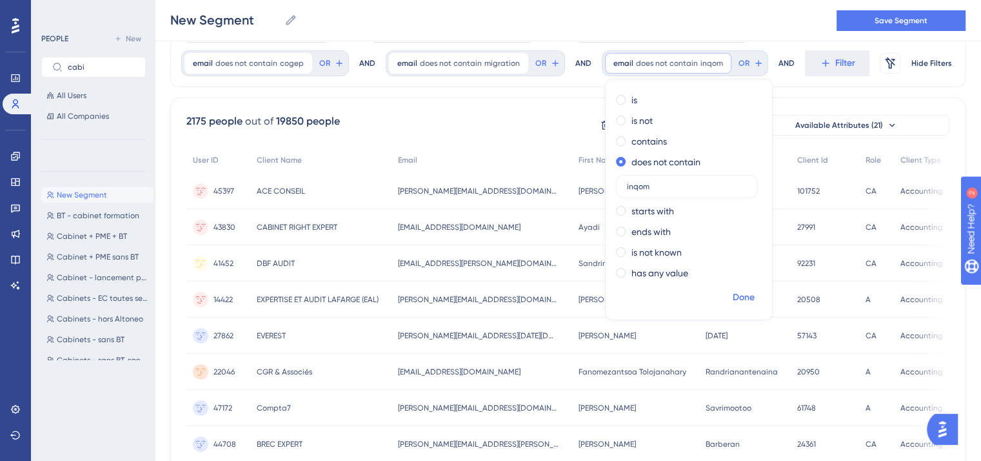
type input "inqom"
click at [742, 297] on span "Done" at bounding box center [744, 297] width 22 height 15
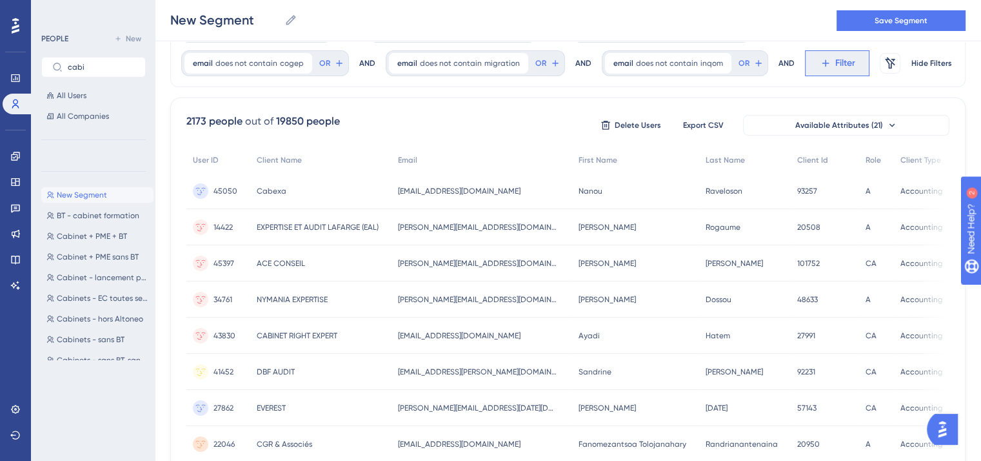
click at [820, 58] on button "Filter" at bounding box center [837, 63] width 65 height 26
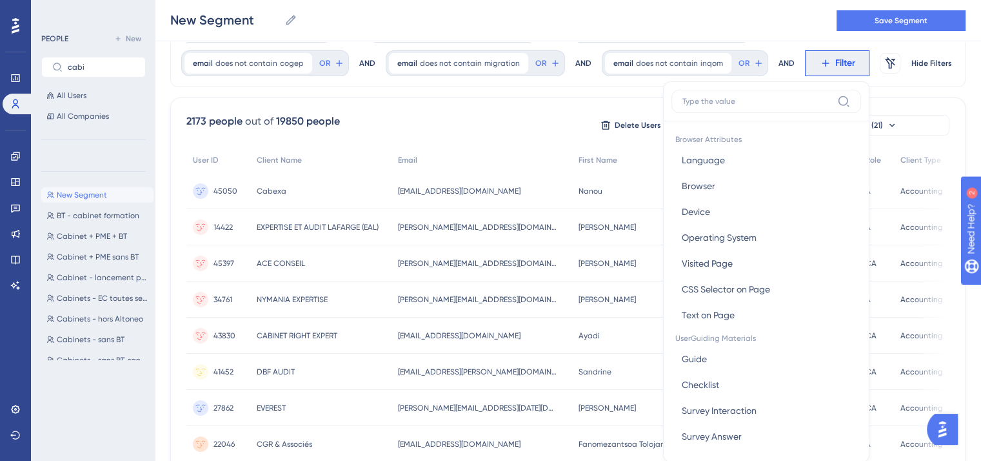
scroll to position [114, 0]
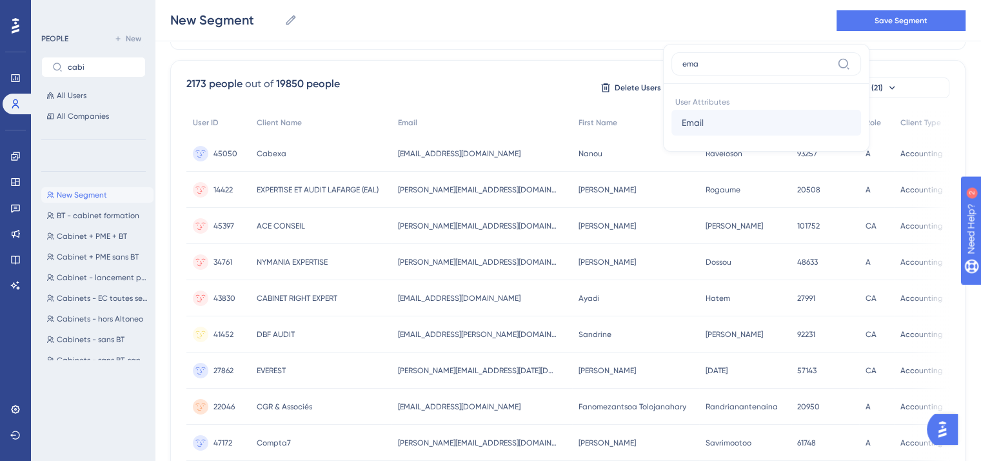
type input "ema"
click at [686, 125] on span "Email" at bounding box center [693, 122] width 22 height 15
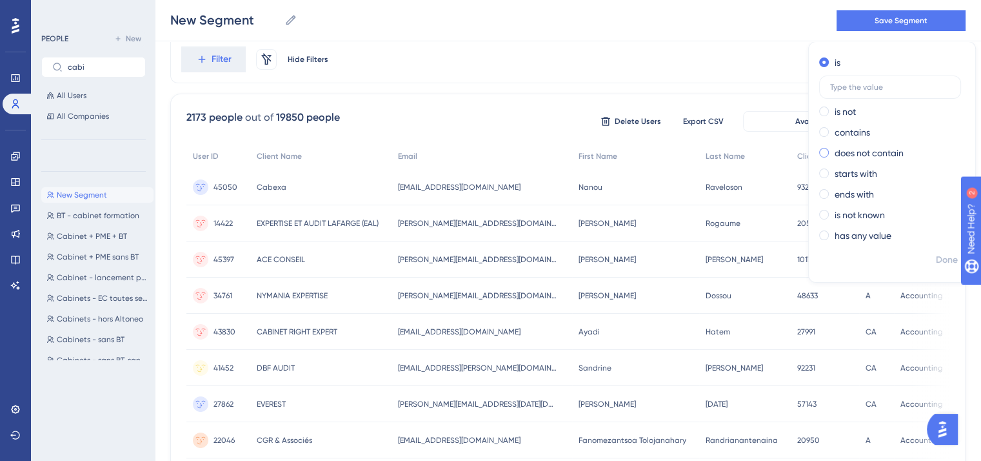
click at [835, 152] on label "does not contain" at bounding box center [869, 152] width 69 height 15
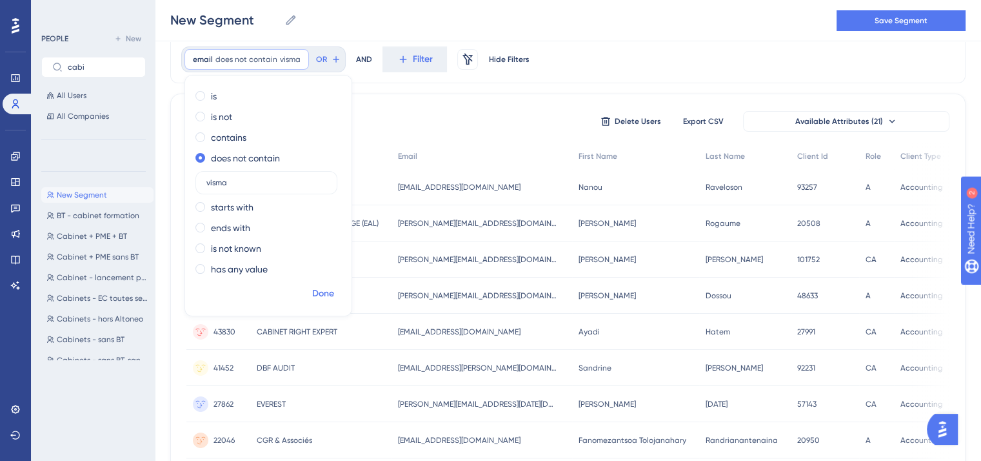
type input "visma"
click at [320, 294] on span "Done" at bounding box center [323, 293] width 22 height 15
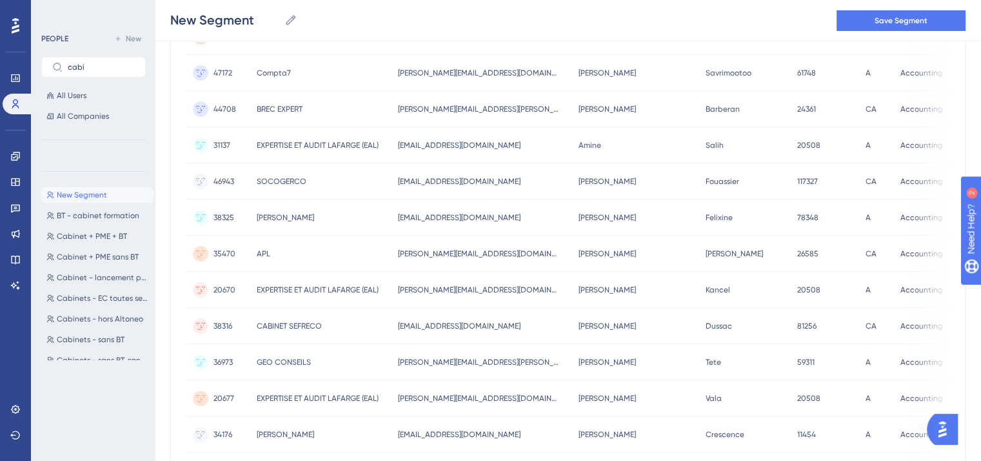
scroll to position [647, 0]
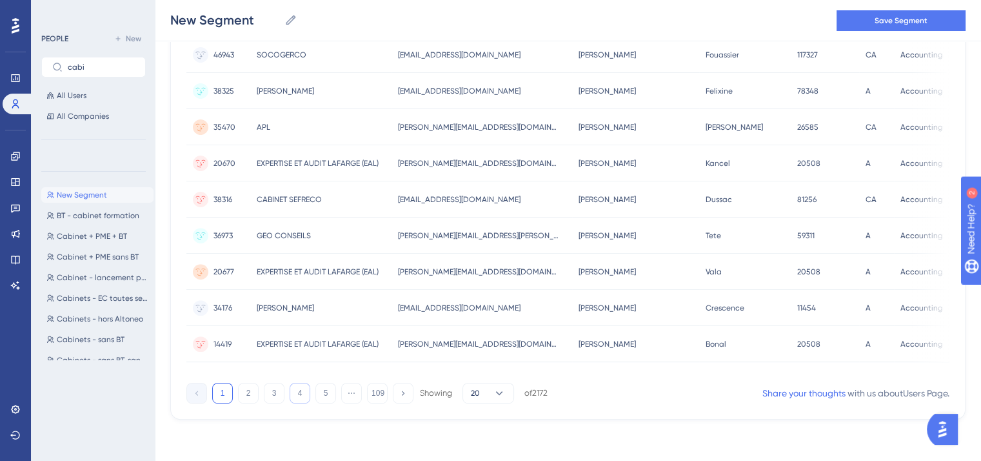
click at [300, 386] on button "4" at bounding box center [300, 393] width 21 height 21
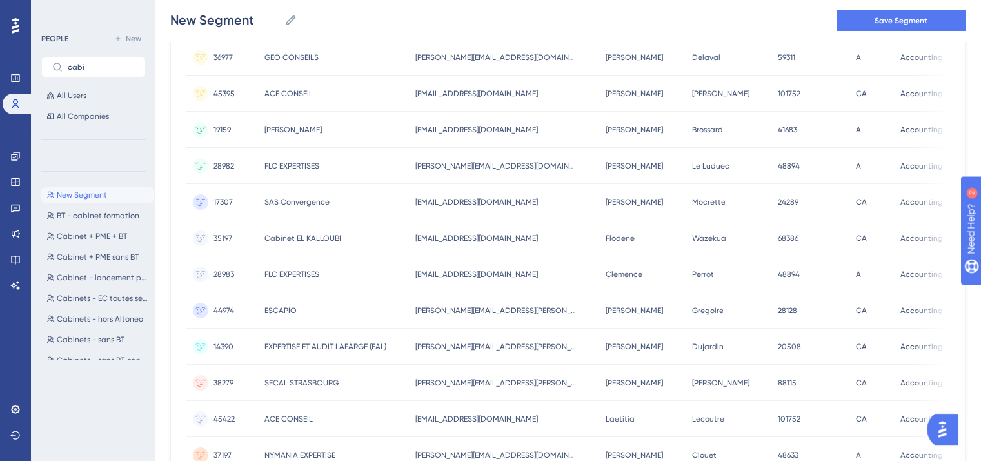
scroll to position [0, 0]
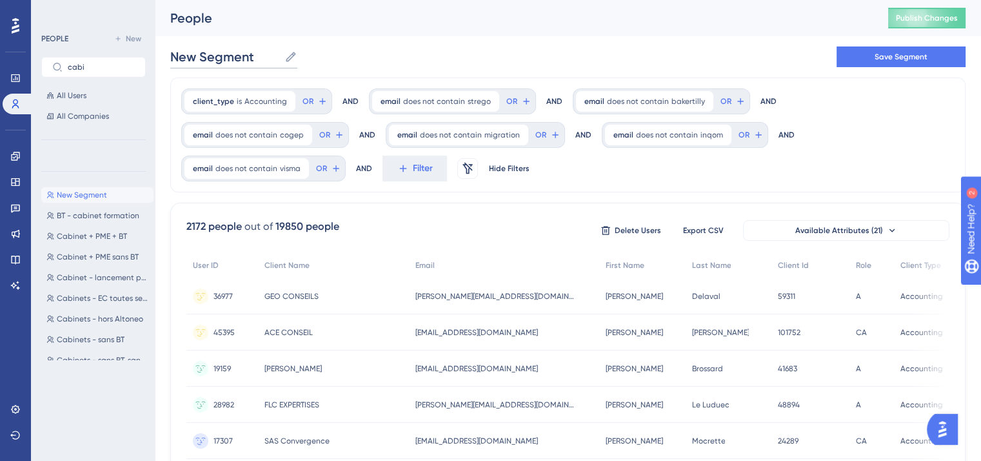
click at [206, 57] on input "New Segment" at bounding box center [224, 57] width 109 height 18
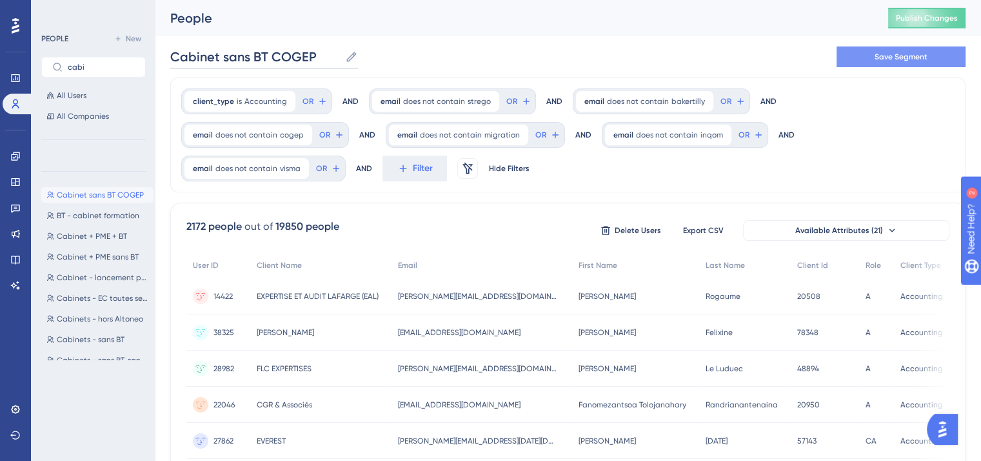
type input "Cabinet sans BT COGEP"
click at [888, 54] on span "Save Segment" at bounding box center [901, 57] width 53 height 10
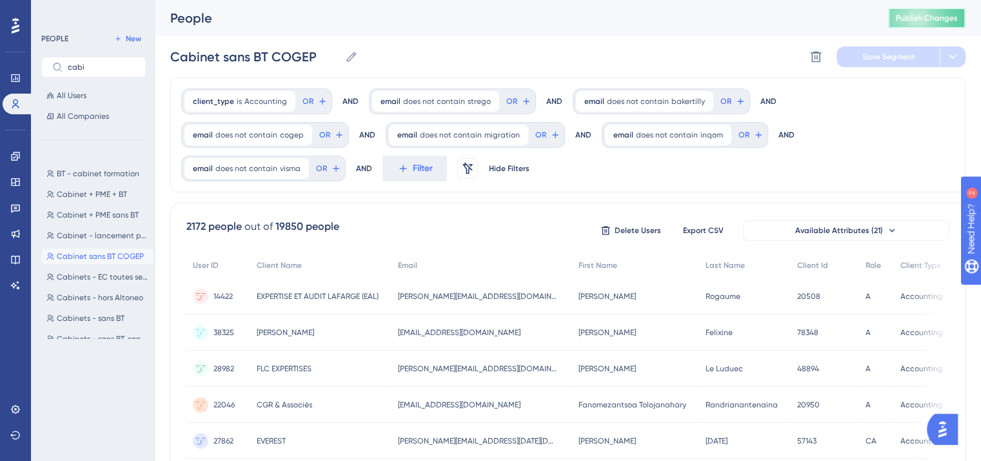
click at [923, 12] on button "Publish Changes" at bounding box center [926, 18] width 77 height 21
click at [12, 158] on icon at bounding box center [15, 156] width 10 height 10
